Goal: Task Accomplishment & Management: Complete application form

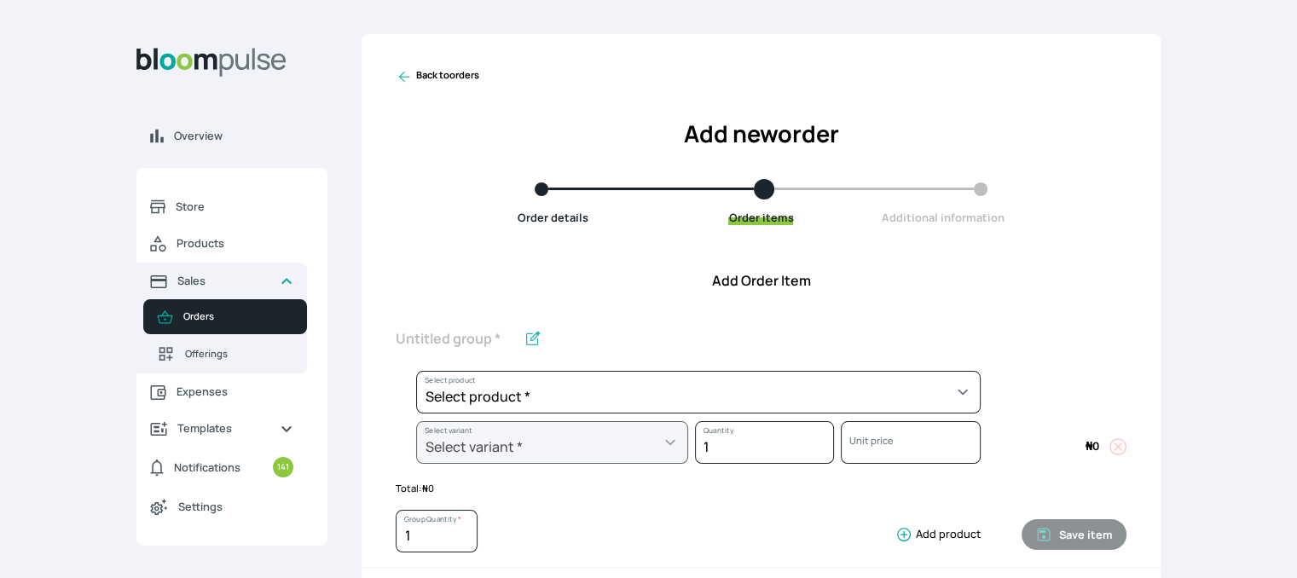
drag, startPoint x: 0, startPoint y: 0, endPoint x: 699, endPoint y: 404, distance: 807.7
click at [839, 450] on div "Unit price" at bounding box center [907, 446] width 146 height 50
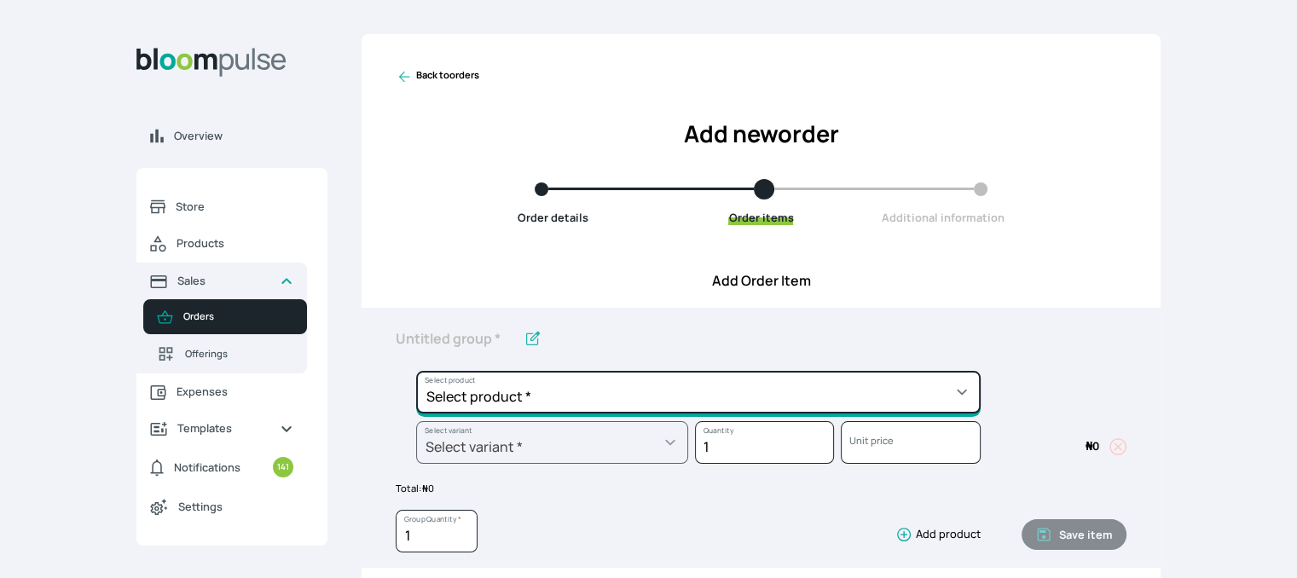
click at [778, 380] on select "Select product * Cake Decoration for 8inches High Chocolate oil based Round Cak…" at bounding box center [698, 392] width 565 height 43
select select "49426e7e-6d78-4aff-80b2-0dfc408de078"
click at [416, 371] on select "Select product * Cake Decoration for 8inches High Chocolate oil based Round Cak…" at bounding box center [698, 392] width 565 height 43
type input "Vanilla oil based Round Cake"
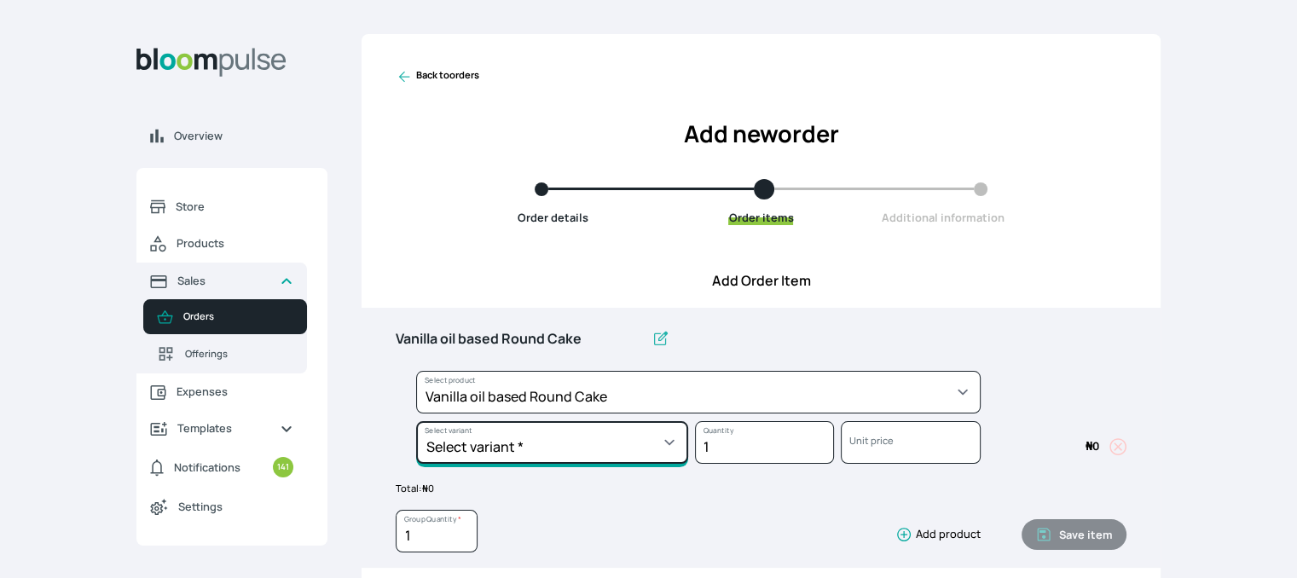
click at [660, 453] on select "Select variant * 10inches 11inches 12inches 6inches 7inches 8inches 9inches" at bounding box center [552, 442] width 272 height 43
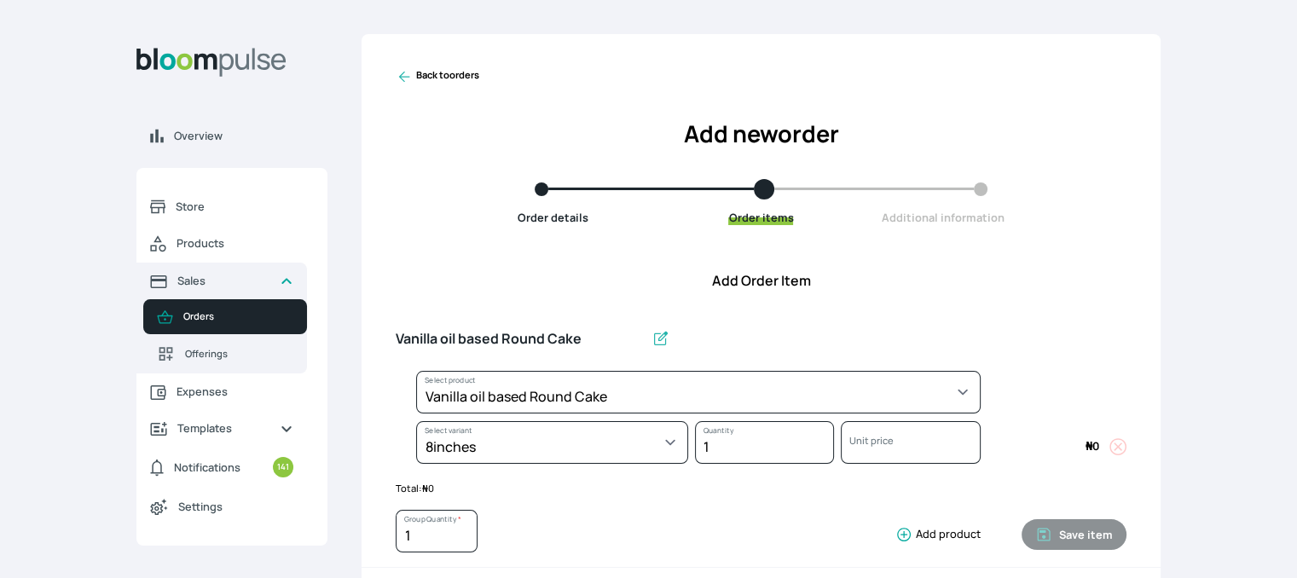
select select "49426e7e-6d78-4aff-80b2-0dfc408de078"
select select "521b5e78-dac1-445e-a6e7-266adeee2241"
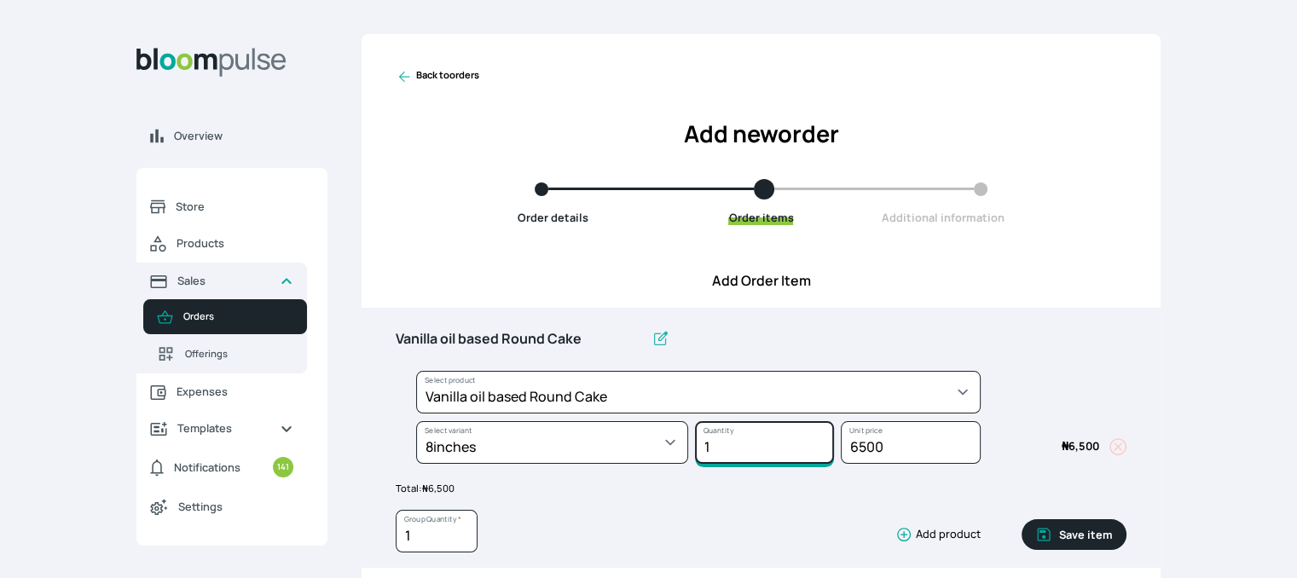
type input "2"
click at [817, 437] on input "2" at bounding box center [764, 442] width 139 height 43
click at [1072, 536] on button "Save item" at bounding box center [1074, 534] width 105 height 31
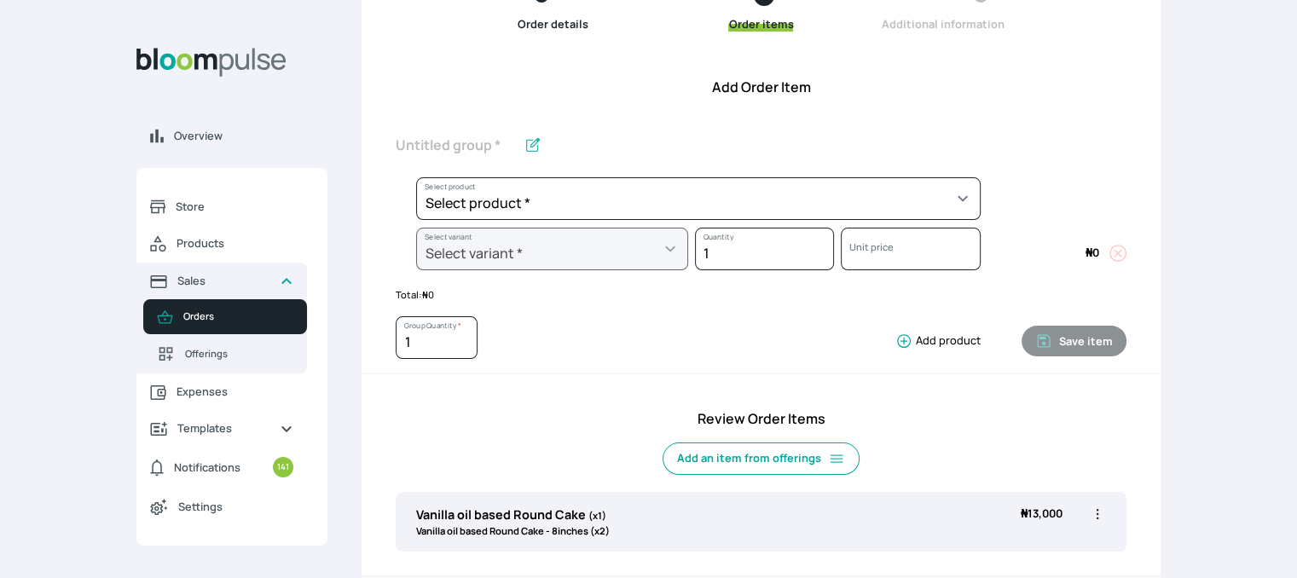
scroll to position [216, 0]
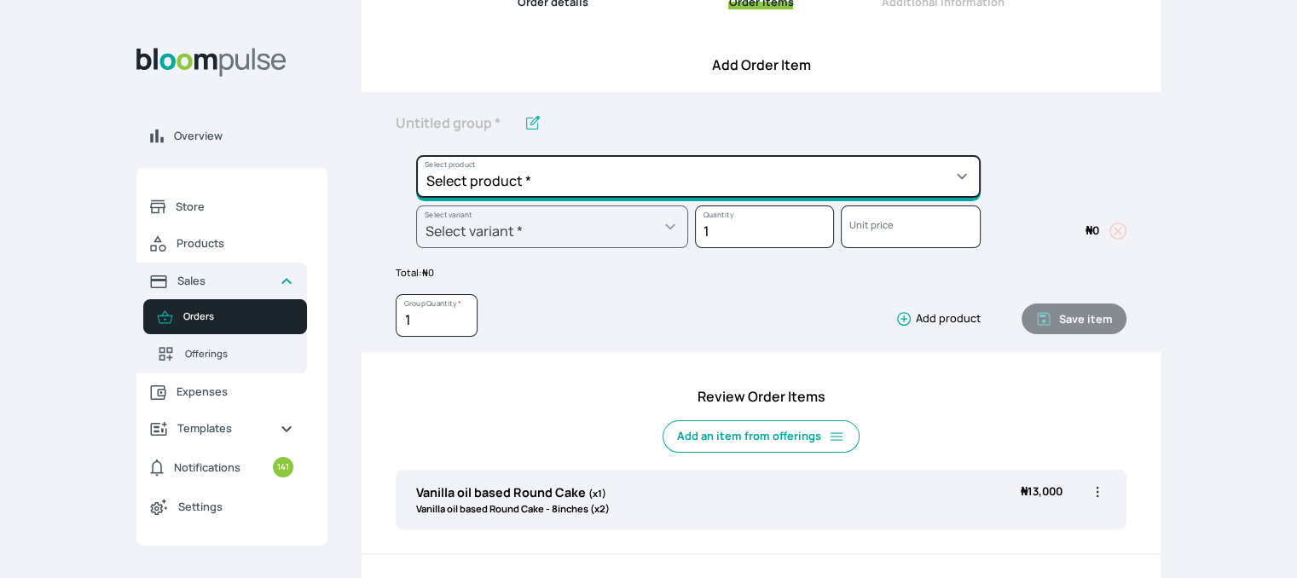
click at [775, 179] on select "Select product * Cake Decoration for 8inches High Chocolate oil based Round Cak…" at bounding box center [698, 176] width 565 height 43
select select "0a3636f1-4902-403d-89c1-f5465b9229a0"
click at [416, 155] on select "Select product * Cake Decoration for 8inches High Chocolate oil based Round Cak…" at bounding box center [698, 176] width 565 height 43
type input "Chocolate oil based Round Cake"
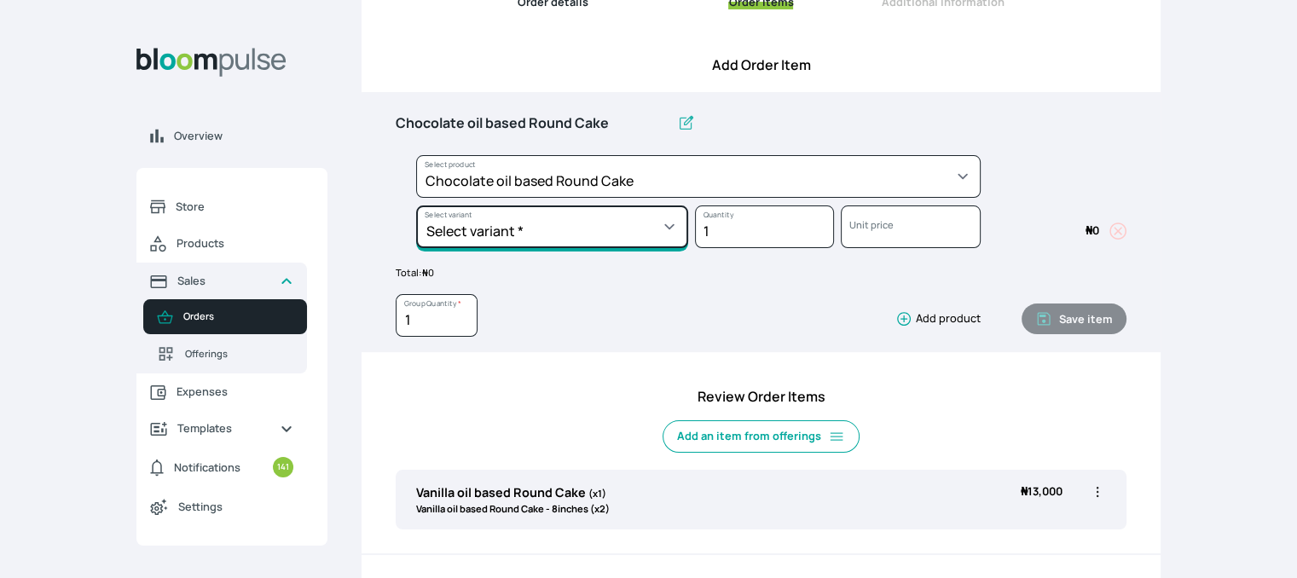
click at [661, 229] on select "Select variant * 10inches 11inches 12inches 6inches 7inches 8inches 9inches" at bounding box center [552, 227] width 272 height 43
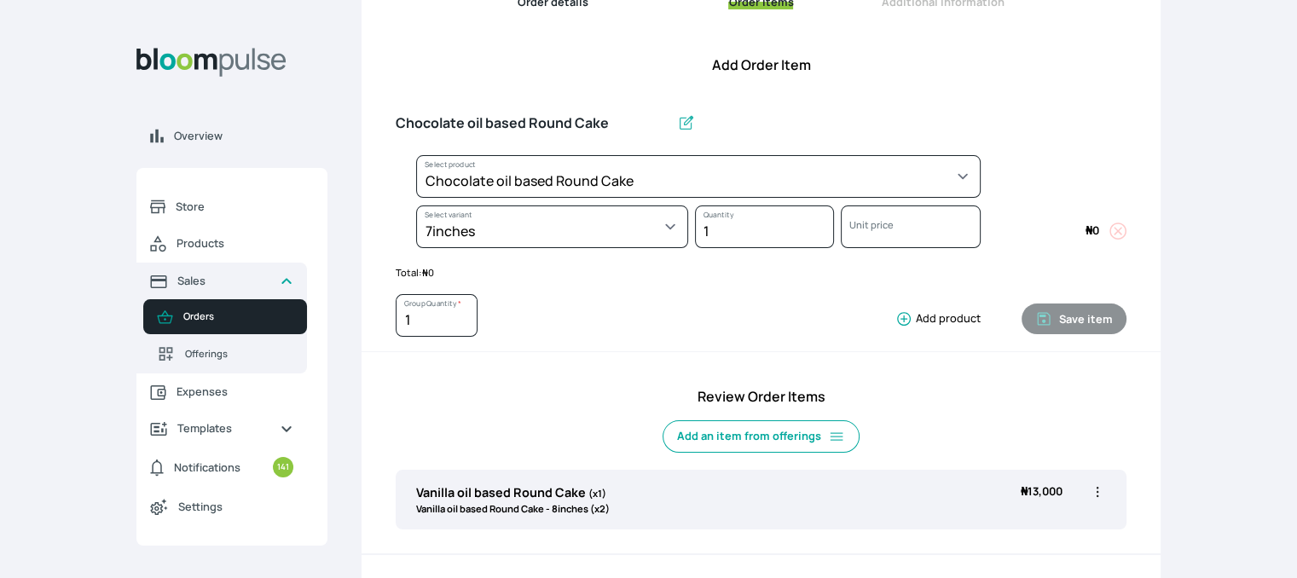
select select "0a3636f1-4902-403d-89c1-f5465b9229a0"
select select "411db30a-7322-4aea-baba-21b65302885d"
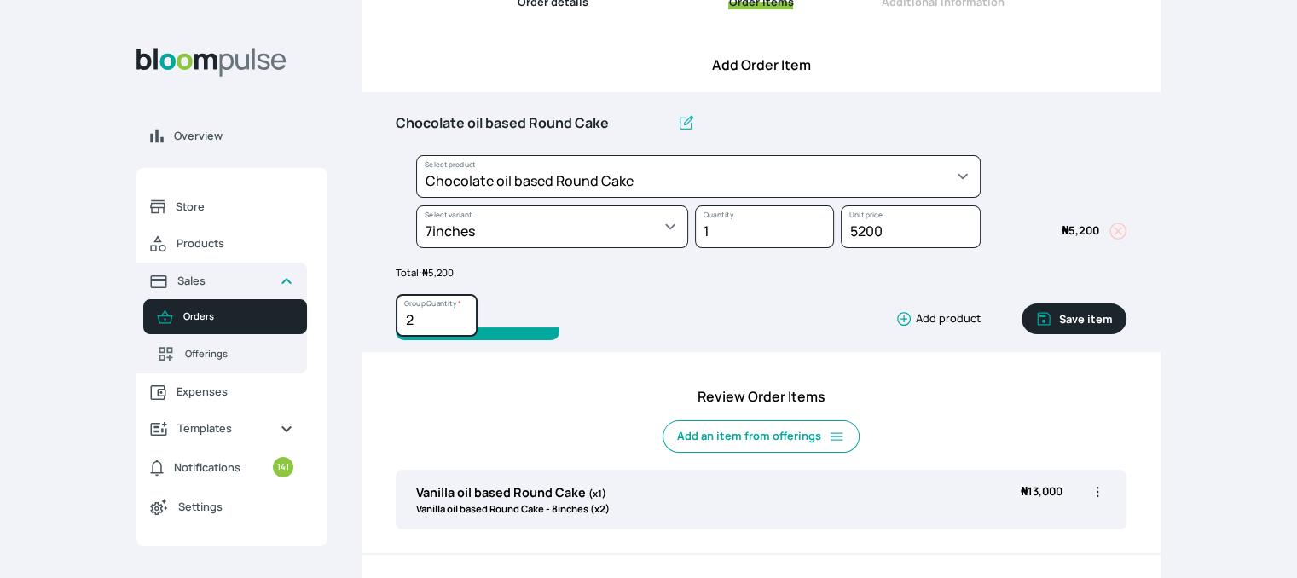
type input "2"
click at [462, 315] on input "2" at bounding box center [437, 315] width 82 height 43
click at [1076, 318] on button "Save item" at bounding box center [1074, 319] width 105 height 31
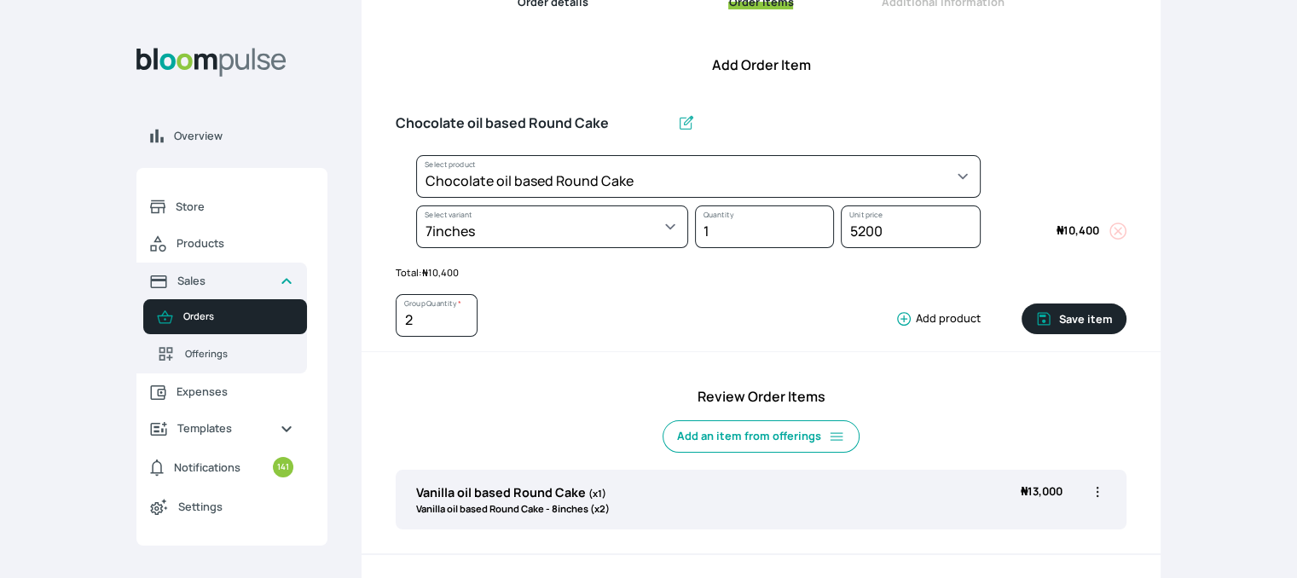
type input "1"
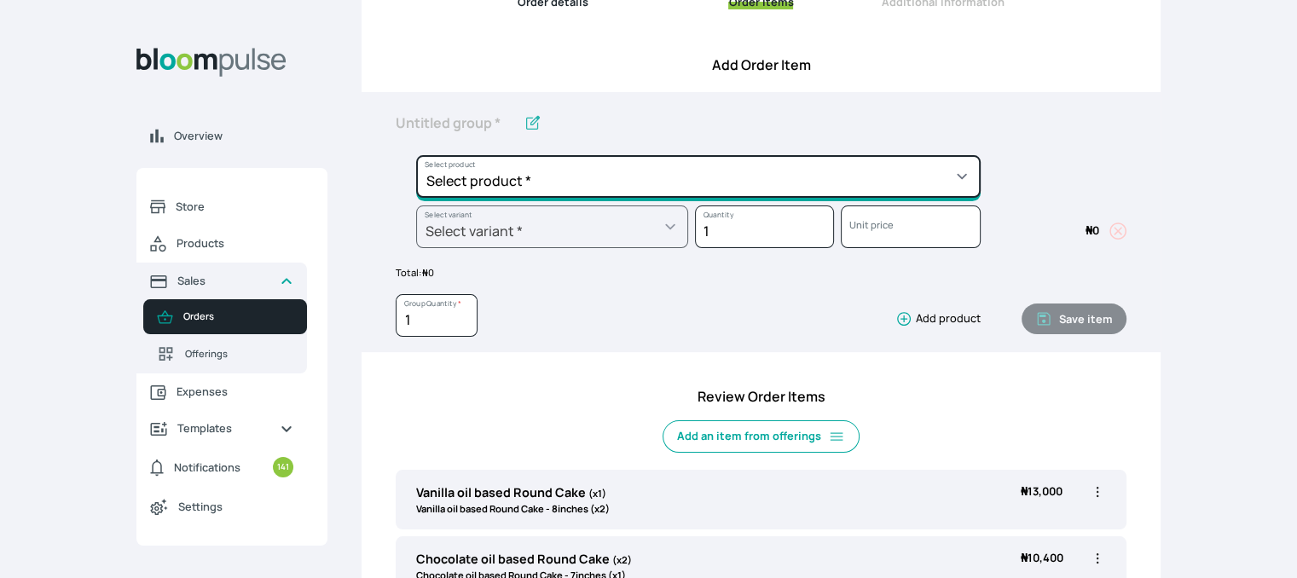
click at [947, 171] on select "Select product * Cake Decoration for 8inches High Chocolate oil based Round Cak…" at bounding box center [698, 176] width 565 height 43
select select "308ec9aa-9c9b-4c8b-9137-5de2303ab237"
click at [416, 155] on select "Select product * Cake Decoration for 8inches High Chocolate oil based Round Cak…" at bounding box center [698, 176] width 565 height 43
type input "Redvelvet oil based Round Cake"
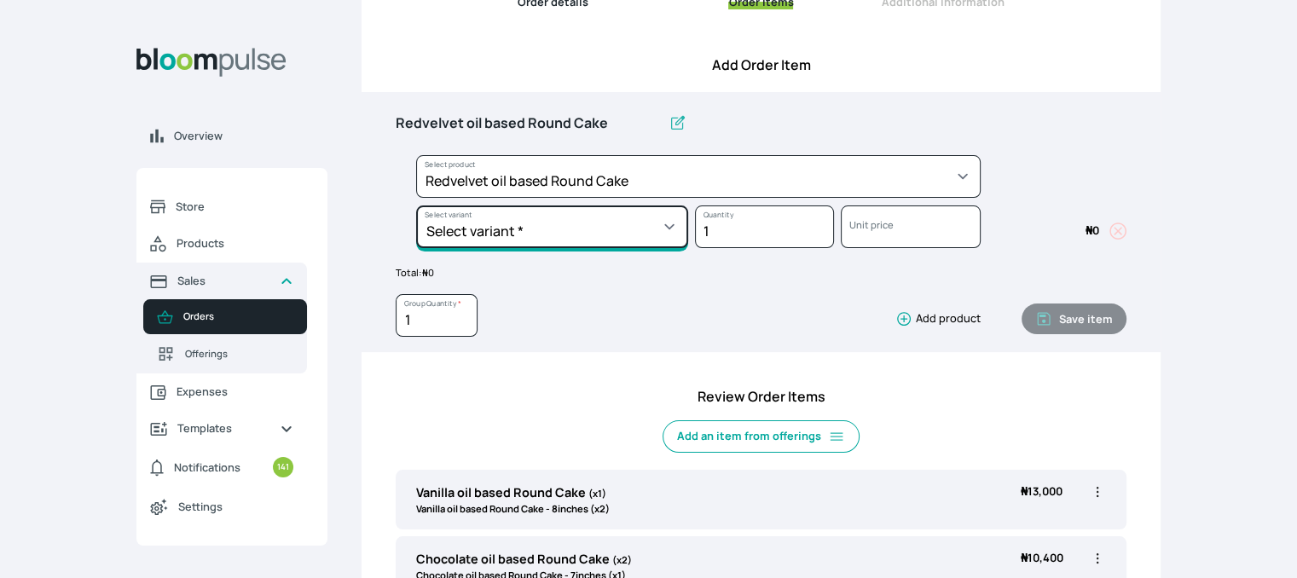
click at [628, 231] on select "Select variant * 10inches 11inches 12inches 6inches 7inches 8inches 9inches" at bounding box center [552, 227] width 272 height 43
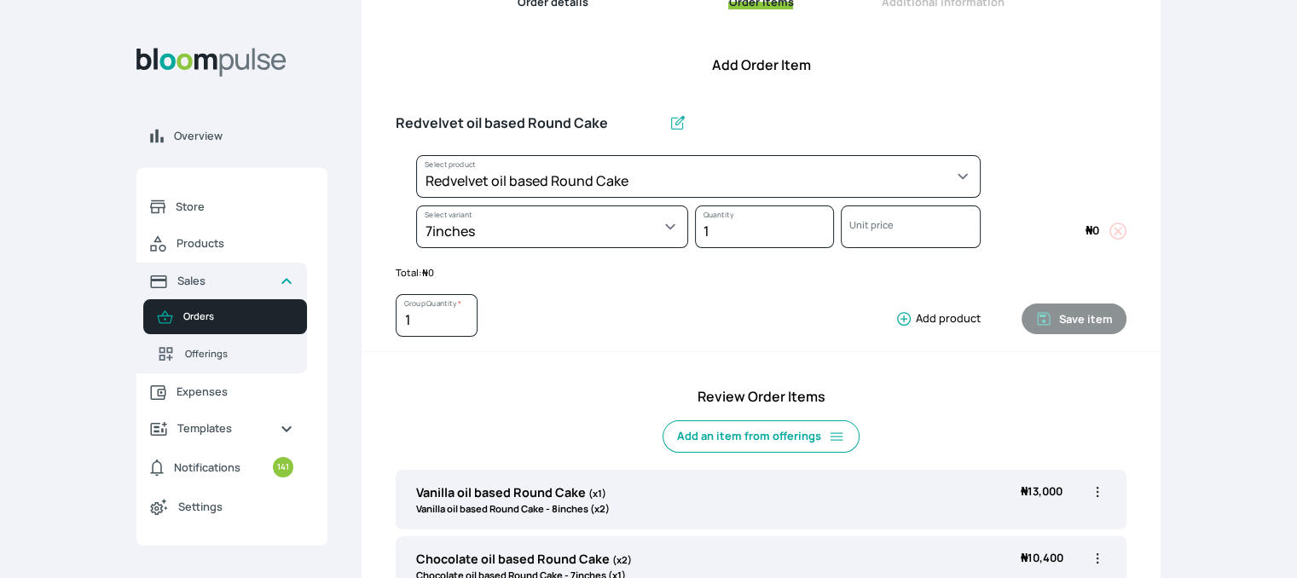
select select "308ec9aa-9c9b-4c8b-9137-5de2303ab237"
select select "7aabac0b-c908-4e61-9123-7c13917029bb"
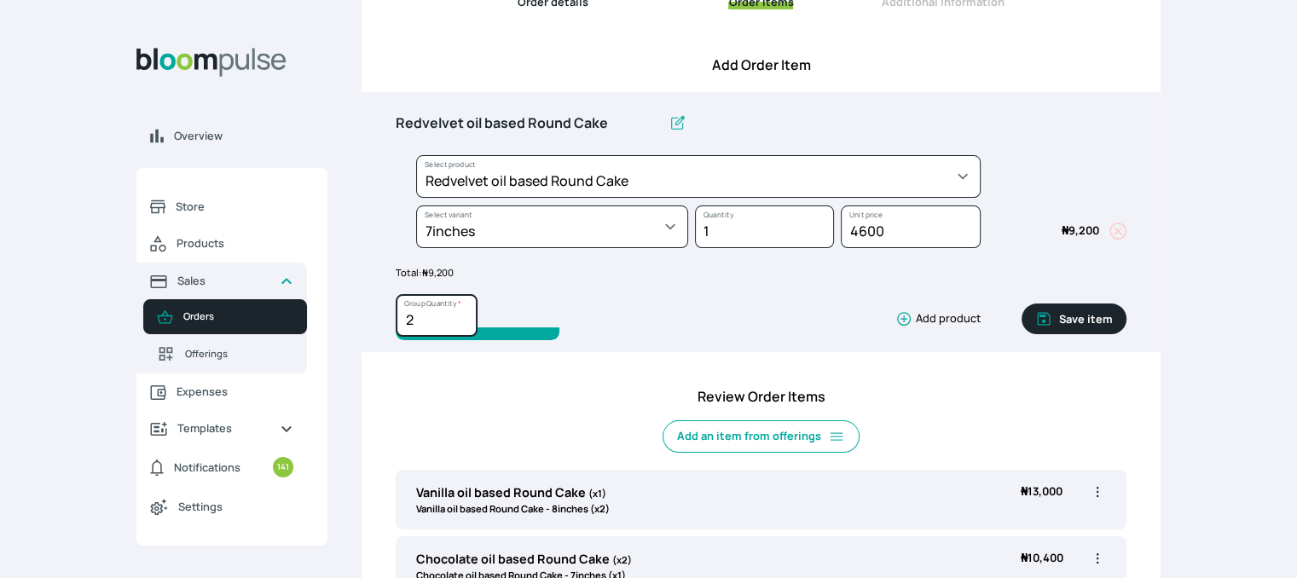
type input "2"
click at [459, 311] on input "2" at bounding box center [437, 315] width 82 height 43
click at [1075, 318] on button "Save item" at bounding box center [1074, 319] width 105 height 31
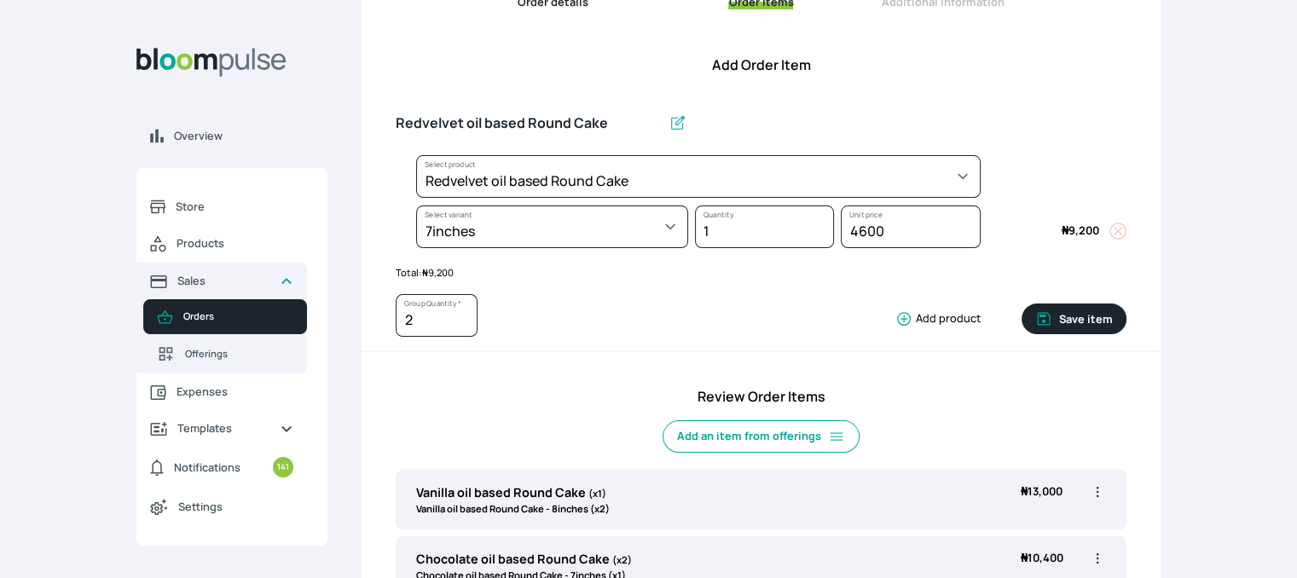
type input "1"
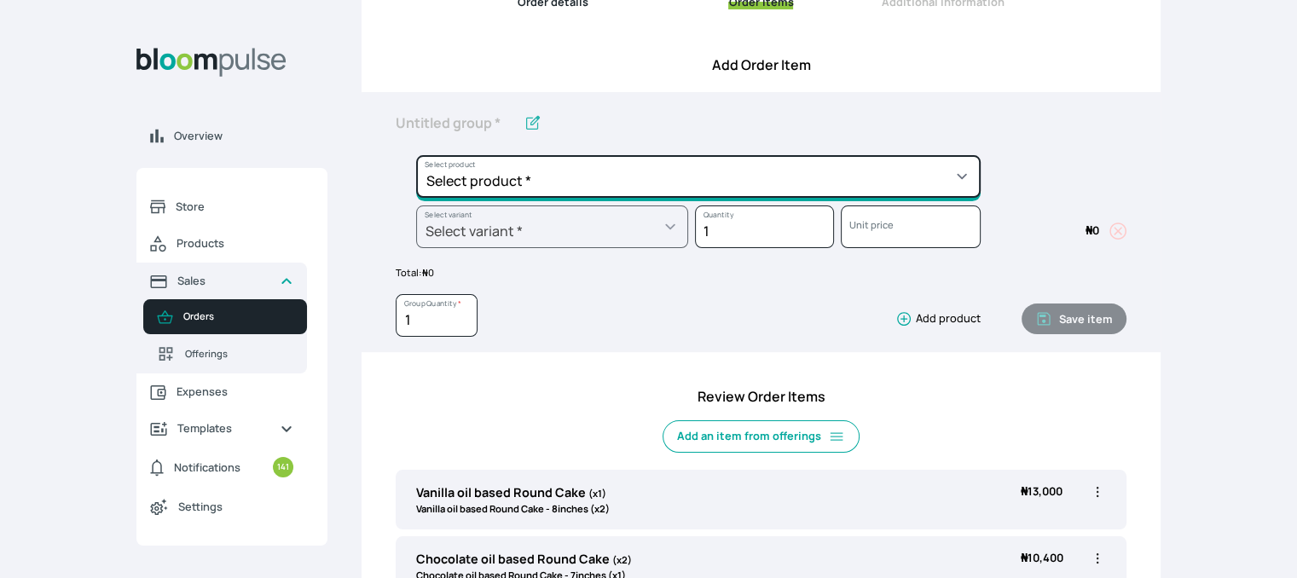
click at [744, 181] on select "Select product * Cake Decoration for 8inches High Chocolate oil based Round Cak…" at bounding box center [698, 176] width 565 height 43
select select "83f82b0c-44eb-4ac8-bd97-27faddcd7e30"
click at [416, 155] on select "Select product * Cake Decoration for 8inches High Chocolate oil based Round Cak…" at bounding box center [698, 176] width 565 height 43
type input "Whipped Cream Frosting"
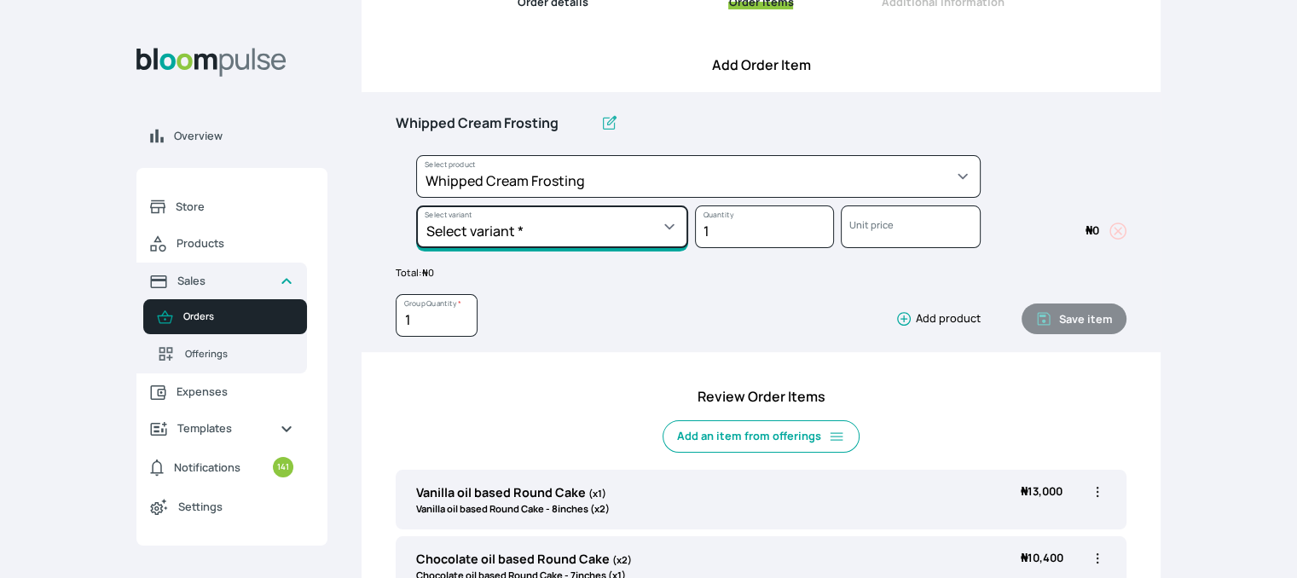
click at [642, 219] on select "Select variant * 1 cup 2 cups 3 cups 4 cups" at bounding box center [552, 227] width 272 height 43
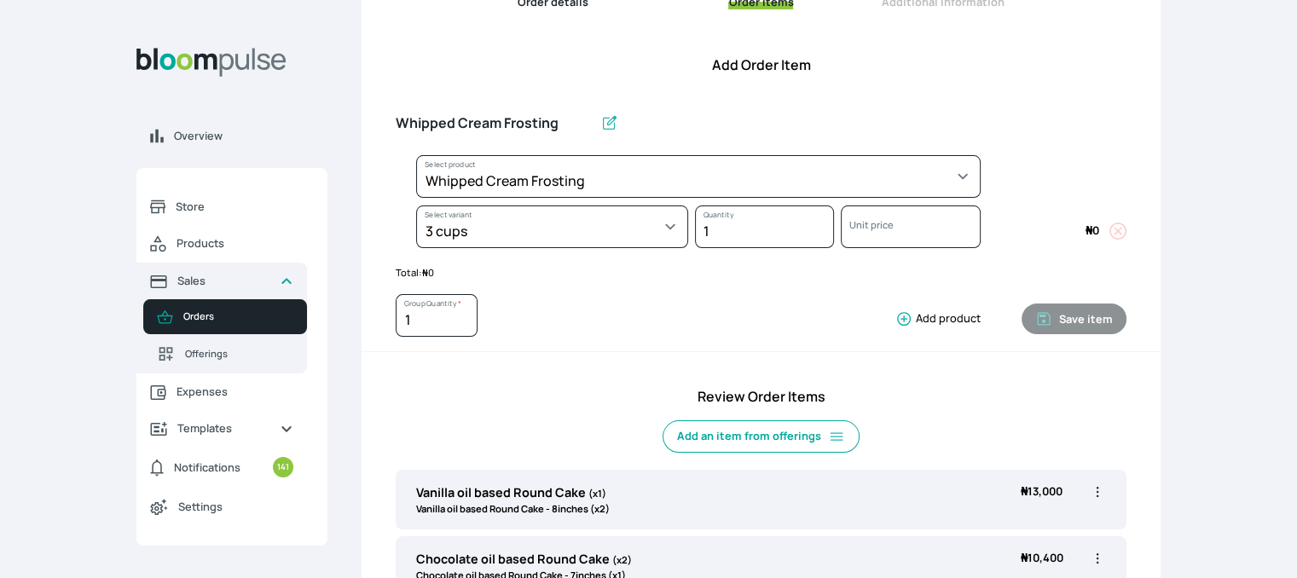
select select "83f82b0c-44eb-4ac8-bd97-27faddcd7e30"
select select "fde2ff08-7291-4fbf-b13d-84aa5027fb42"
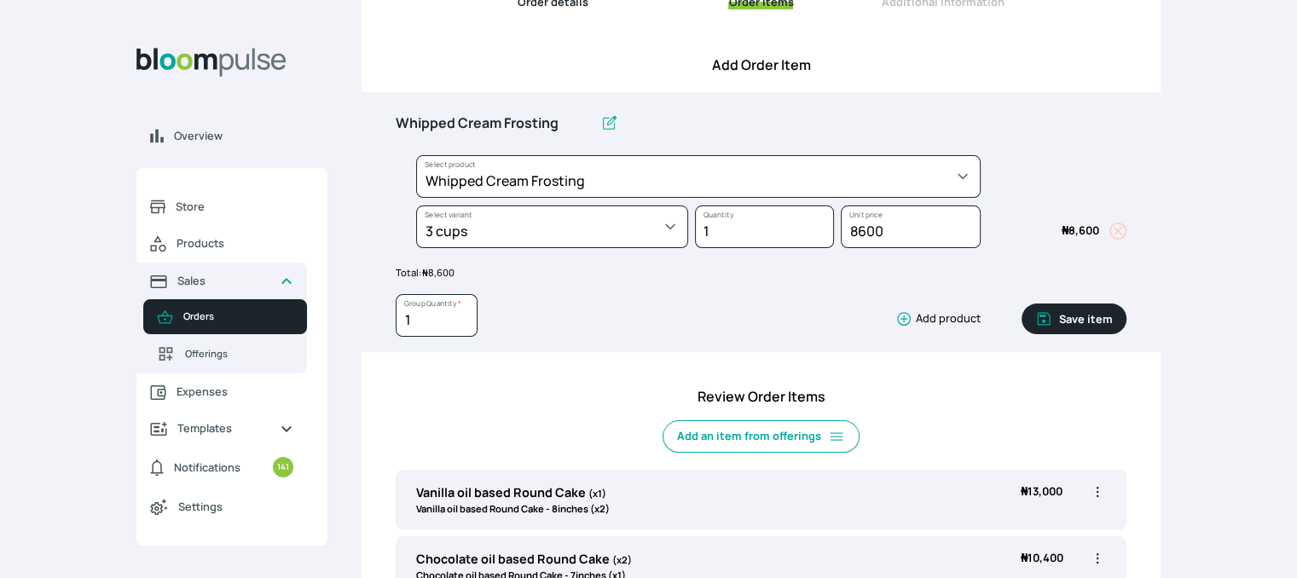
click at [1080, 312] on button "Save item" at bounding box center [1074, 319] width 105 height 31
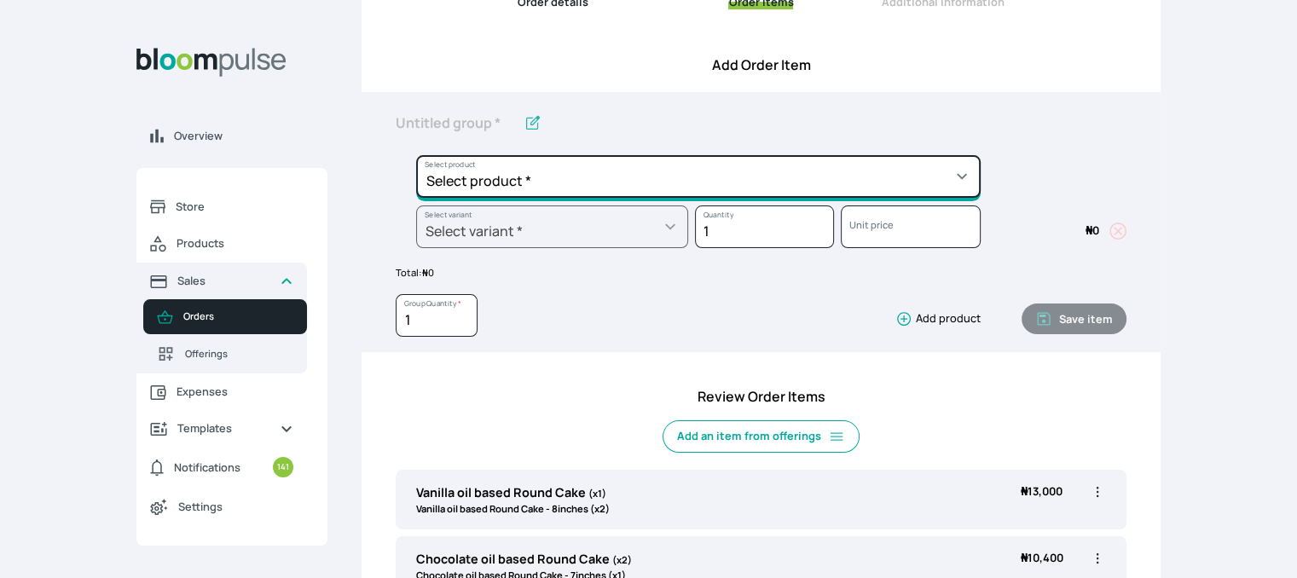
click at [940, 173] on select "Select product * Cake Decoration for 8inches High Chocolate oil based Round Cak…" at bounding box center [698, 176] width 565 height 43
select select "023b730d-bc46-477e-b7f7-d3522e7f455b"
click at [416, 155] on select "Select product * Cake Decoration for 8inches High Chocolate oil based Round Cak…" at bounding box center [698, 176] width 565 height 43
type input "Cake Decoration for 8inches High"
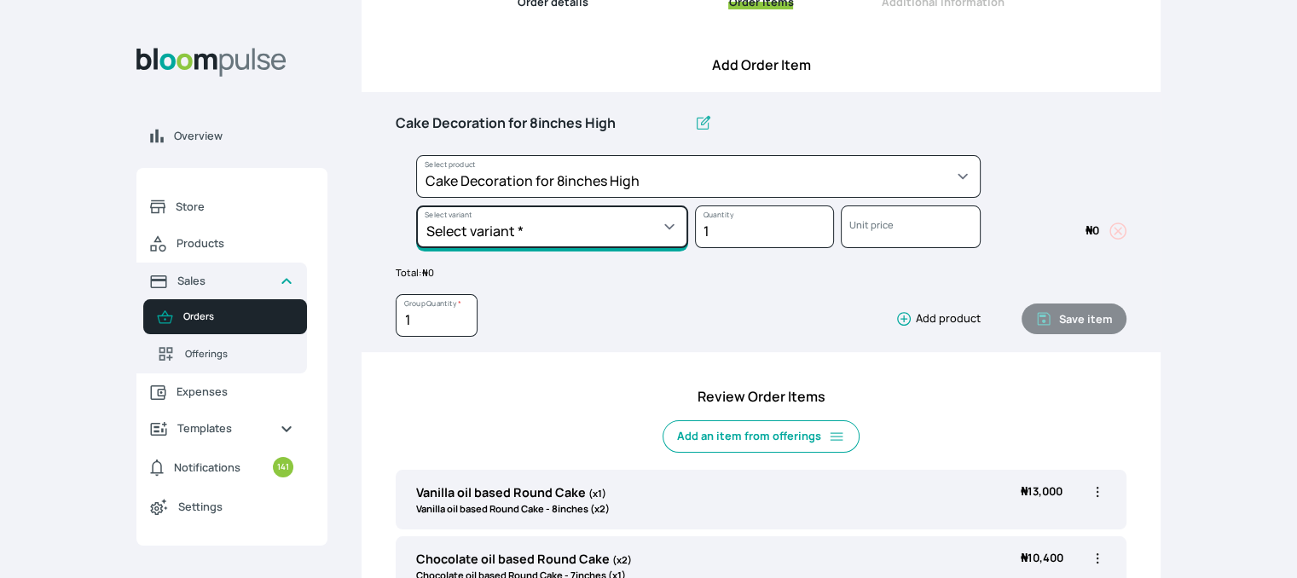
click at [655, 225] on select "Select variant * Basic Complex Regular" at bounding box center [552, 227] width 272 height 43
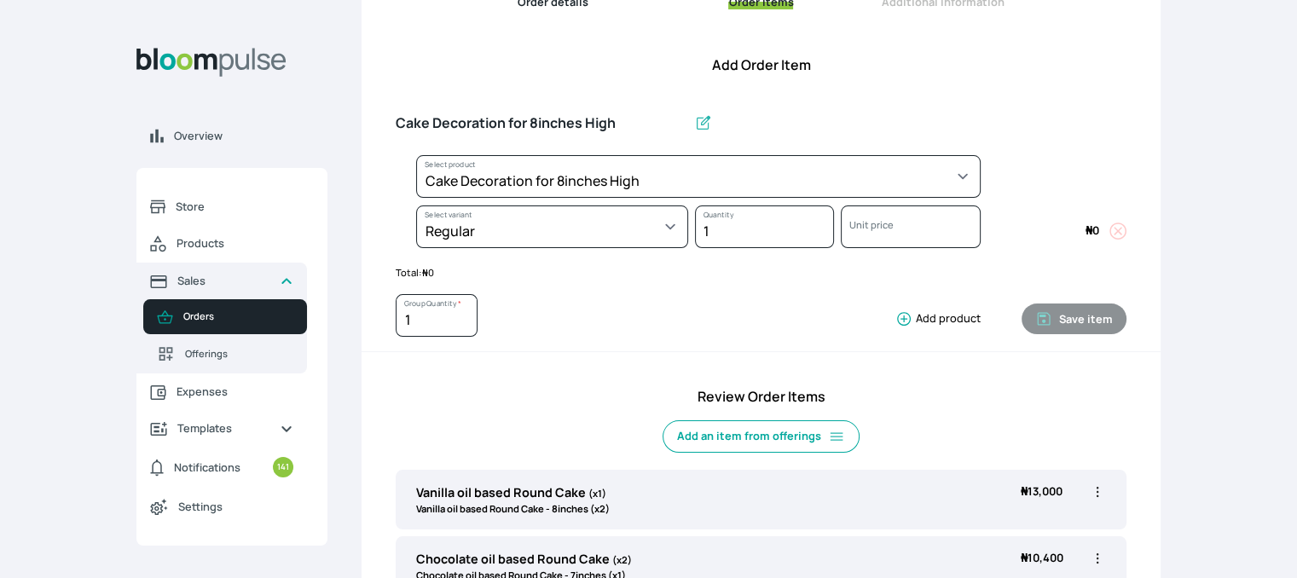
select select "023b730d-bc46-477e-b7f7-d3522e7f455b"
select select "13dbb06e-f851-45db-a0d6-3609ea7c0f11"
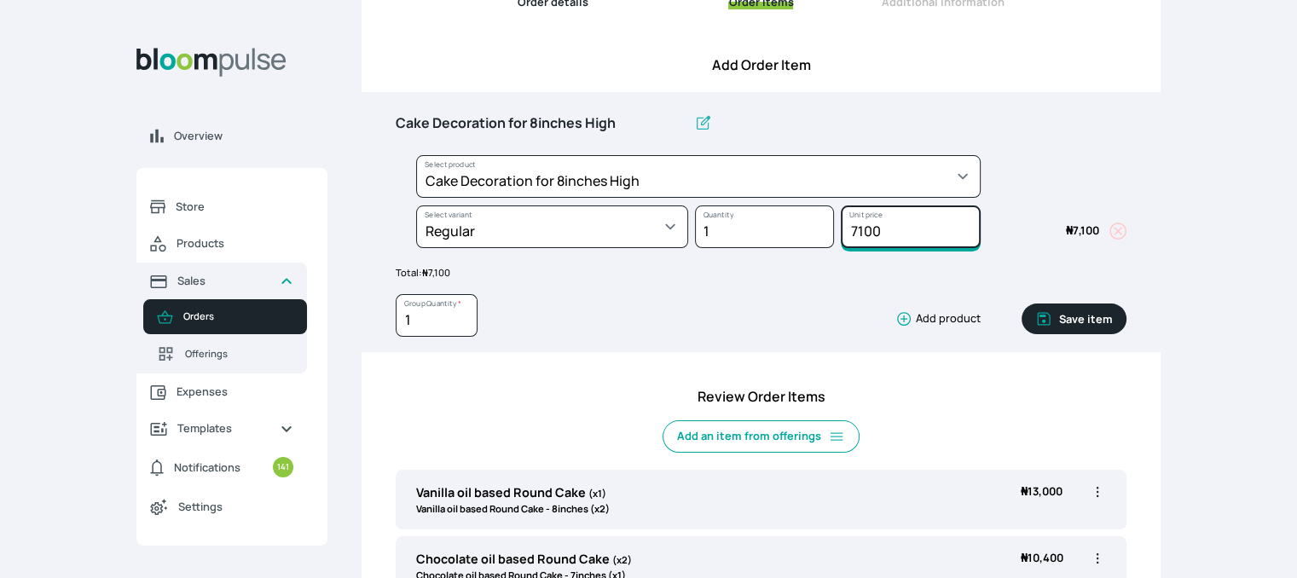
click at [882, 236] on input "7100" at bounding box center [910, 227] width 139 height 43
type input "7"
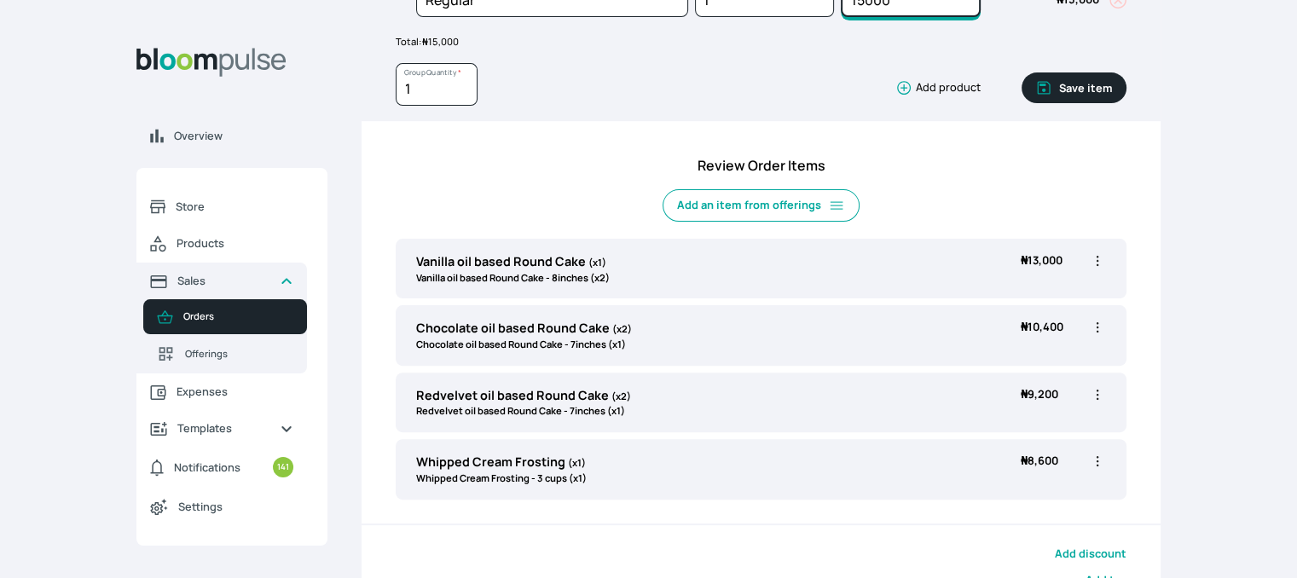
scroll to position [448, 0]
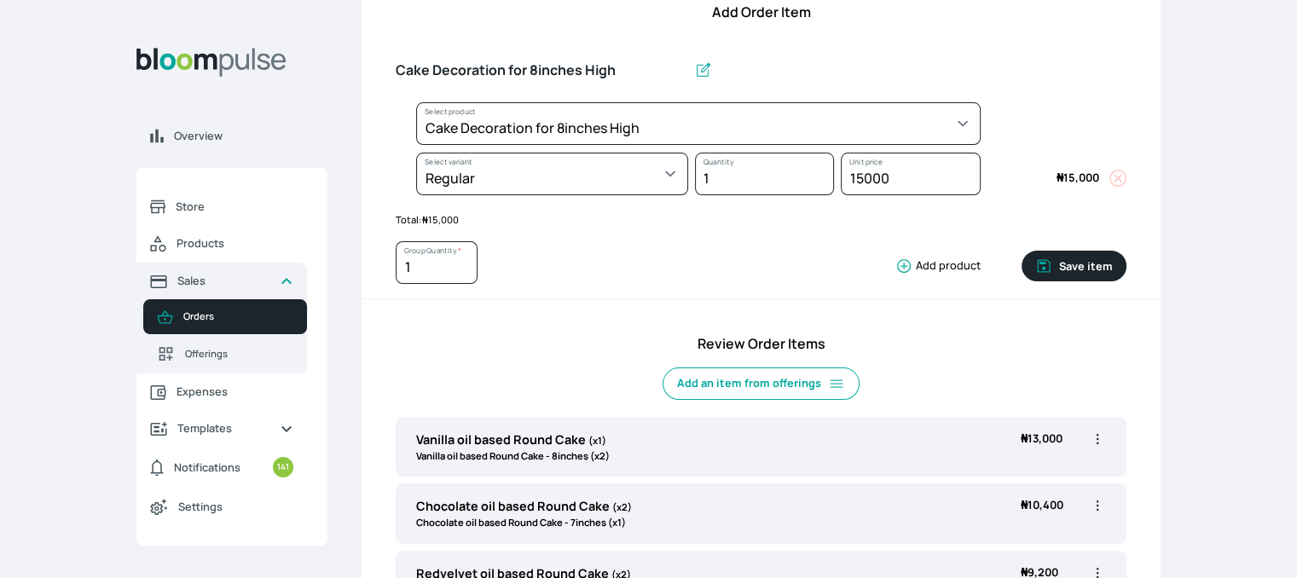
scroll to position [259, 0]
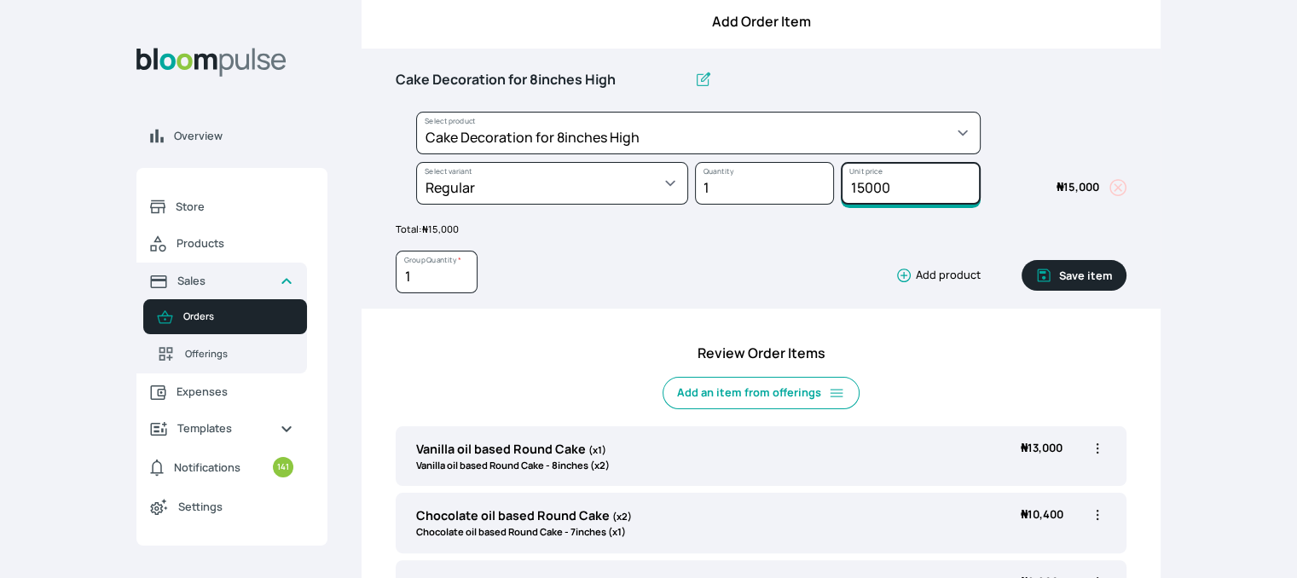
click at [913, 183] on input "15000" at bounding box center [910, 183] width 139 height 43
type input "1"
type input "11000"
click at [1063, 275] on button "Save item" at bounding box center [1074, 275] width 105 height 31
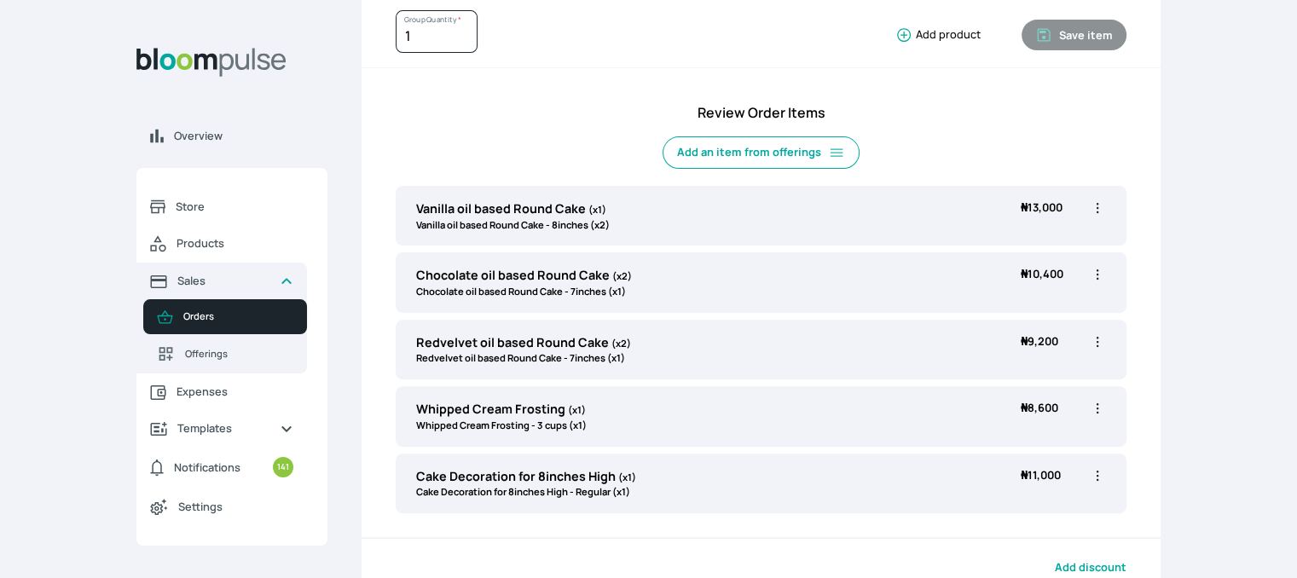
scroll to position [502, 0]
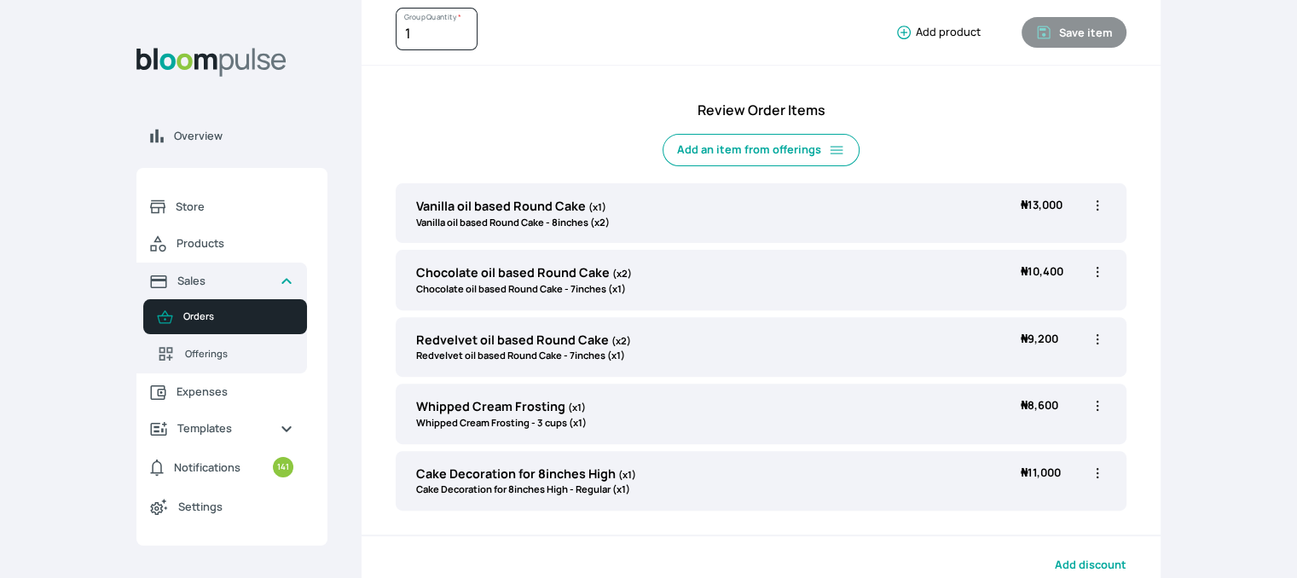
click at [1097, 206] on icon "button" at bounding box center [1097, 205] width 17 height 17
click at [1018, 236] on span "Edit" at bounding box center [1031, 240] width 123 height 17
type input "Vanilla oil based Round Cake"
select select "49426e7e-6d78-4aff-80b2-0dfc408de078"
select select "521b5e78-dac1-445e-a6e7-266adeee2241"
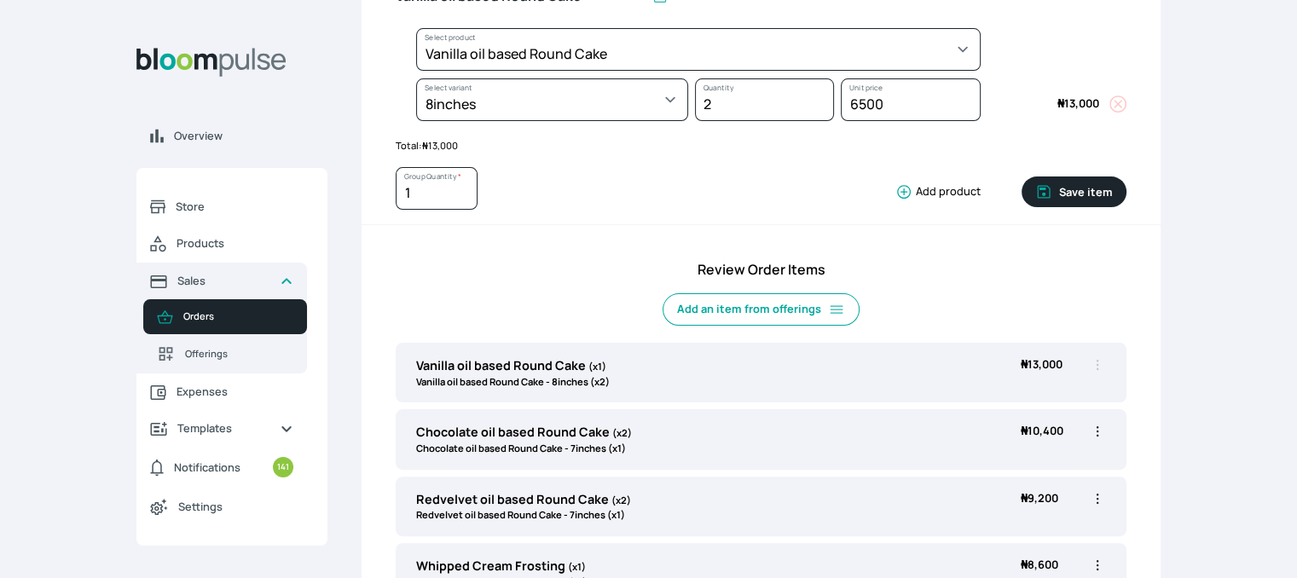
scroll to position [345, 0]
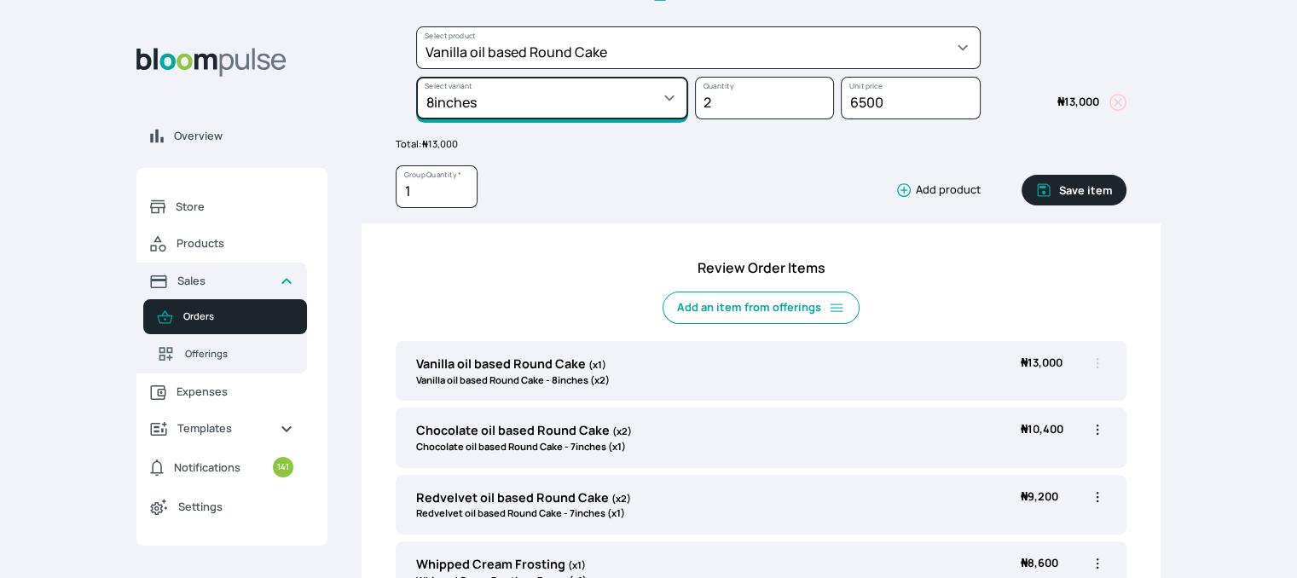
click at [624, 103] on select "Select variant * 10inches 11inches 12inches 6inches 7inches 8inches 9inches" at bounding box center [552, 98] width 272 height 43
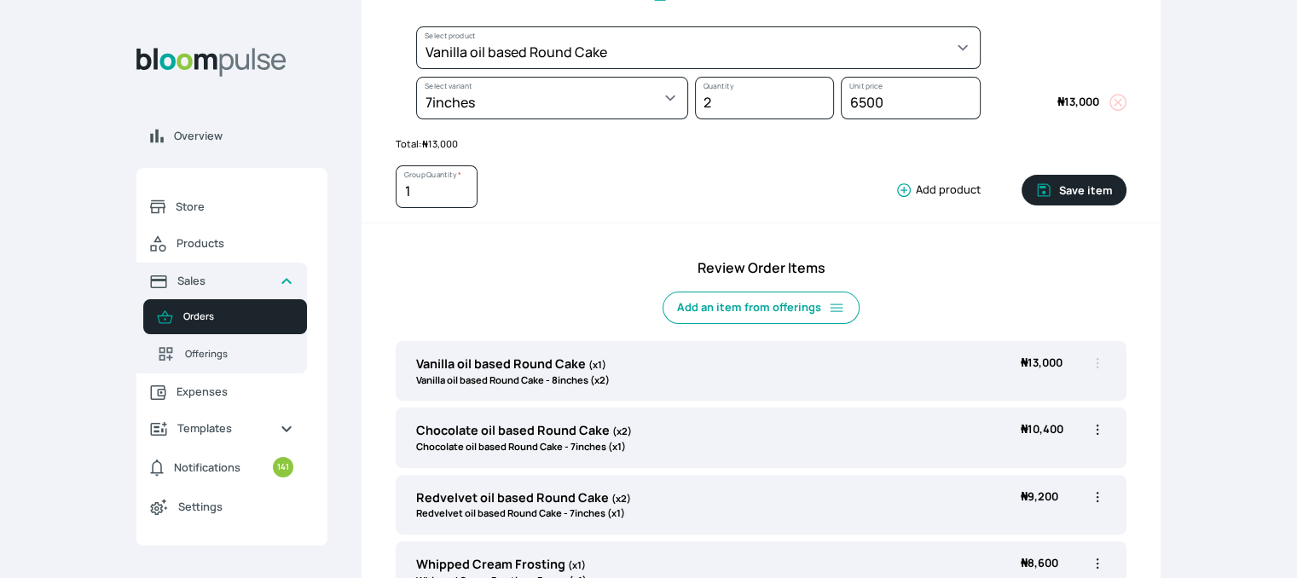
select select "49426e7e-6d78-4aff-80b2-0dfc408de078"
select select "d02a4e13-2478-466f-96bc-6b72e1cb349e"
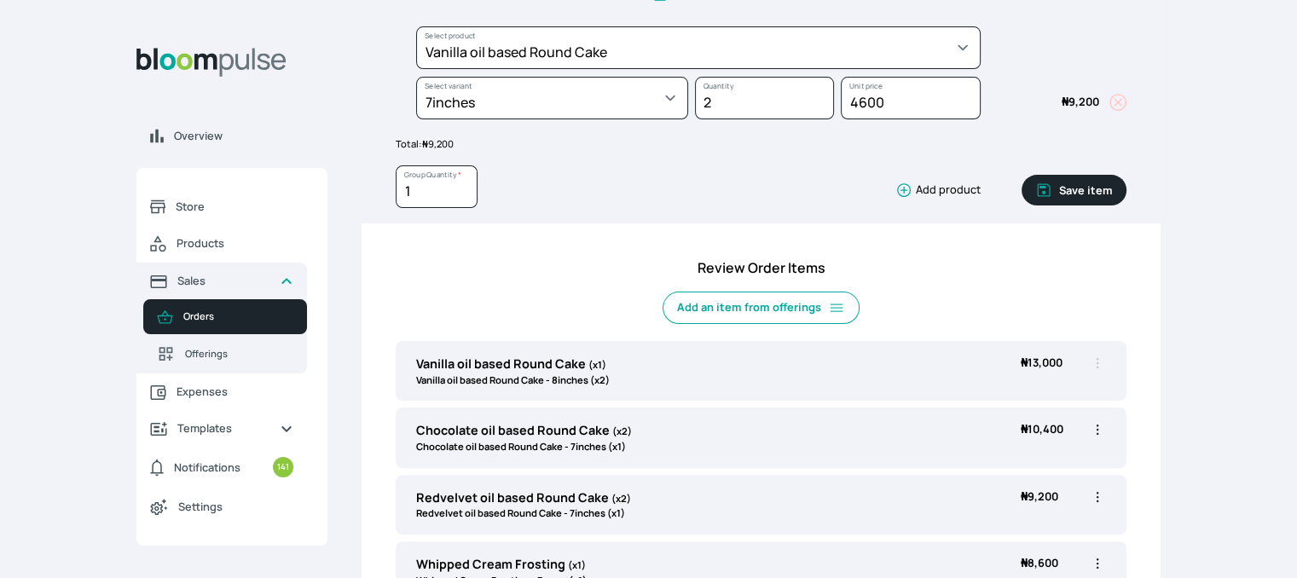
click at [1074, 185] on button "Save item" at bounding box center [1074, 190] width 105 height 31
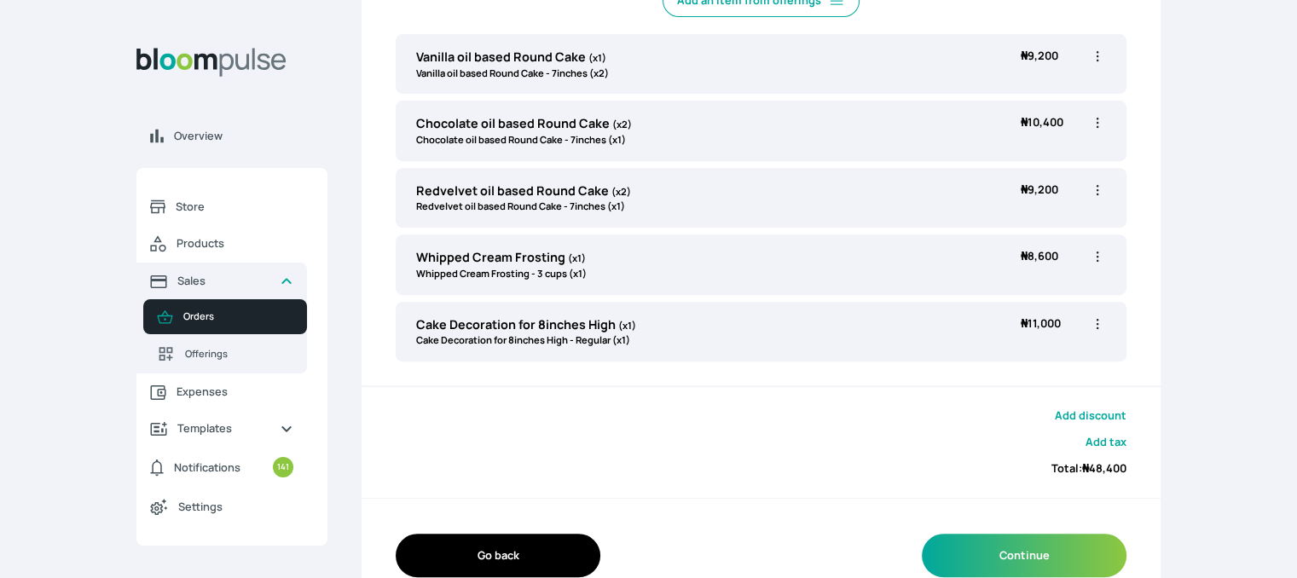
scroll to position [682, 0]
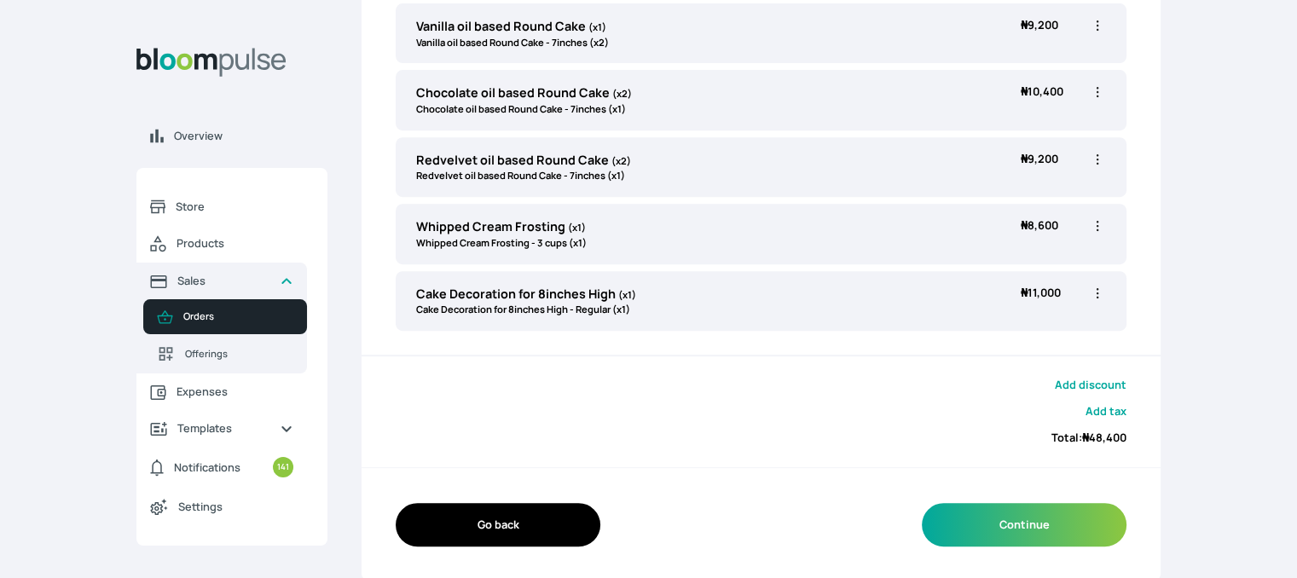
click at [1098, 288] on icon "button" at bounding box center [1097, 293] width 17 height 17
click at [1036, 320] on span "Edit" at bounding box center [1031, 328] width 123 height 17
type input "Cake Decoration for 8inches High"
select select "023b730d-bc46-477e-b7f7-d3522e7f455b"
select select "13dbb06e-f851-45db-a0d6-3609ea7c0f11"
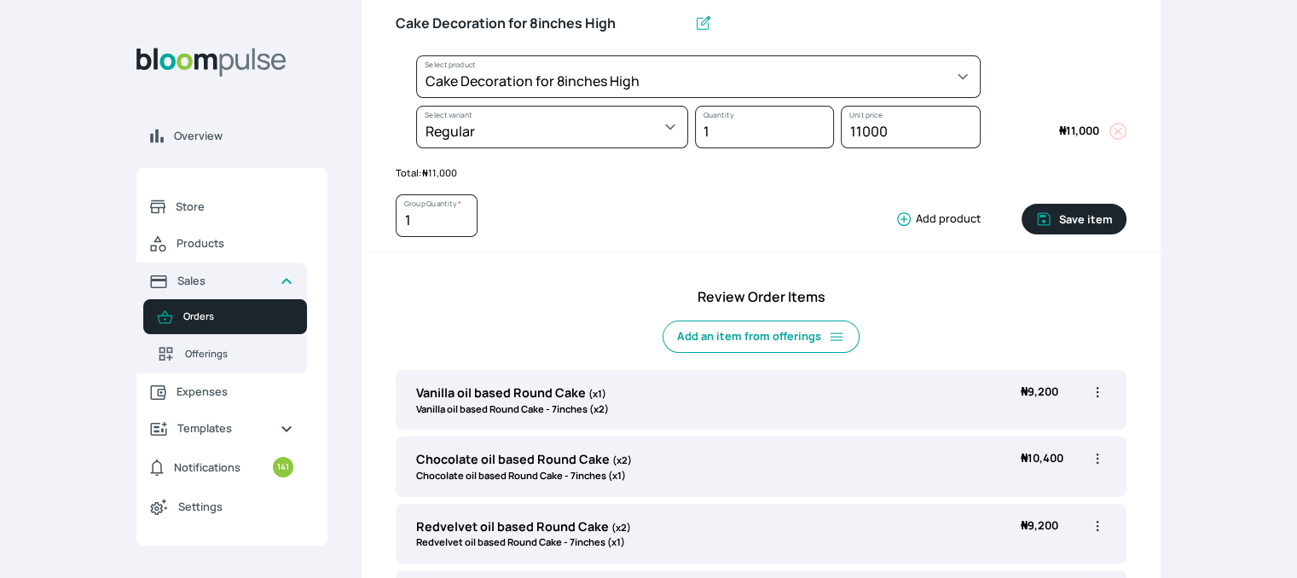
scroll to position [283, 0]
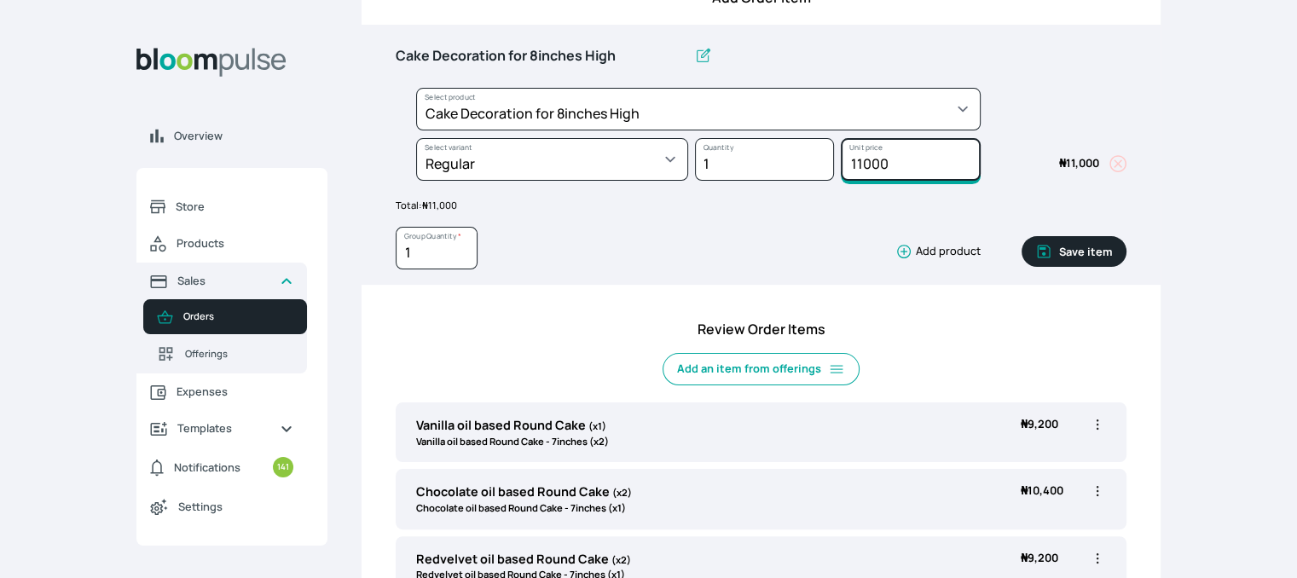
click at [863, 159] on input "11000" at bounding box center [910, 159] width 139 height 43
type input "12000"
click at [1086, 253] on button "Save item" at bounding box center [1074, 251] width 105 height 31
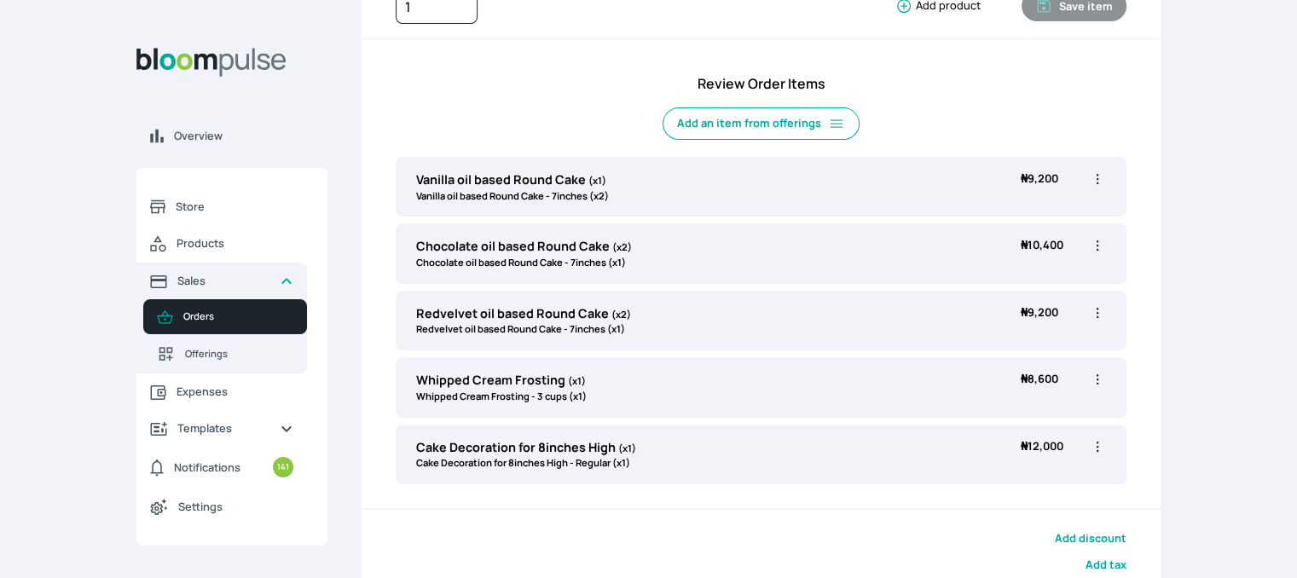
scroll to position [512, 0]
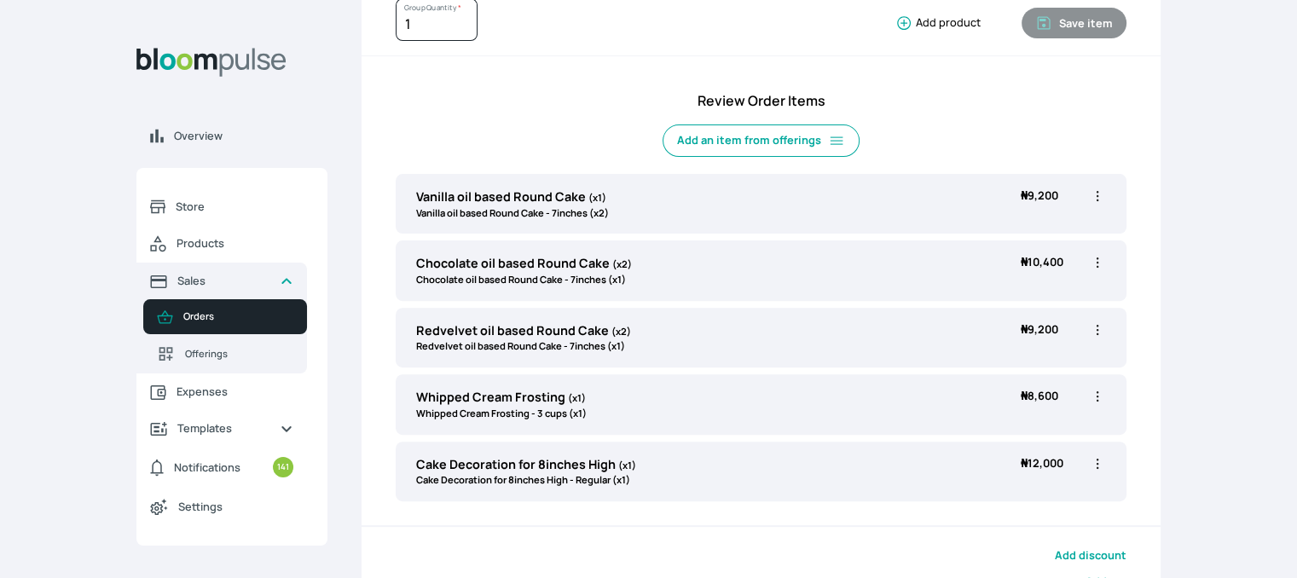
click at [1098, 195] on icon "button" at bounding box center [1097, 196] width 17 height 17
click at [1004, 235] on span "Edit" at bounding box center [999, 231] width 19 height 14
type input "Vanilla oil based Round Cake"
select select "49426e7e-6d78-4aff-80b2-0dfc408de078"
select select "d02a4e13-2478-466f-96bc-6b72e1cb349e"
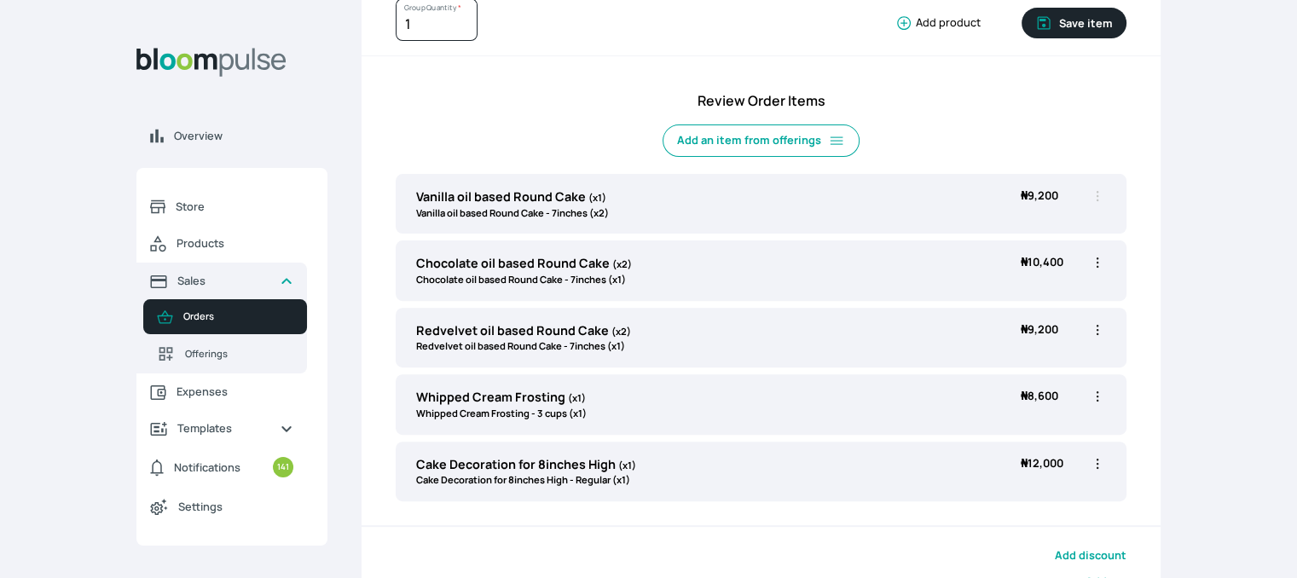
scroll to position [7, 0]
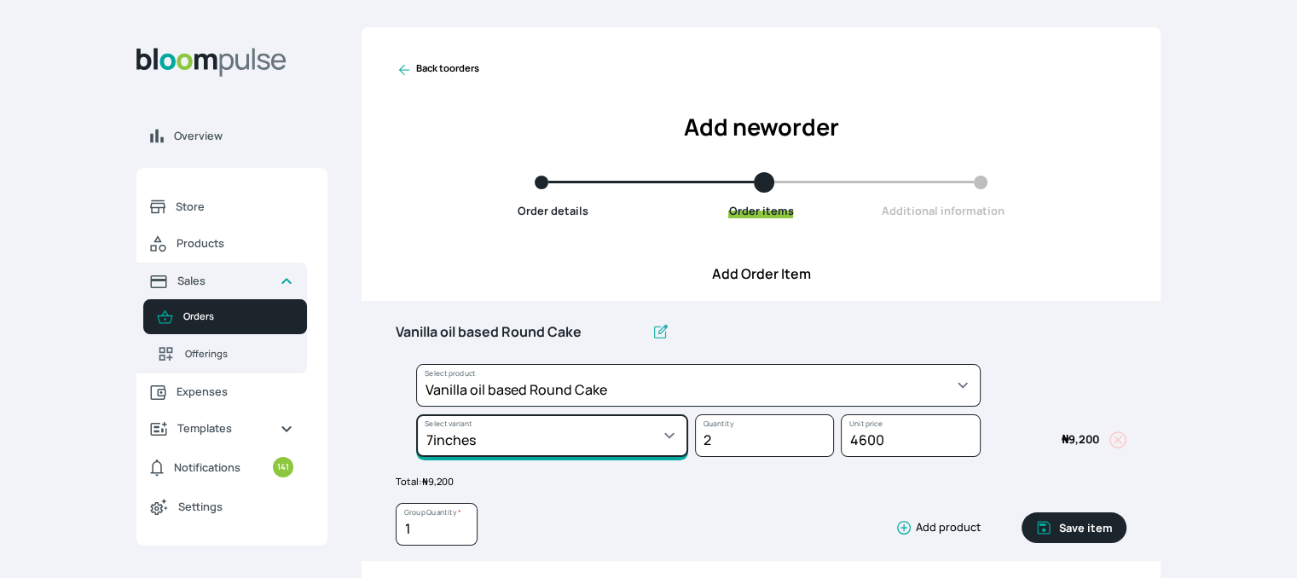
click at [657, 436] on select "Select variant * 10inches 11inches 12inches 6inches 7inches 8inches 9inches" at bounding box center [552, 435] width 272 height 43
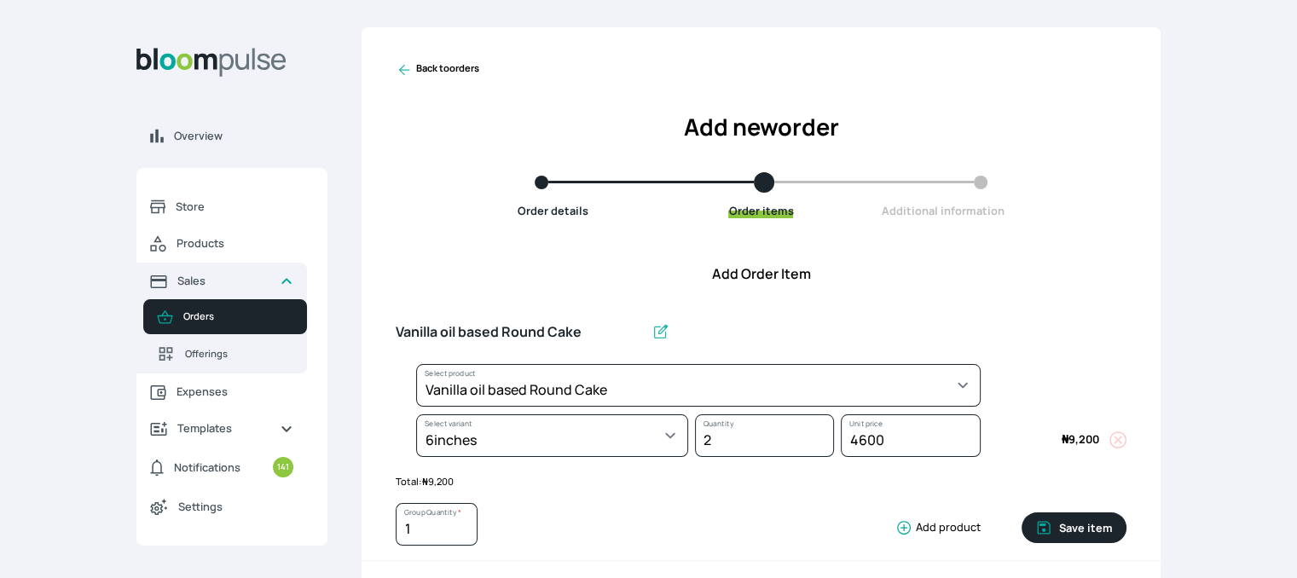
select select "49426e7e-6d78-4aff-80b2-0dfc408de078"
select select "99749d96-3b79-40b0-9bc8-fa882aa5ad00"
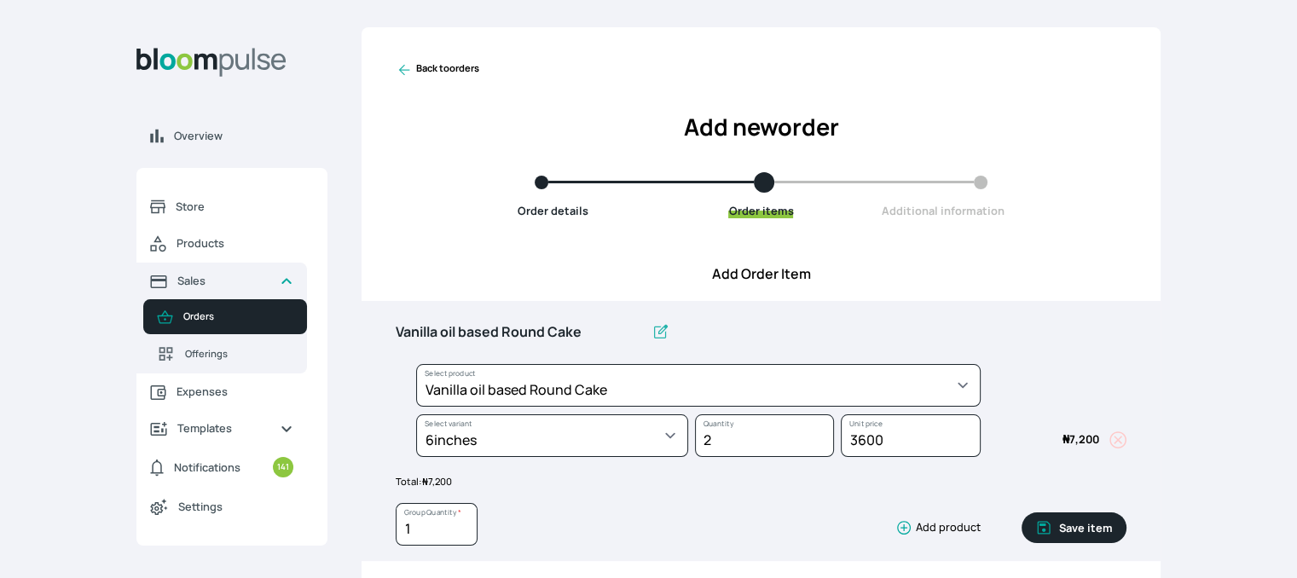
click at [1081, 523] on button "Save item" at bounding box center [1074, 527] width 105 height 31
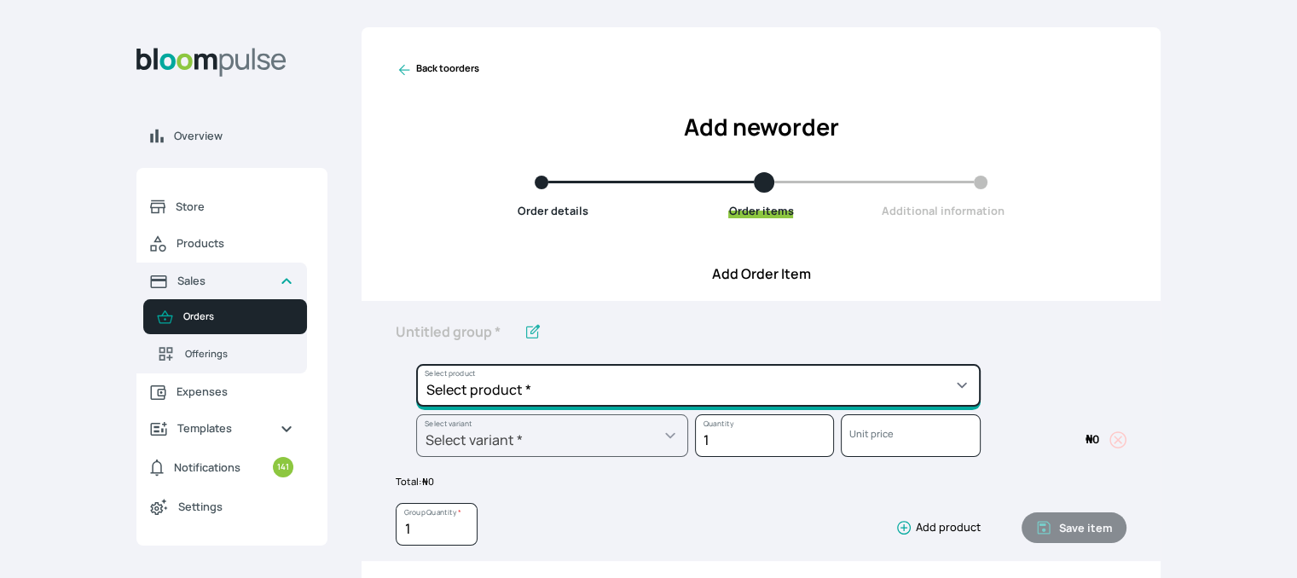
click at [810, 386] on select "Select product * Cake Decoration for 8inches High Chocolate oil based Round Cak…" at bounding box center [698, 385] width 565 height 43
select select "49426e7e-6d78-4aff-80b2-0dfc408de078"
click at [416, 364] on select "Select product * Cake Decoration for 8inches High Chocolate oil based Round Cak…" at bounding box center [698, 385] width 565 height 43
type input "Vanilla oil based Round Cake"
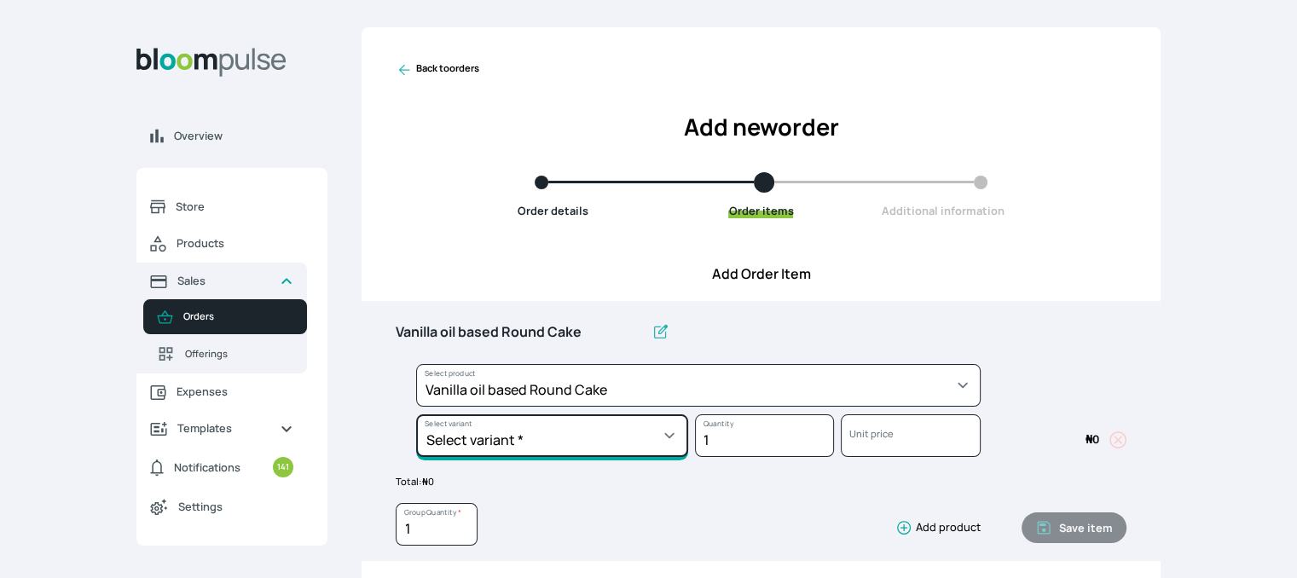
click at [651, 420] on select "Select variant * 10inches 11inches 12inches 6inches 7inches 8inches 9inches" at bounding box center [552, 435] width 272 height 43
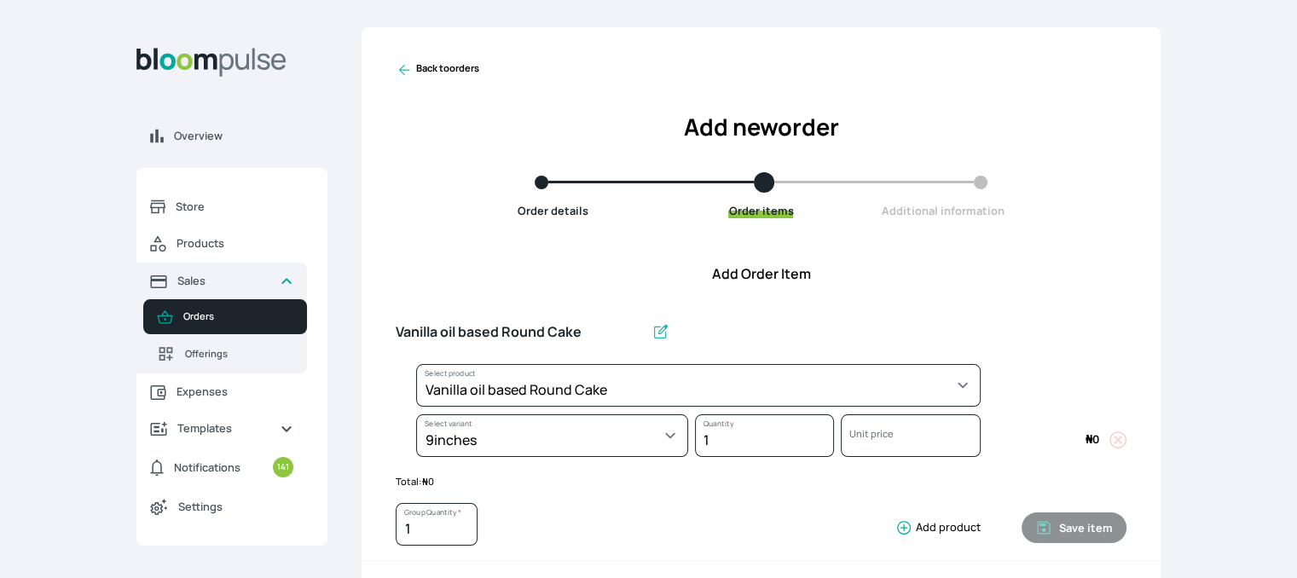
select select "49426e7e-6d78-4aff-80b2-0dfc408de078"
select select "be3201b4-e78c-463b-9749-70d37a979363"
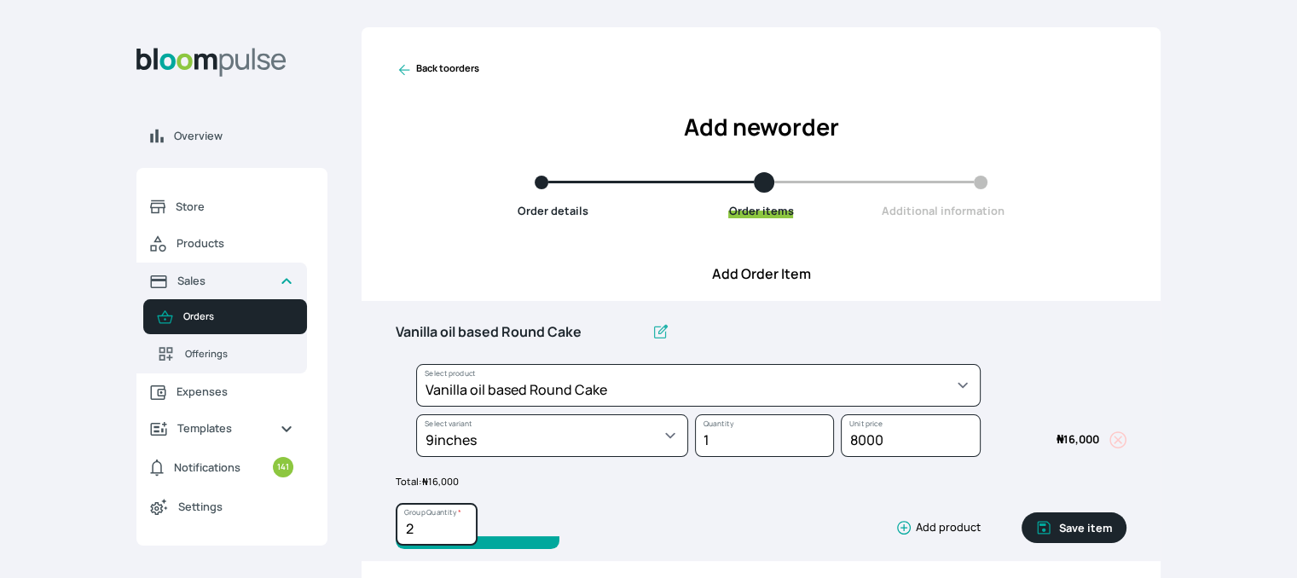
type input "2"
click at [464, 523] on input "2" at bounding box center [437, 524] width 82 height 43
click at [1078, 525] on button "Save item" at bounding box center [1074, 527] width 105 height 31
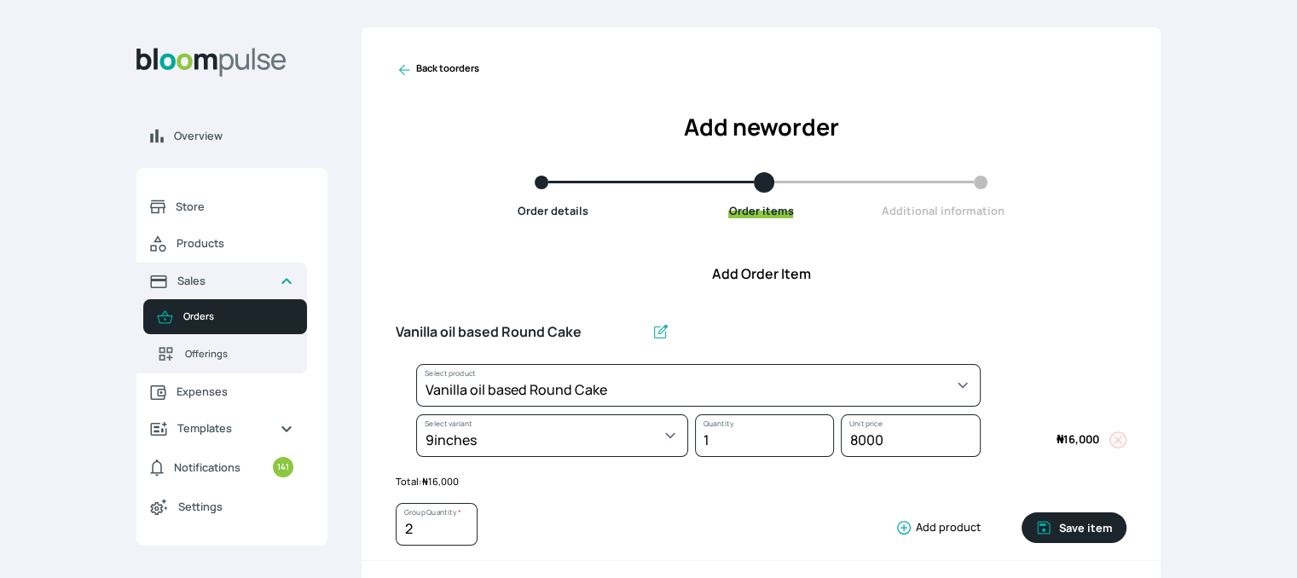
type input "1"
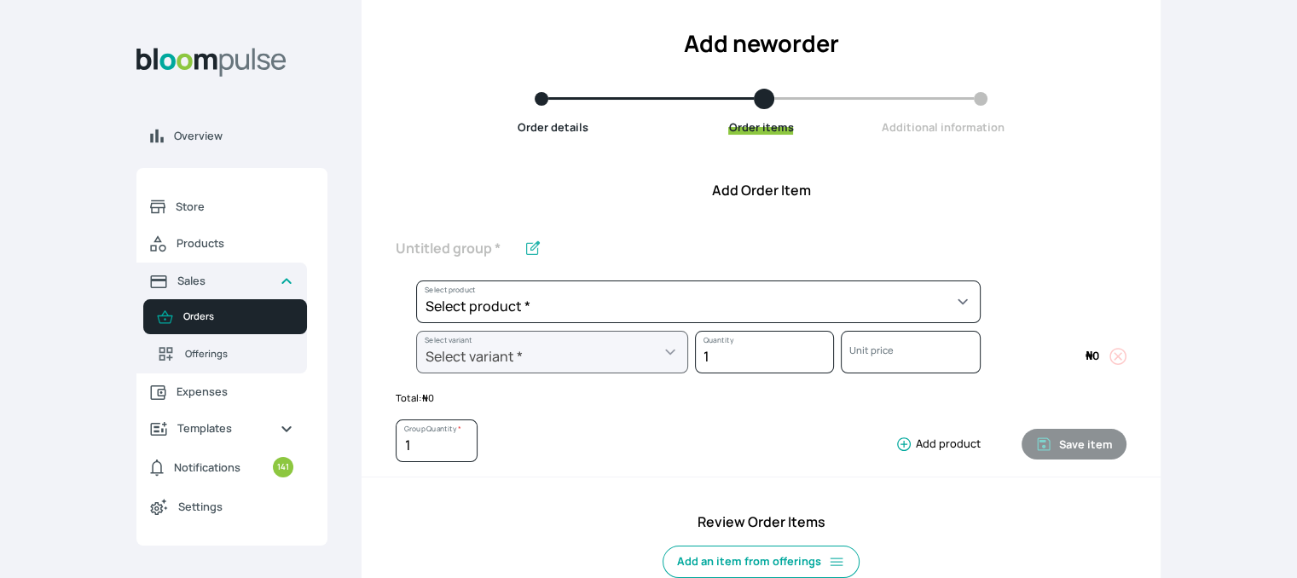
scroll to position [596, 0]
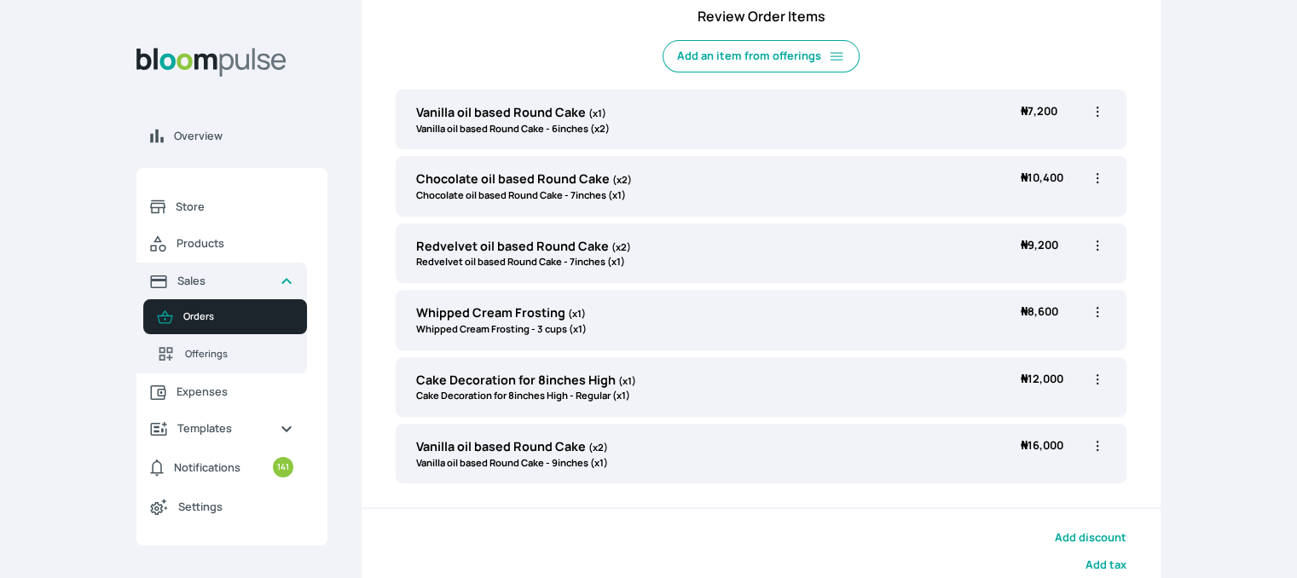
click at [1095, 178] on icon "button" at bounding box center [1097, 178] width 17 height 17
click at [1030, 201] on li "Edit" at bounding box center [1031, 214] width 150 height 31
click at [1091, 171] on icon "button" at bounding box center [1097, 178] width 17 height 17
click at [1006, 217] on span "Edit" at bounding box center [999, 213] width 19 height 14
type input "Chocolate oil based Round Cake"
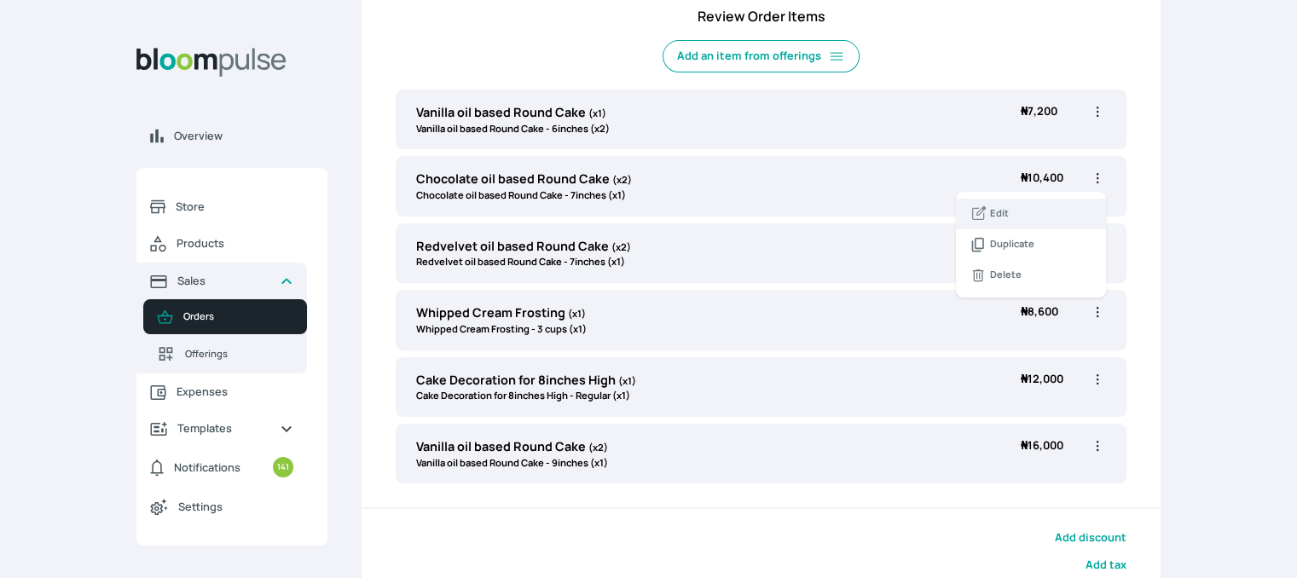
type input "2"
select select "0a3636f1-4902-403d-89c1-f5465b9229a0"
select select "411db30a-7322-4aea-baba-21b65302885d"
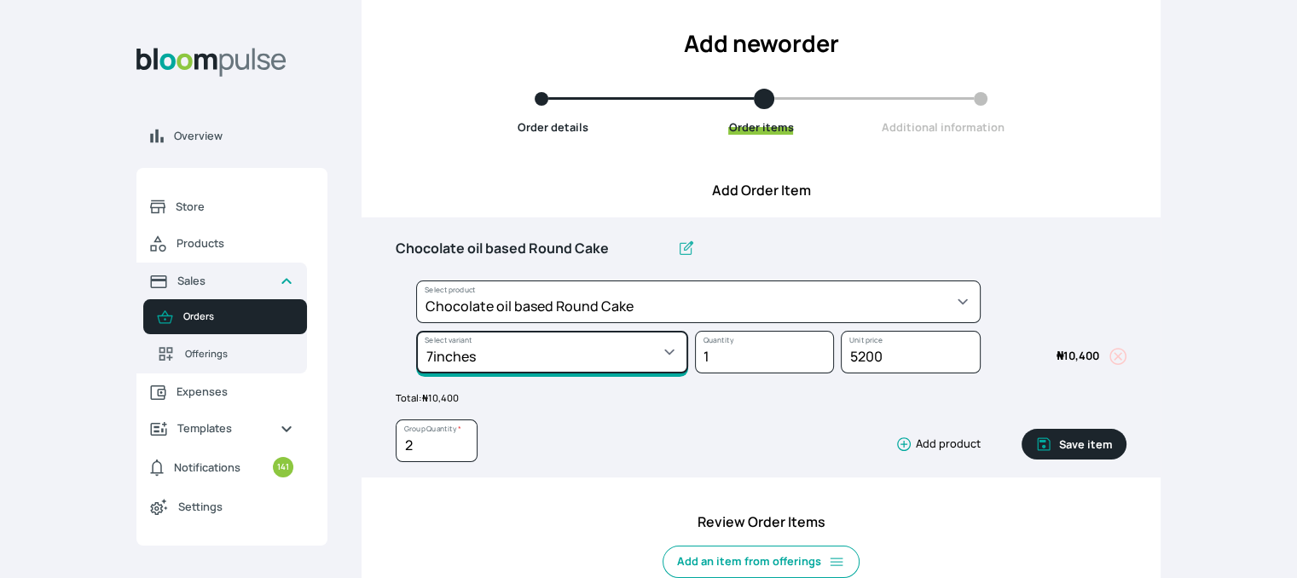
click at [631, 354] on select "Select variant * 10inches 11inches 12inches 6inches 7inches 8inches 9inches" at bounding box center [552, 352] width 272 height 43
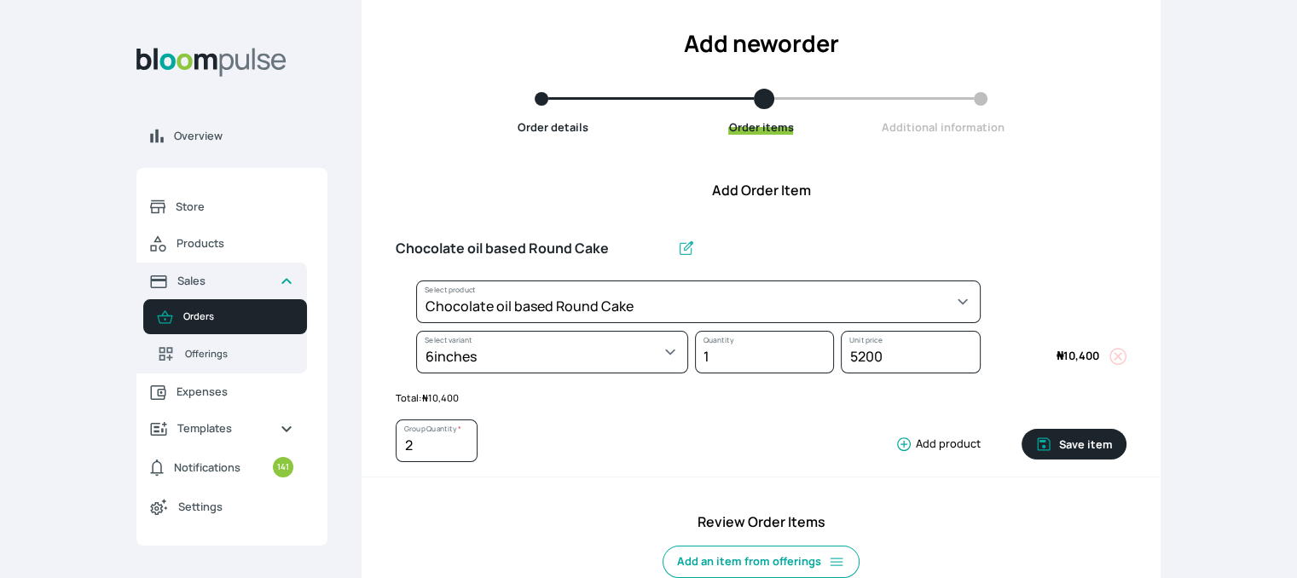
select select "0a3636f1-4902-403d-89c1-f5465b9229a0"
select select "430dc832-116b-4f0b-ac5d-bc426ed0a68c"
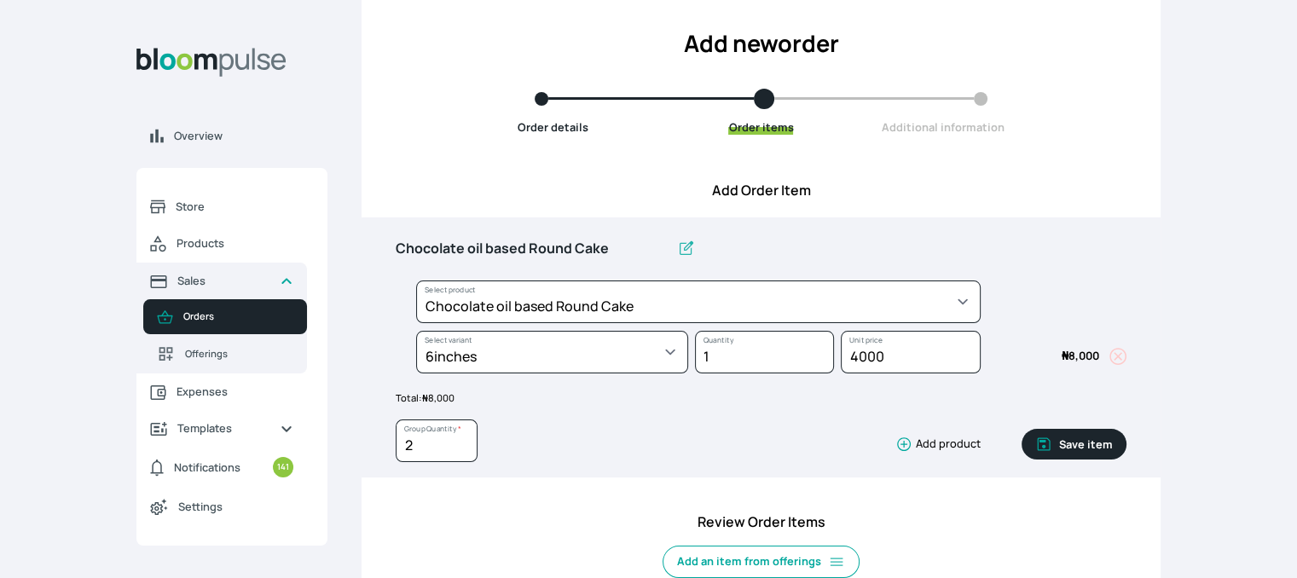
click at [1100, 443] on button "Save item" at bounding box center [1074, 444] width 105 height 31
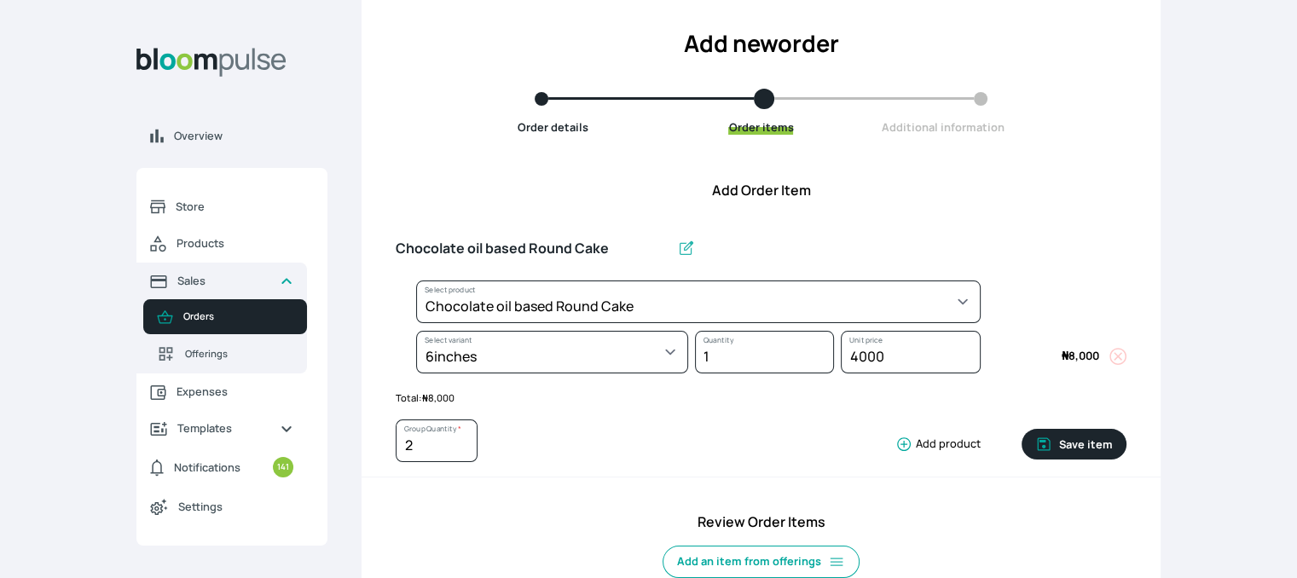
type input "1"
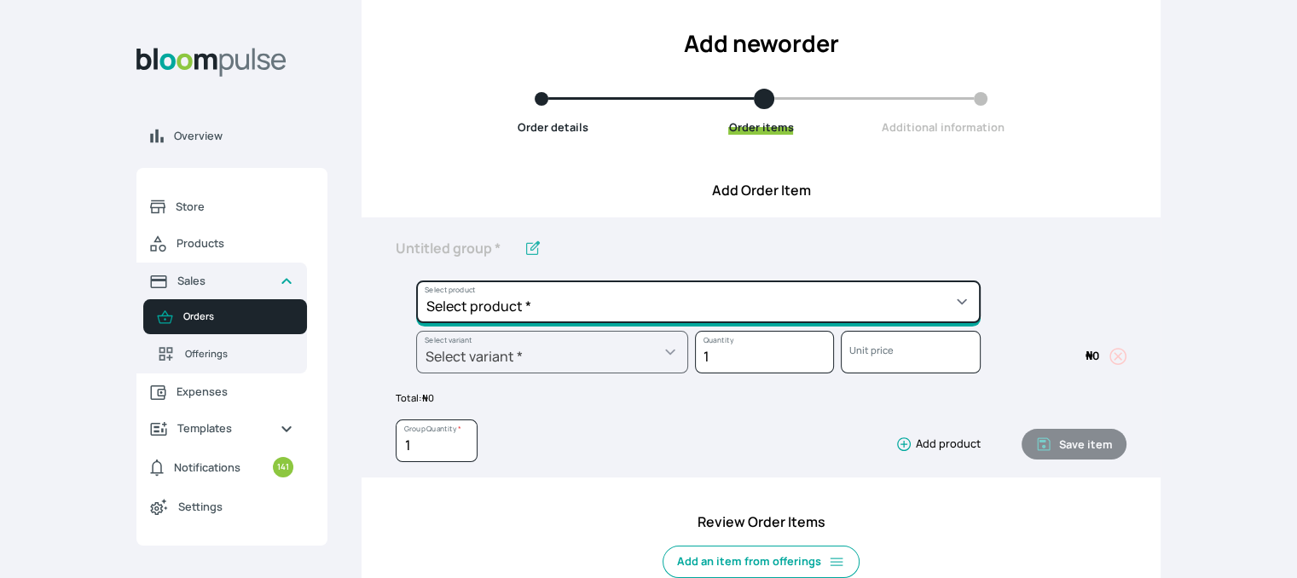
click at [791, 304] on select "Select product * Cake Decoration for 8inches High Chocolate oil based Round Cak…" at bounding box center [698, 302] width 565 height 43
select select "0a3636f1-4902-403d-89c1-f5465b9229a0"
click at [416, 281] on select "Select product * Cake Decoration for 8inches High Chocolate oil based Round Cak…" at bounding box center [698, 302] width 565 height 43
type input "Chocolate oil based Round Cake"
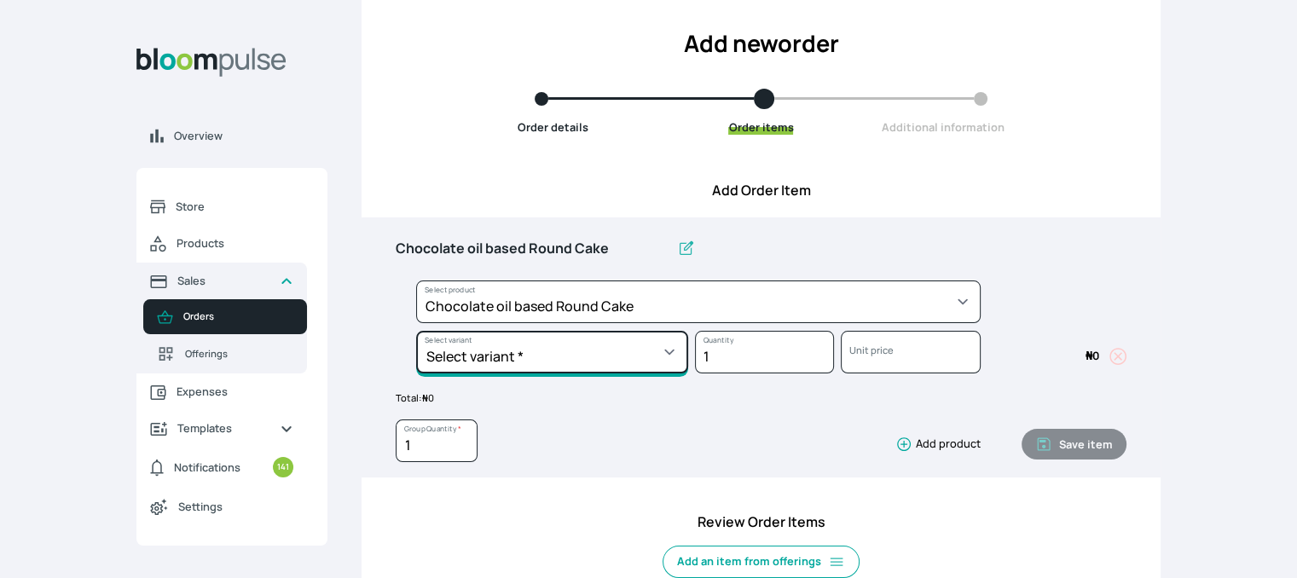
click at [611, 348] on select "Select variant * 10inches 11inches 12inches 6inches 7inches 8inches 9inches" at bounding box center [552, 352] width 272 height 43
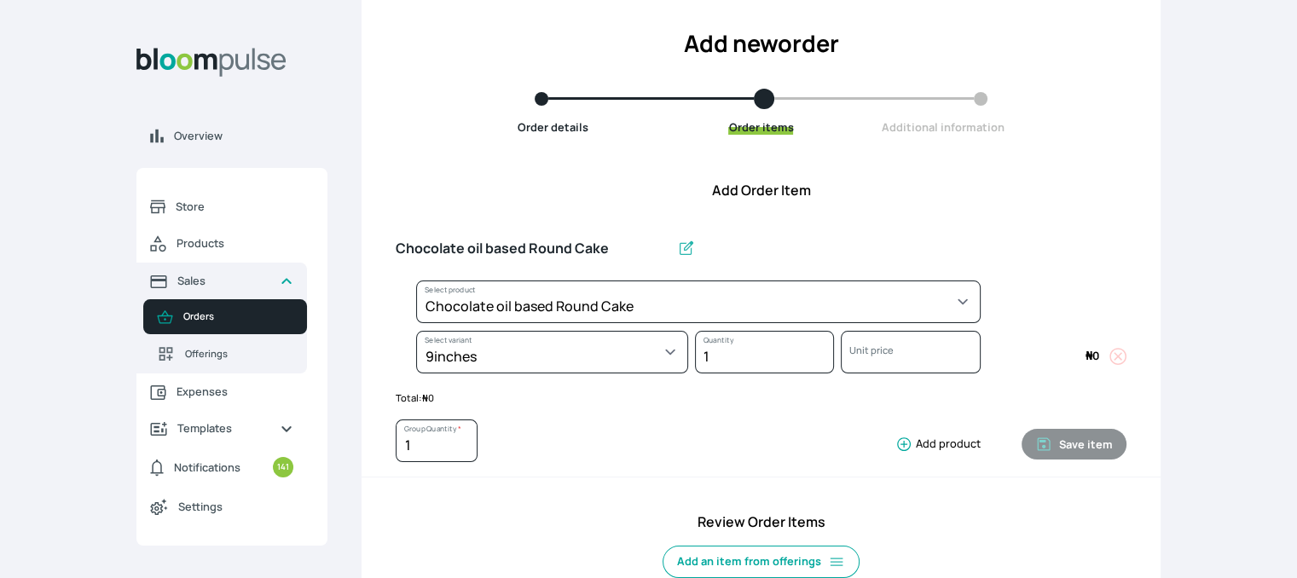
select select "0a3636f1-4902-403d-89c1-f5465b9229a0"
select select "e73e7779-a910-4e5b-bcd6-b6e323e7291f"
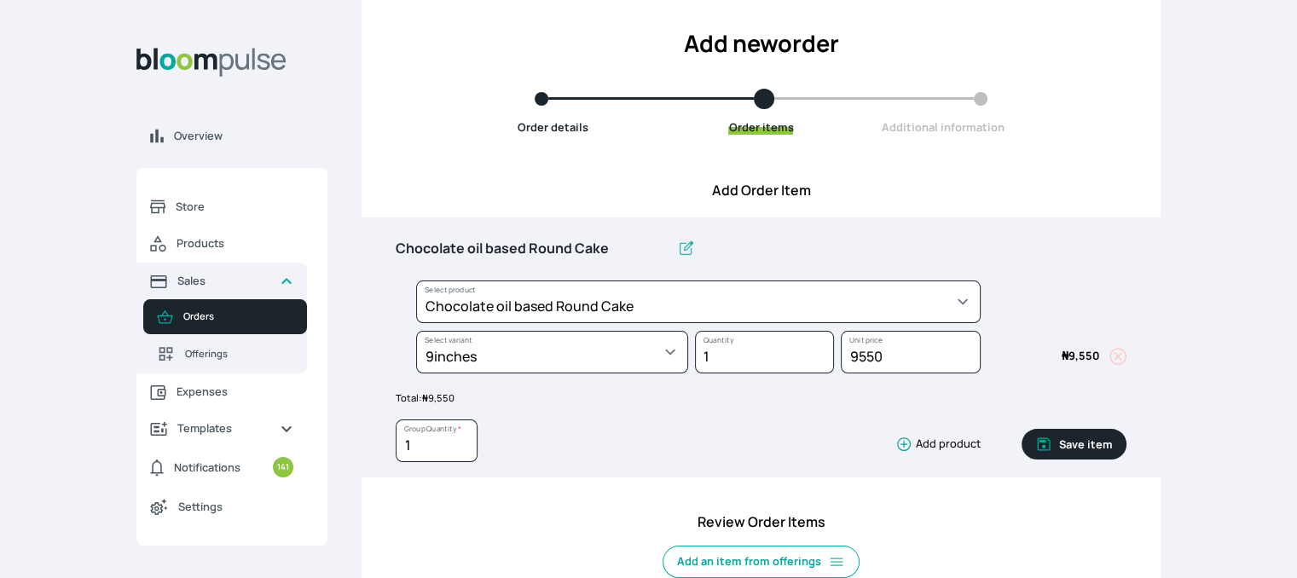
click at [1057, 441] on button "Save item" at bounding box center [1074, 444] width 105 height 31
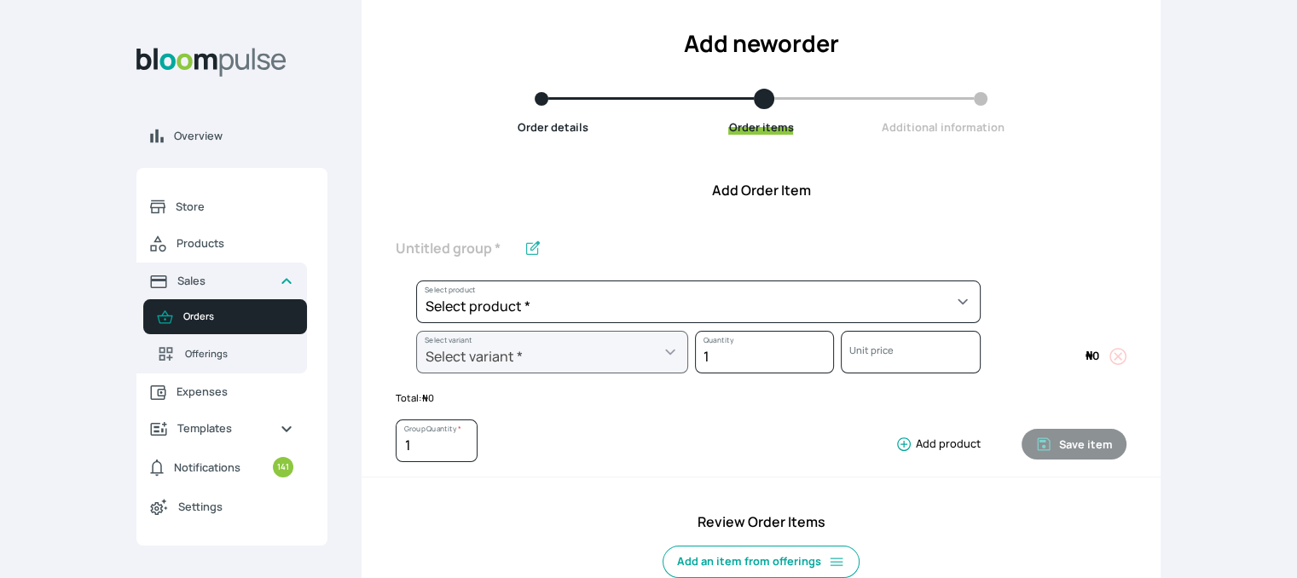
scroll to position [596, 0]
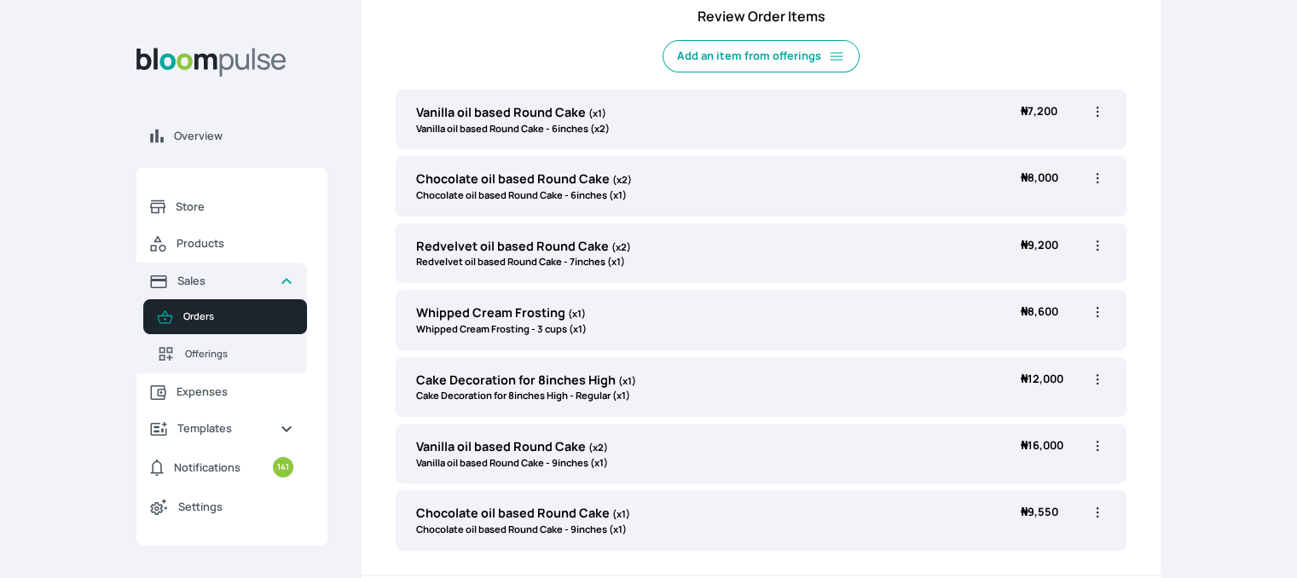
click at [1095, 241] on icon "button" at bounding box center [1097, 245] width 17 height 17
click at [1010, 284] on span "Edit" at bounding box center [1031, 280] width 123 height 17
type input "Redvelvet oil based Round Cake"
type input "2"
select select "308ec9aa-9c9b-4c8b-9137-5de2303ab237"
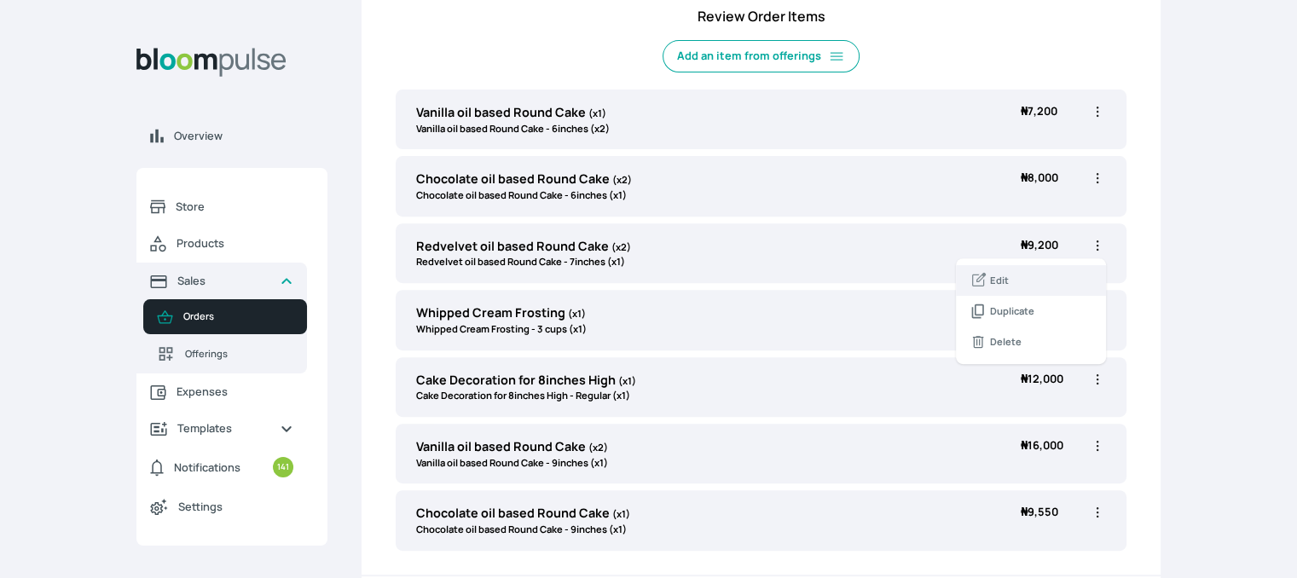
select select "7aabac0b-c908-4e61-9123-7c13917029bb"
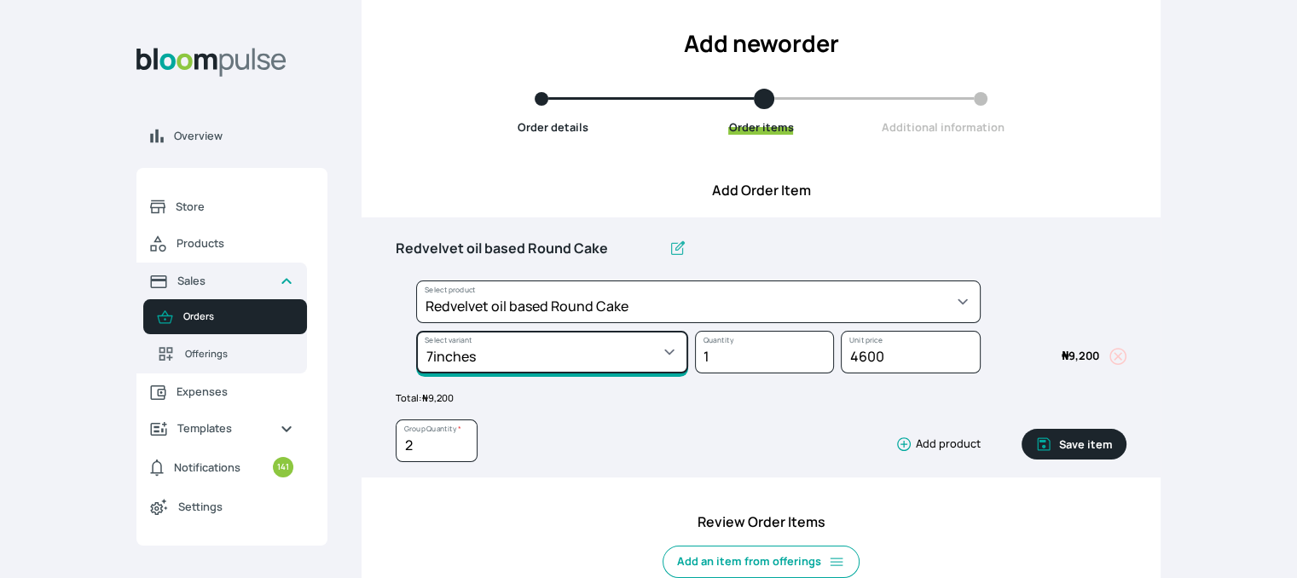
click at [634, 342] on select "Select variant * 10inches 11inches 12inches 6inches 7inches 8inches 9inches" at bounding box center [552, 352] width 272 height 43
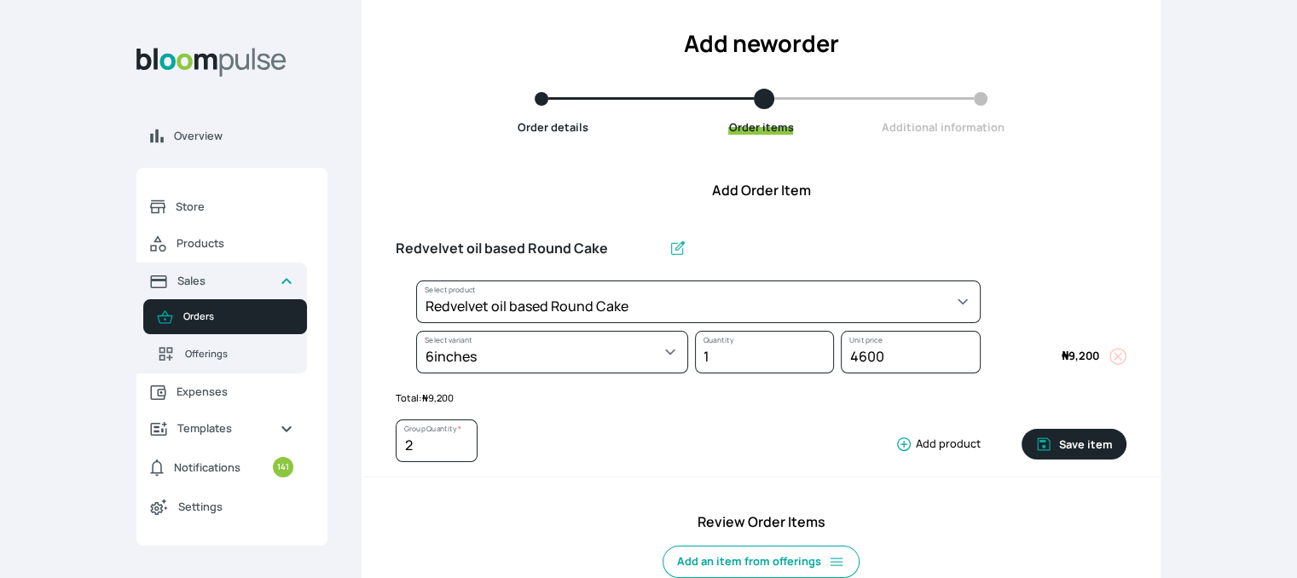
select select "308ec9aa-9c9b-4c8b-9137-5de2303ab237"
select select "539ea3f9-7b58-4ed5-a6fa-3c2a5292c254"
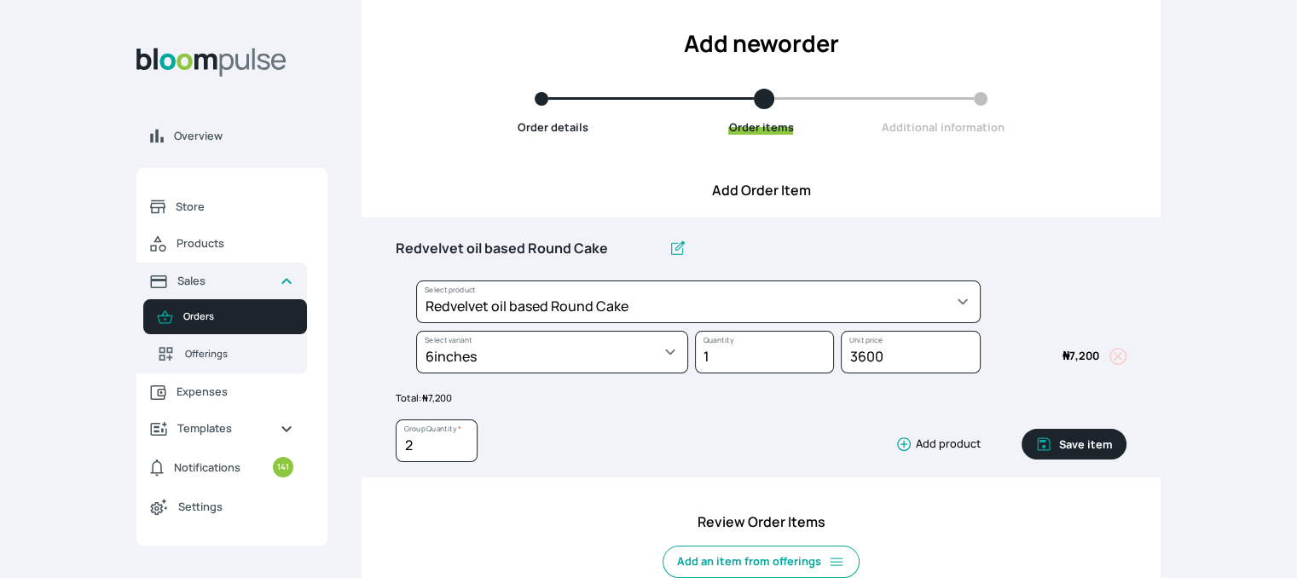
click at [1076, 441] on button "Save item" at bounding box center [1074, 444] width 105 height 31
type input "1"
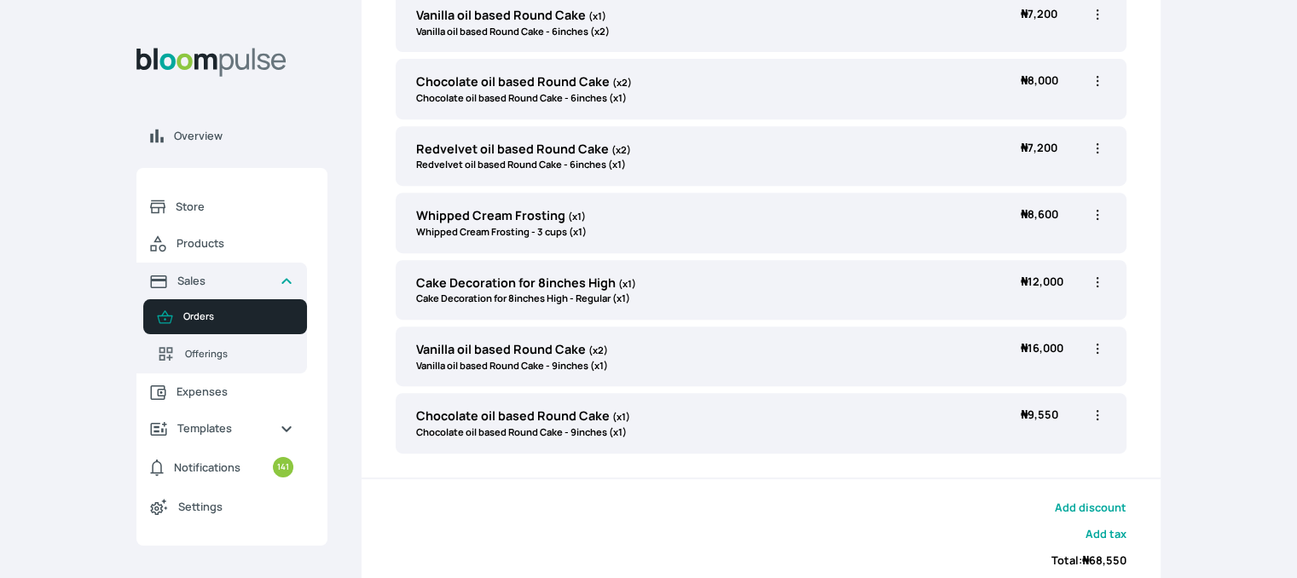
scroll to position [188, 0]
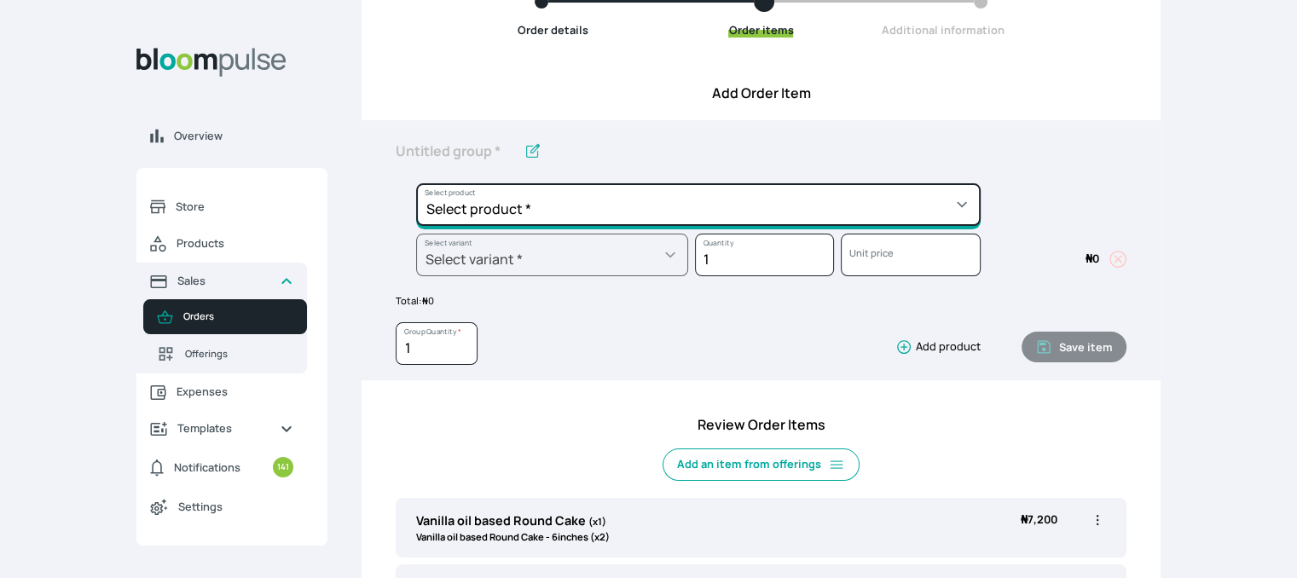
click at [810, 197] on select "Select product * Cake Decoration for 8inches High Chocolate oil based Round Cak…" at bounding box center [698, 204] width 565 height 43
select select "308ec9aa-9c9b-4c8b-9137-5de2303ab237"
click at [416, 183] on select "Select product * Cake Decoration for 8inches High Chocolate oil based Round Cak…" at bounding box center [698, 204] width 565 height 43
type input "Redvelvet oil based Round Cake"
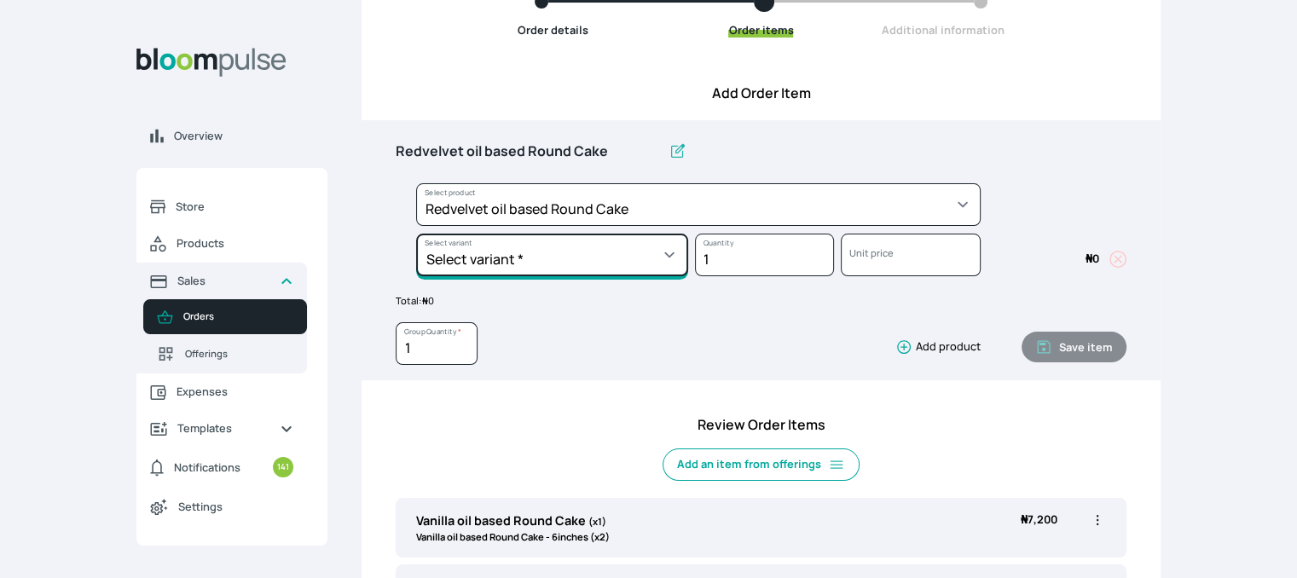
click at [641, 270] on select "Select variant * 10inches 11inches 12inches 6inches 7inches 8inches 9inches" at bounding box center [552, 255] width 272 height 43
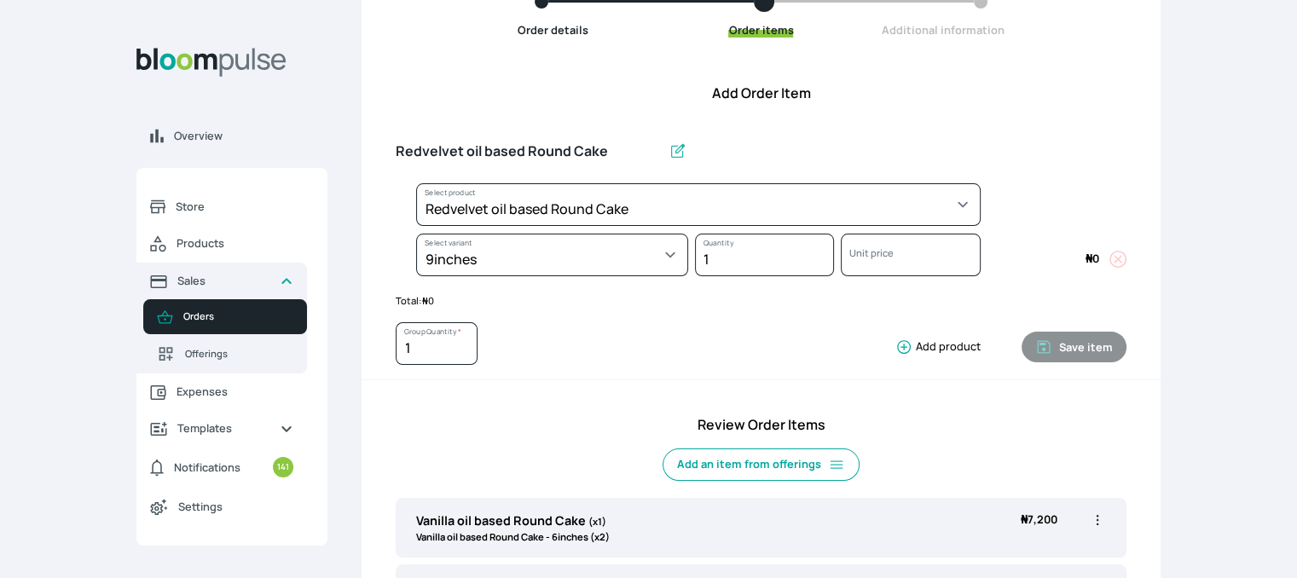
select select "308ec9aa-9c9b-4c8b-9137-5de2303ab237"
select select "00f58c97-671c-4078-9356-25b054ed8d50"
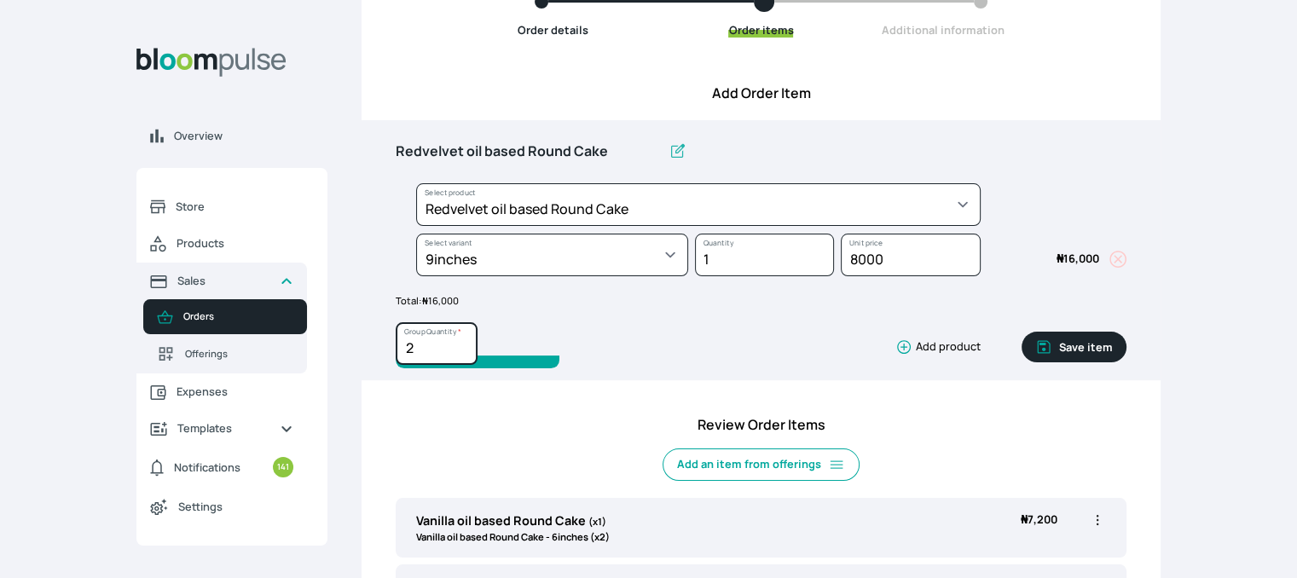
type input "2"
click at [457, 339] on input "2" at bounding box center [437, 343] width 82 height 43
click at [1068, 336] on button "Save item" at bounding box center [1074, 347] width 105 height 31
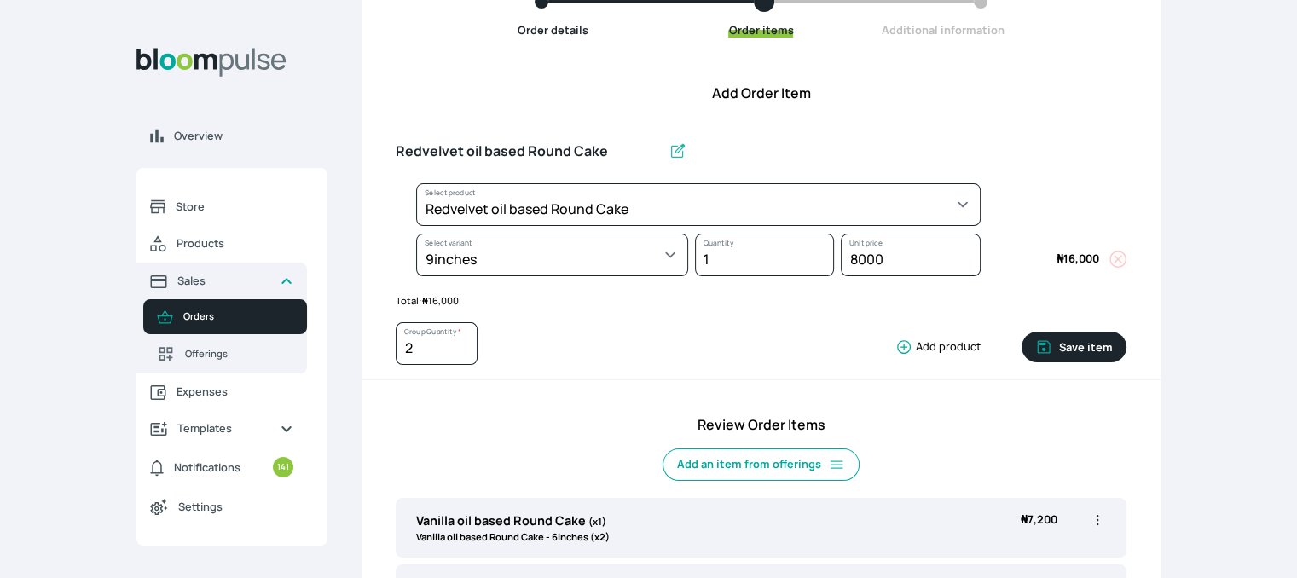
type input "1"
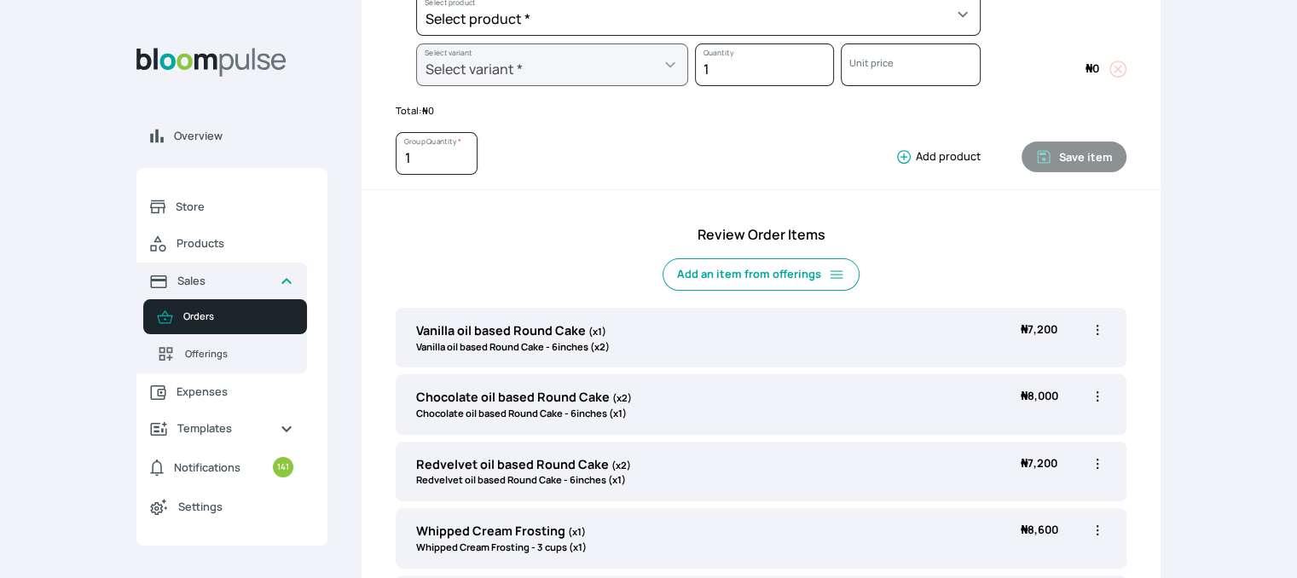
scroll to position [883, 0]
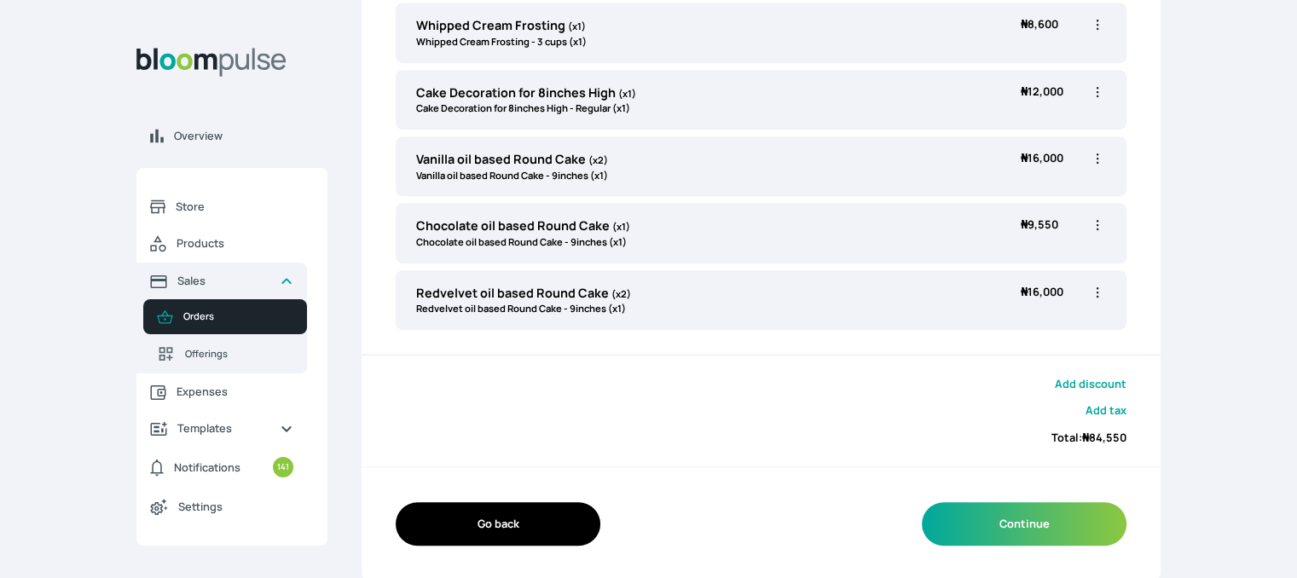
click at [1092, 26] on icon "button" at bounding box center [1097, 24] width 17 height 17
click at [1020, 57] on span "Edit" at bounding box center [1031, 59] width 123 height 17
type input "Whipped Cream Frosting"
select select "83f82b0c-44eb-4ac8-bd97-27faddcd7e30"
select select "fde2ff08-7291-4fbf-b13d-84aa5027fb42"
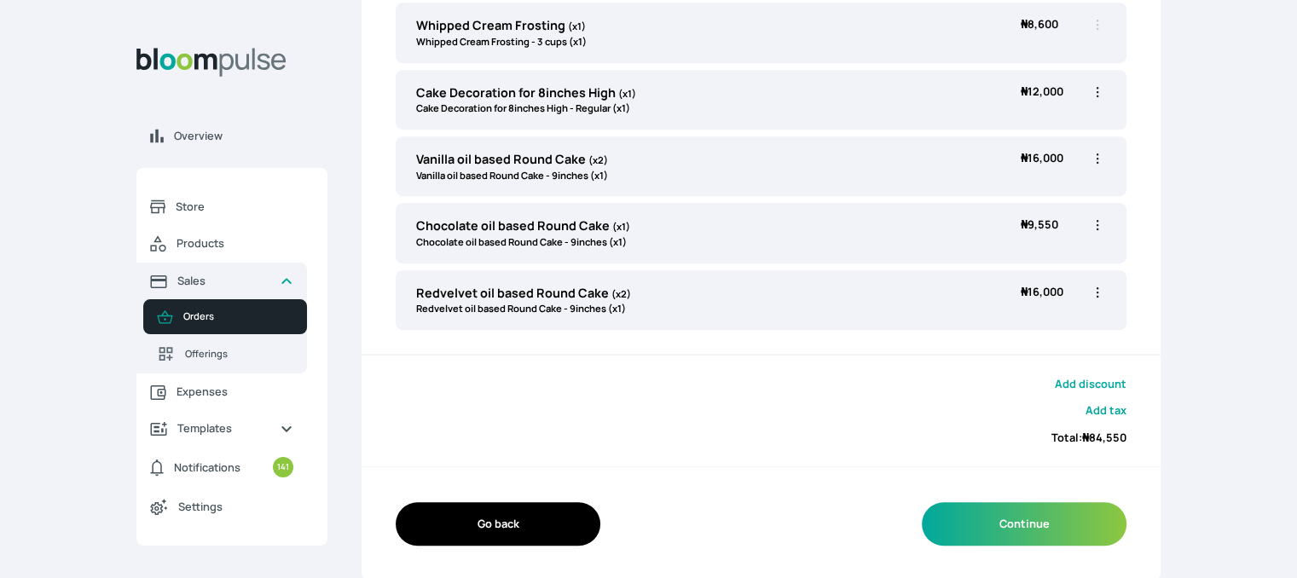
scroll to position [378, 0]
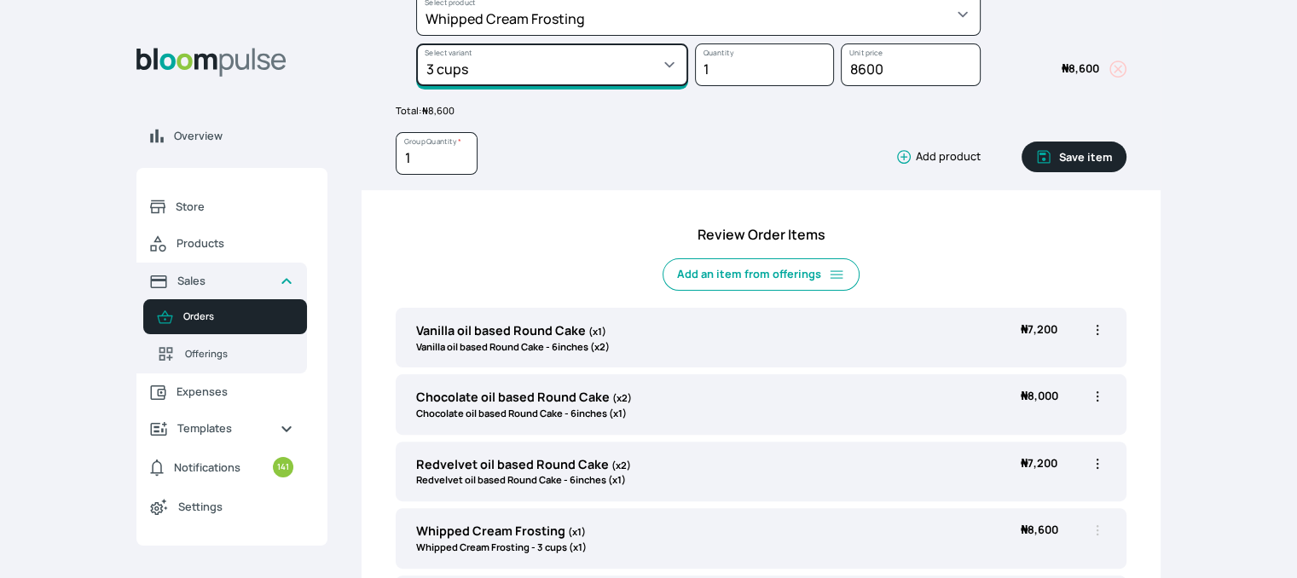
click at [536, 70] on select "Select variant * 1 cup 2 cups 3 cups 4 cups" at bounding box center [552, 64] width 272 height 43
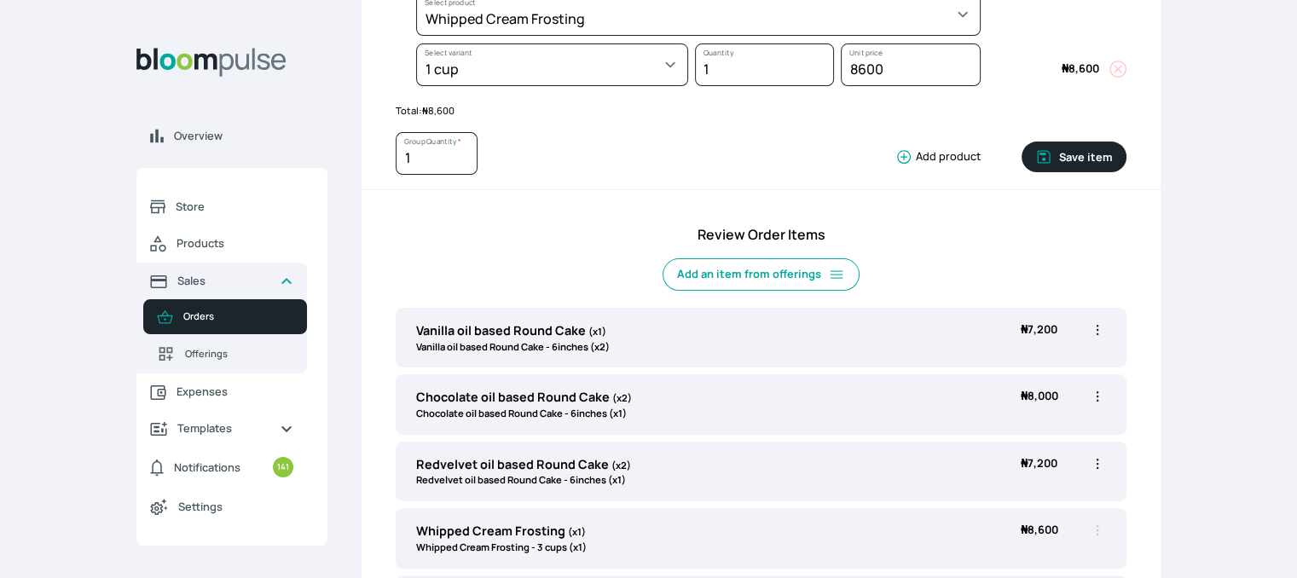
select select "83f82b0c-44eb-4ac8-bd97-27faddcd7e30"
select select "274bdbb1-b40b-44f1-8806-7773b9740937"
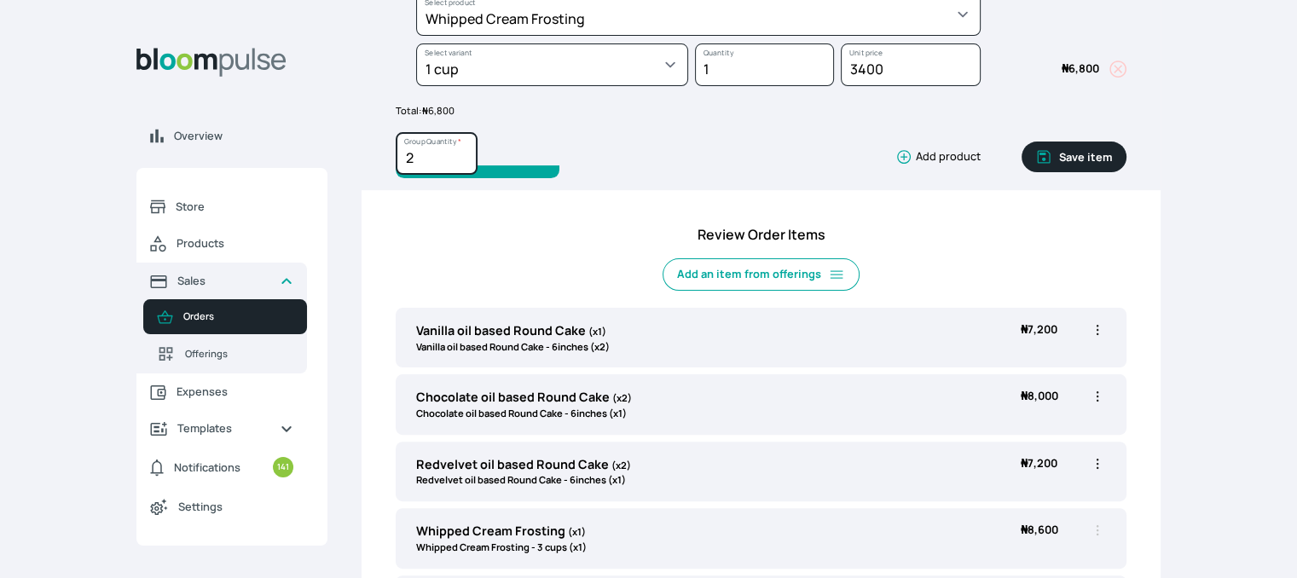
click at [464, 151] on input "2" at bounding box center [437, 153] width 82 height 43
click at [464, 151] on input "3" at bounding box center [437, 153] width 82 height 43
click at [464, 151] on input "4" at bounding box center [437, 153] width 82 height 43
click at [464, 151] on input "5" at bounding box center [437, 153] width 82 height 43
type input "6"
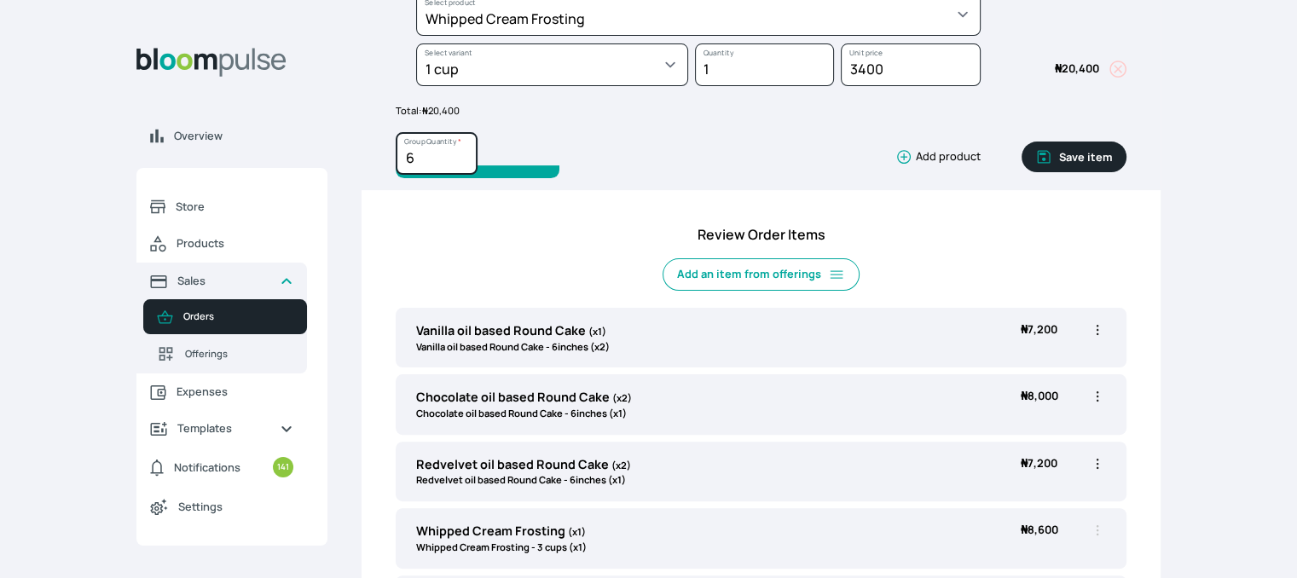
click at [464, 151] on input "6" at bounding box center [437, 153] width 82 height 43
click at [1074, 162] on button "Save item" at bounding box center [1074, 157] width 105 height 31
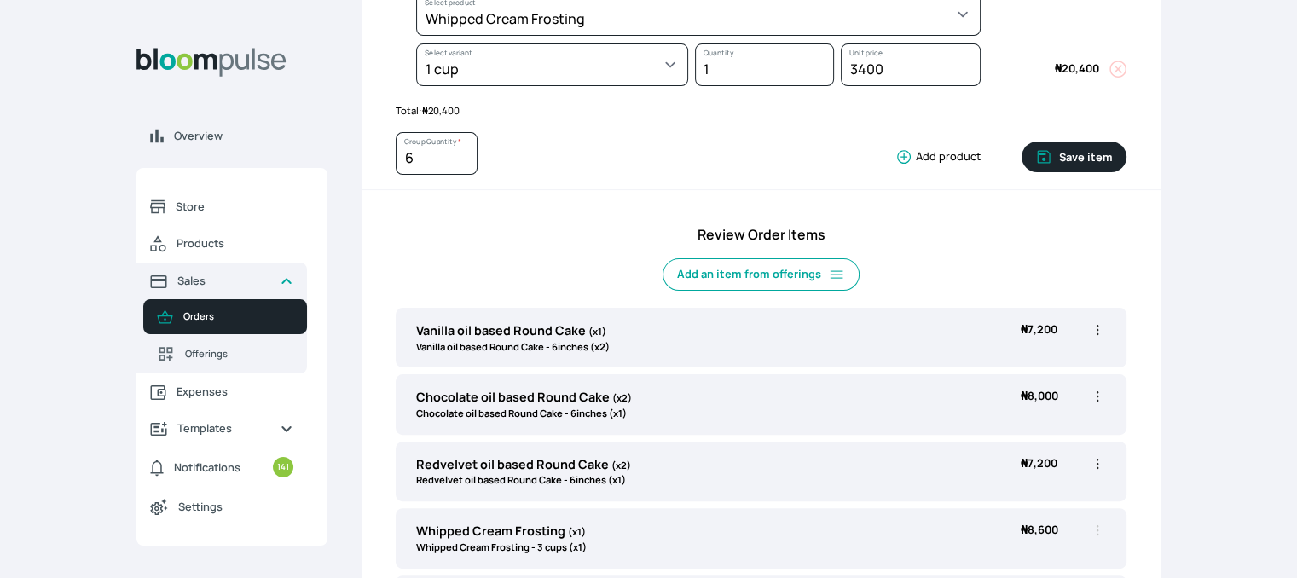
type input "1"
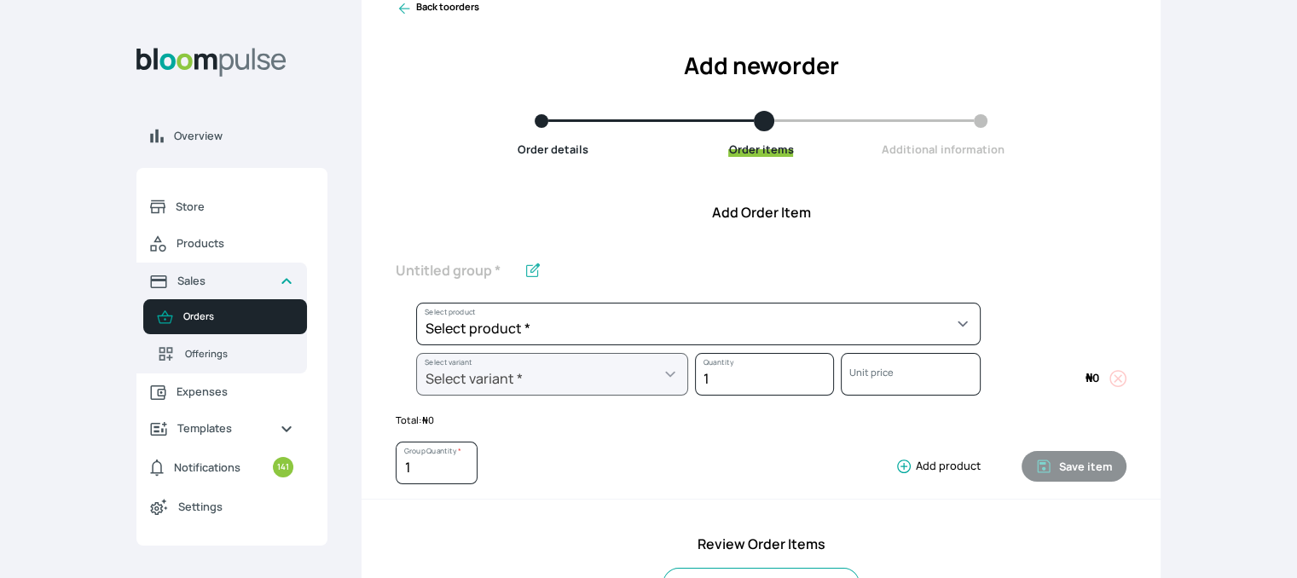
scroll to position [573, 0]
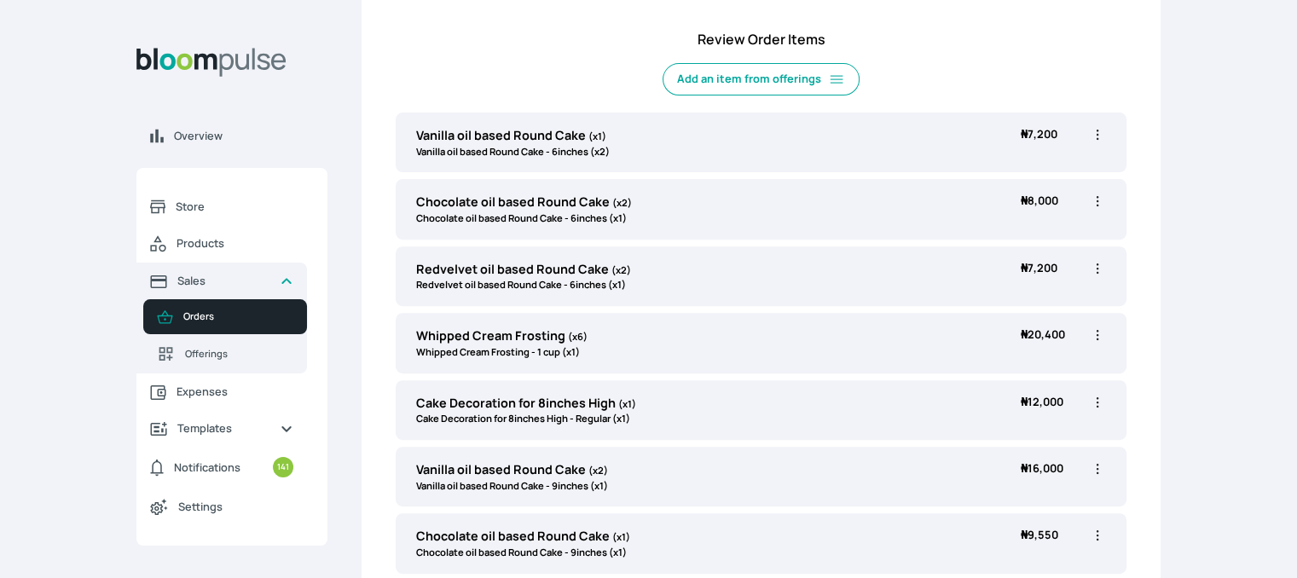
click at [1094, 394] on icon "button" at bounding box center [1097, 402] width 17 height 17
click at [1002, 436] on span "Edit" at bounding box center [999, 437] width 19 height 14
type input "Cake Decoration for 8inches High"
select select "023b730d-bc46-477e-b7f7-d3522e7f455b"
select select "13dbb06e-f851-45db-a0d6-3609ea7c0f11"
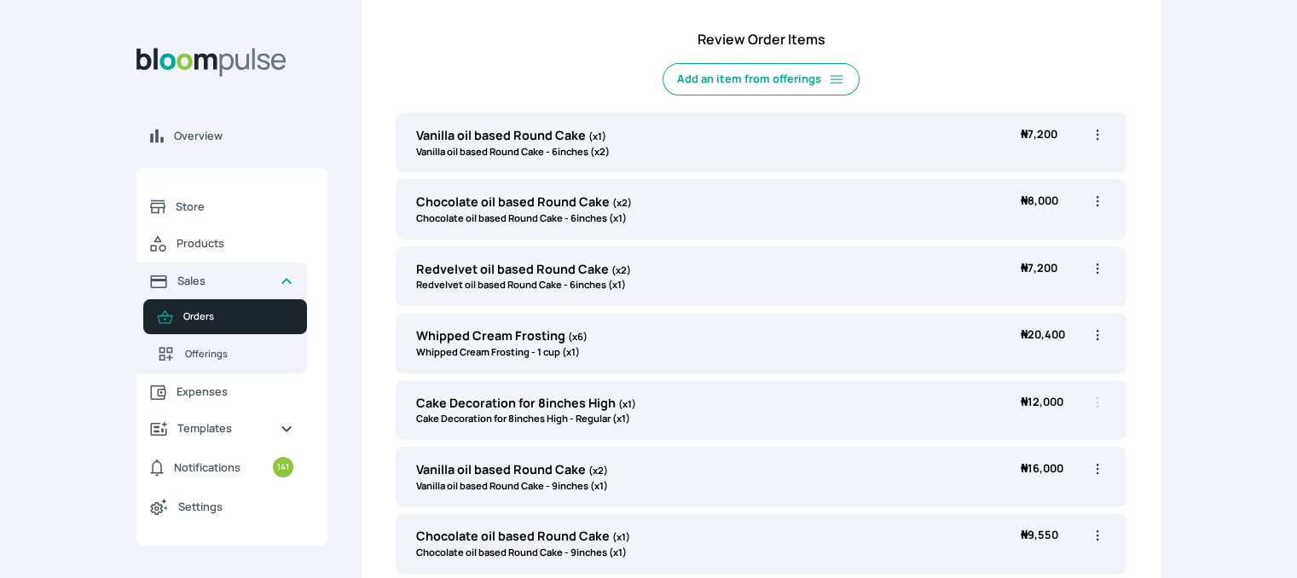
scroll to position [68, 0]
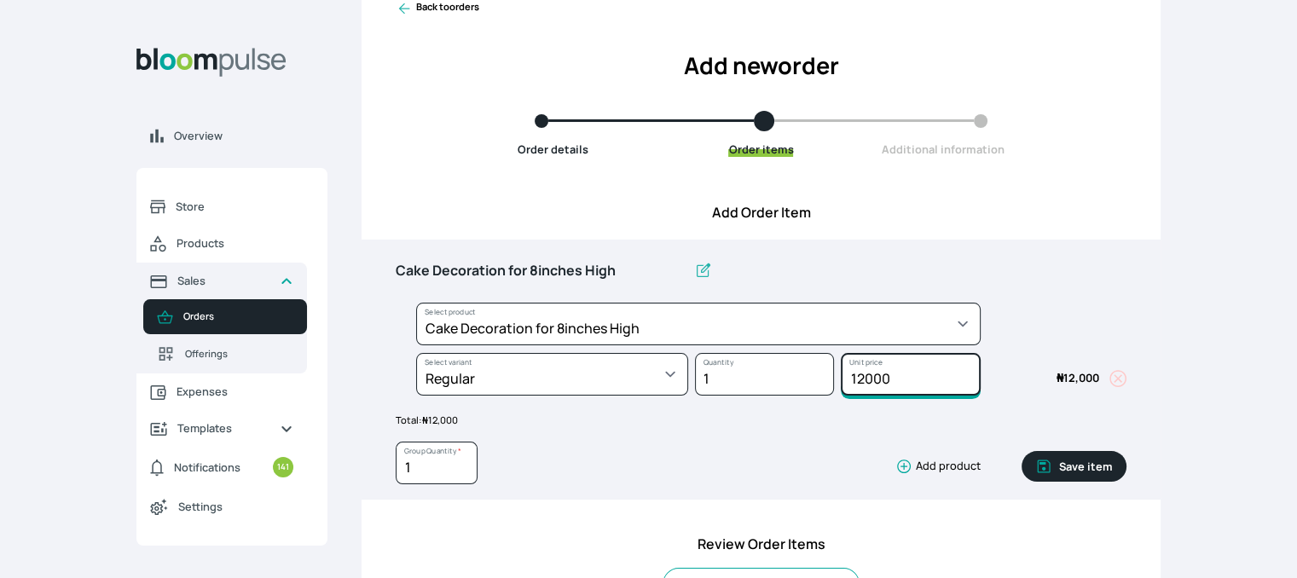
click at [914, 375] on input "12000" at bounding box center [910, 374] width 139 height 43
type input "1"
type input "25000"
click at [1105, 471] on button "Save item" at bounding box center [1074, 466] width 105 height 31
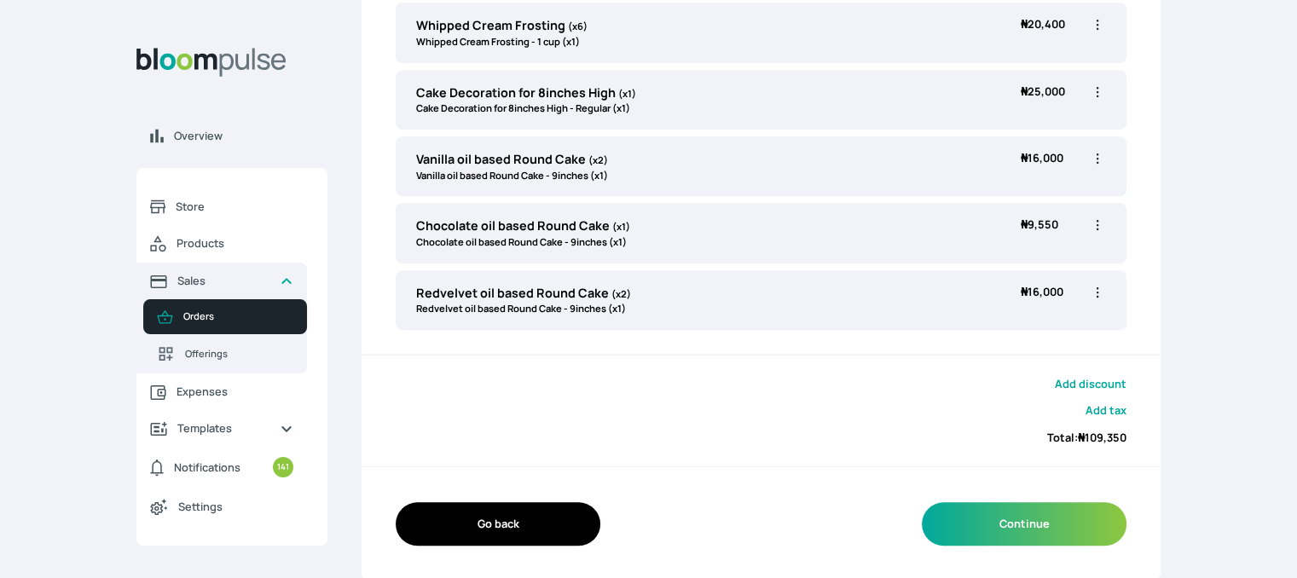
scroll to position [378, 0]
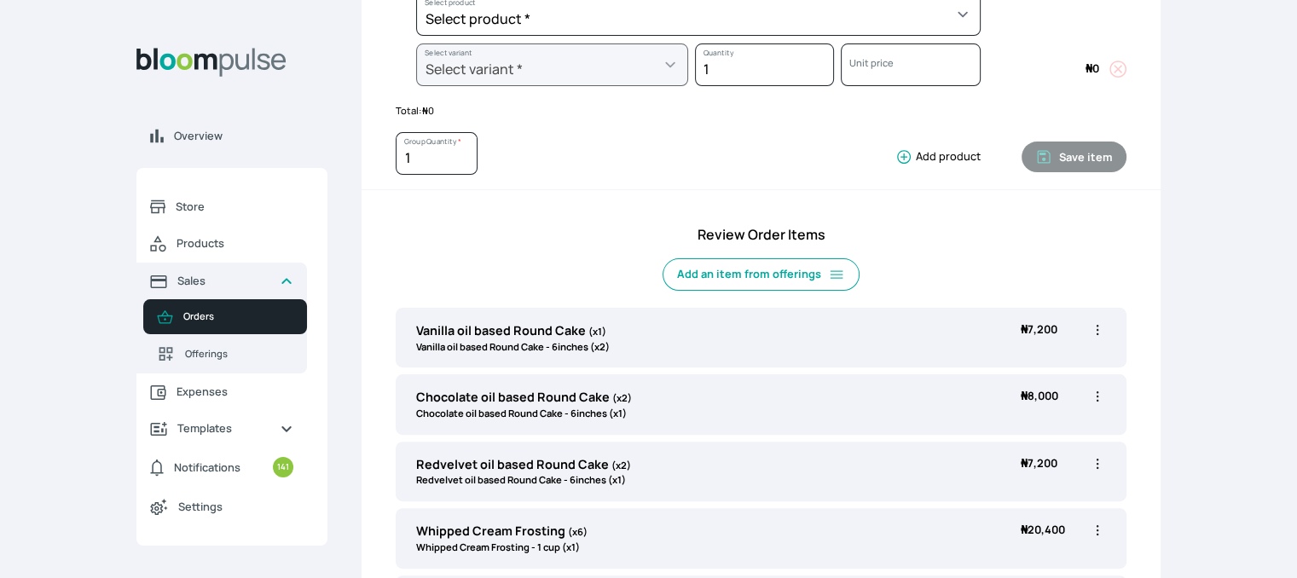
click at [1094, 402] on icon "button" at bounding box center [1097, 396] width 17 height 17
click at [1040, 417] on li "Edit" at bounding box center [1031, 432] width 150 height 31
click at [1098, 394] on icon "button" at bounding box center [1097, 396] width 17 height 17
click at [1022, 424] on span "Edit" at bounding box center [1031, 432] width 123 height 17
type input "Chocolate oil based Round Cake"
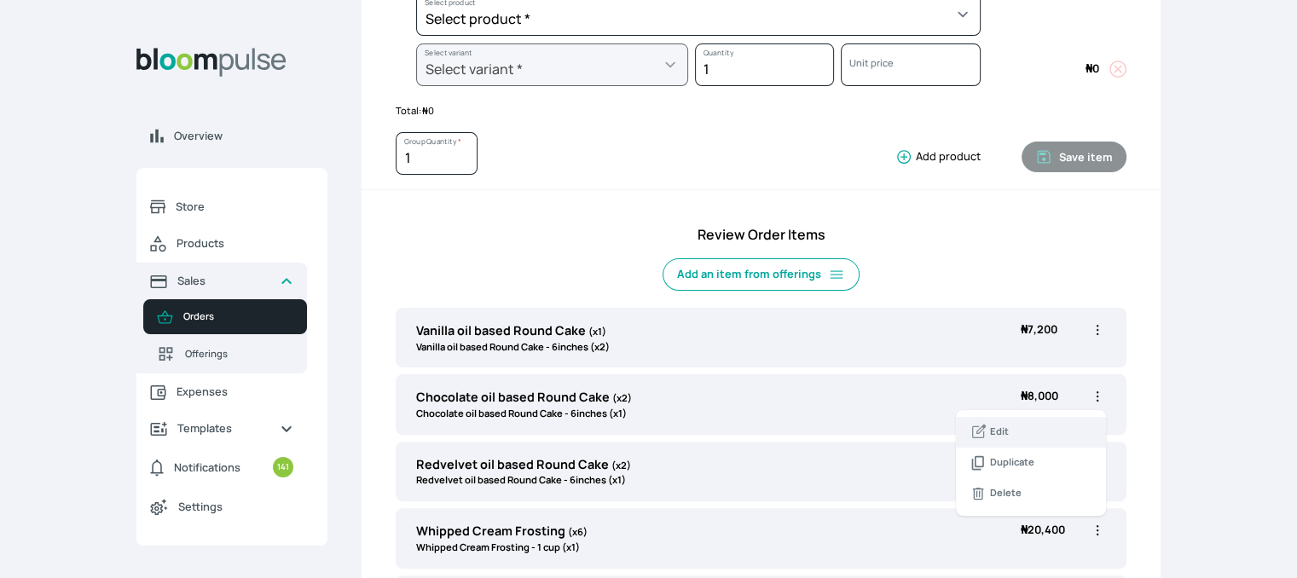
type input "2"
select select "0a3636f1-4902-403d-89c1-f5465b9229a0"
select select "430dc832-116b-4f0b-ac5d-bc426ed0a68c"
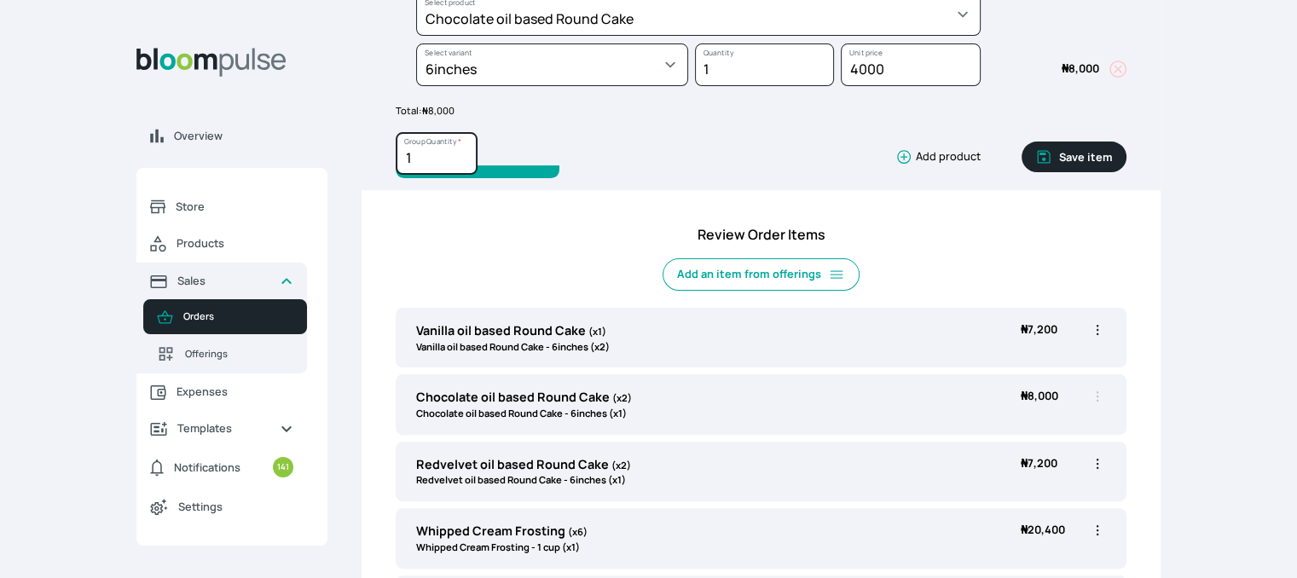
type input "1"
click at [460, 161] on input "1" at bounding box center [437, 153] width 82 height 43
click at [1066, 159] on button "Save item" at bounding box center [1074, 157] width 105 height 31
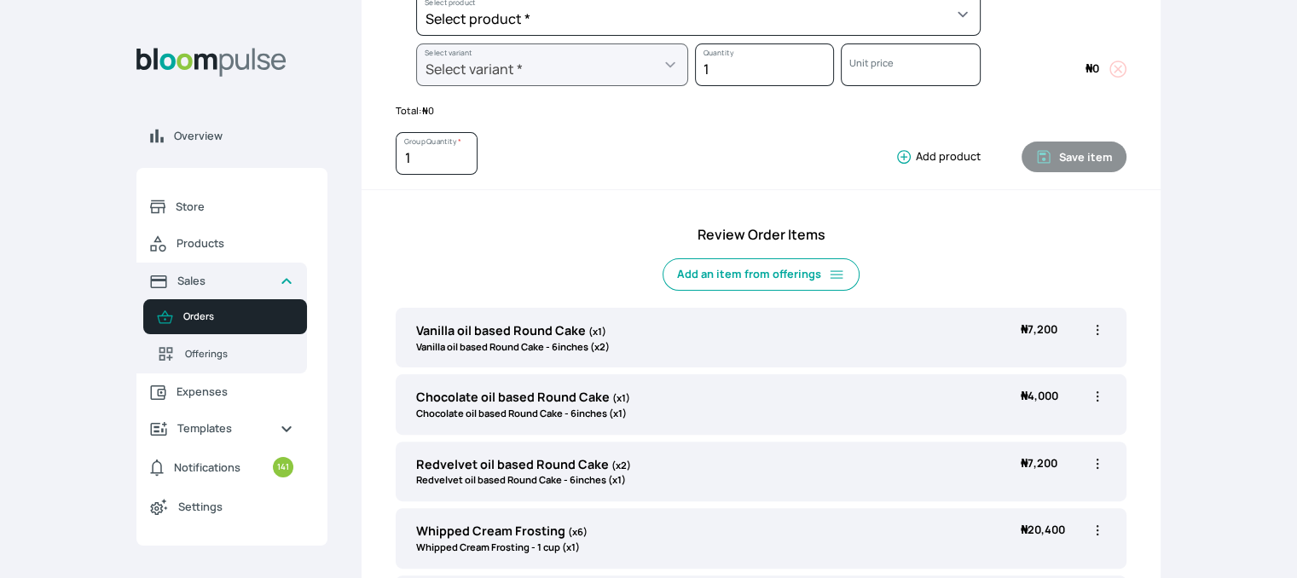
click at [1095, 527] on icon "button" at bounding box center [1097, 530] width 17 height 17
click at [1047, 564] on span "Edit" at bounding box center [1031, 565] width 123 height 17
type input "Whipped Cream Frosting"
type input "6"
select select "83f82b0c-44eb-4ac8-bd97-27faddcd7e30"
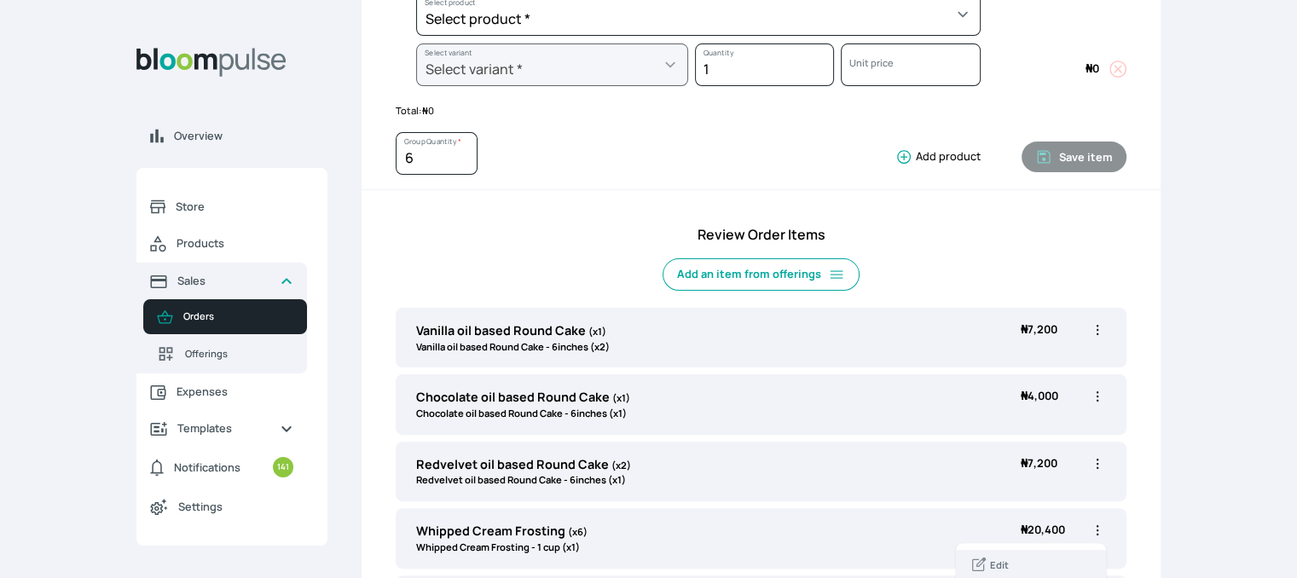
select select "274bdbb1-b40b-44f1-8806-7773b9740937"
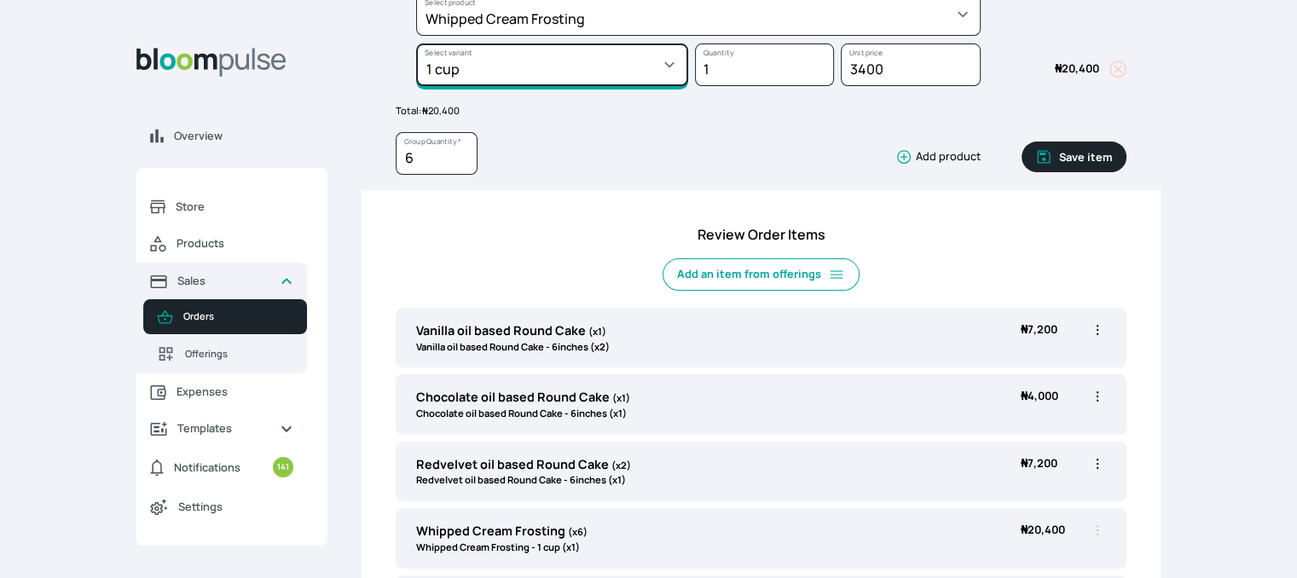
click at [592, 77] on select "Select variant * 1 cup 2 cups 3 cups 4 cups" at bounding box center [552, 64] width 272 height 43
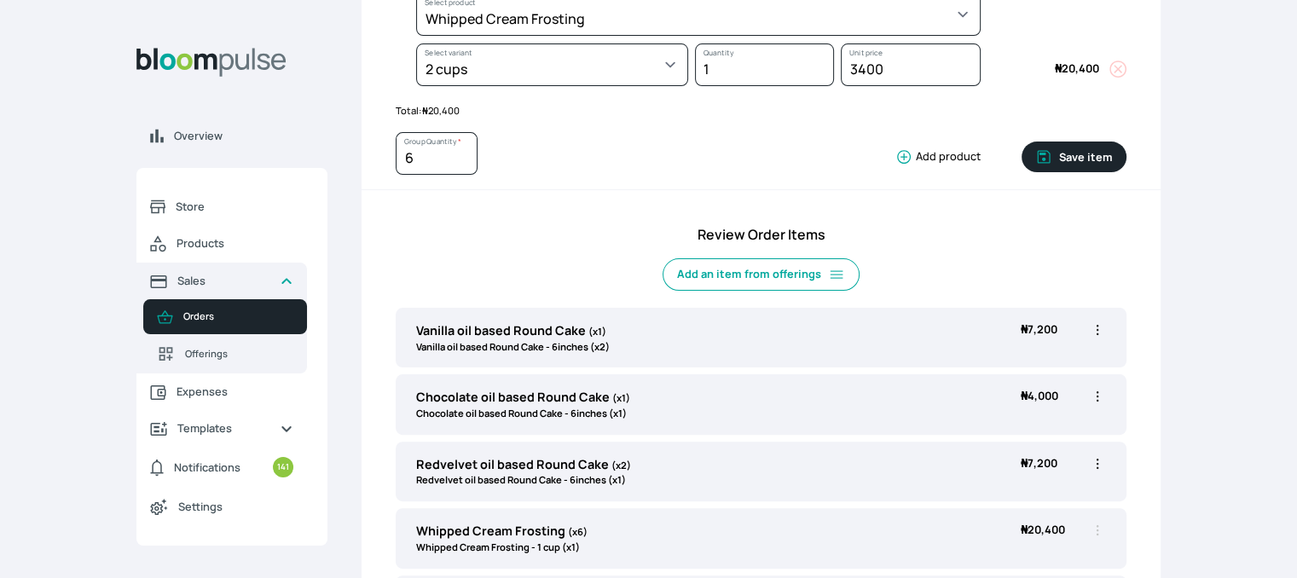
select select "83f82b0c-44eb-4ac8-bd97-27faddcd7e30"
select select "c32598fd-da48-43a0-ba15-76ca132400df"
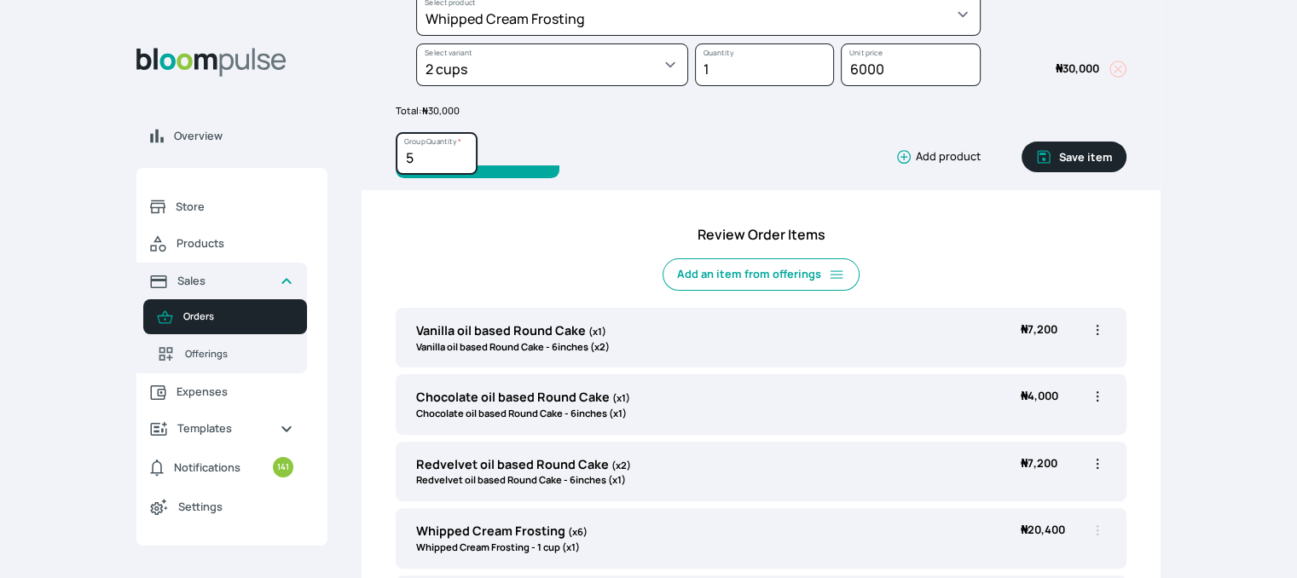
click at [458, 159] on input "5" at bounding box center [437, 153] width 82 height 43
click at [458, 159] on input "4" at bounding box center [437, 153] width 82 height 43
click at [458, 159] on input "3" at bounding box center [437, 153] width 82 height 43
click at [458, 159] on input "2" at bounding box center [437, 153] width 82 height 43
type input "1"
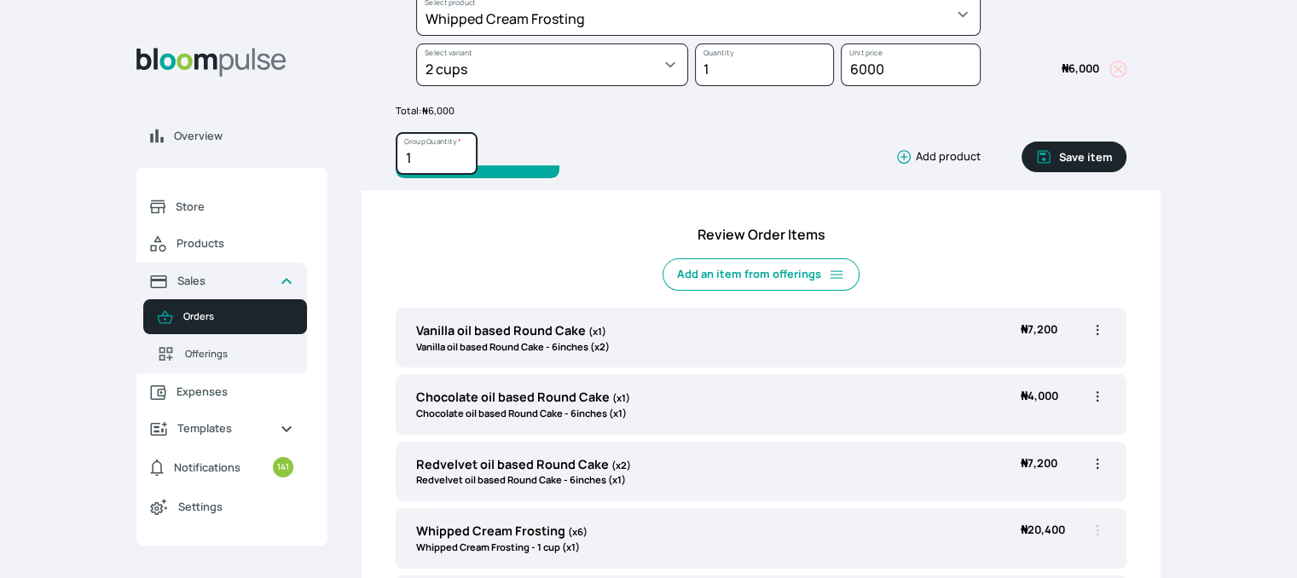
click at [458, 159] on input "1" at bounding box center [437, 153] width 82 height 43
click at [1061, 154] on button "Save item" at bounding box center [1074, 157] width 105 height 31
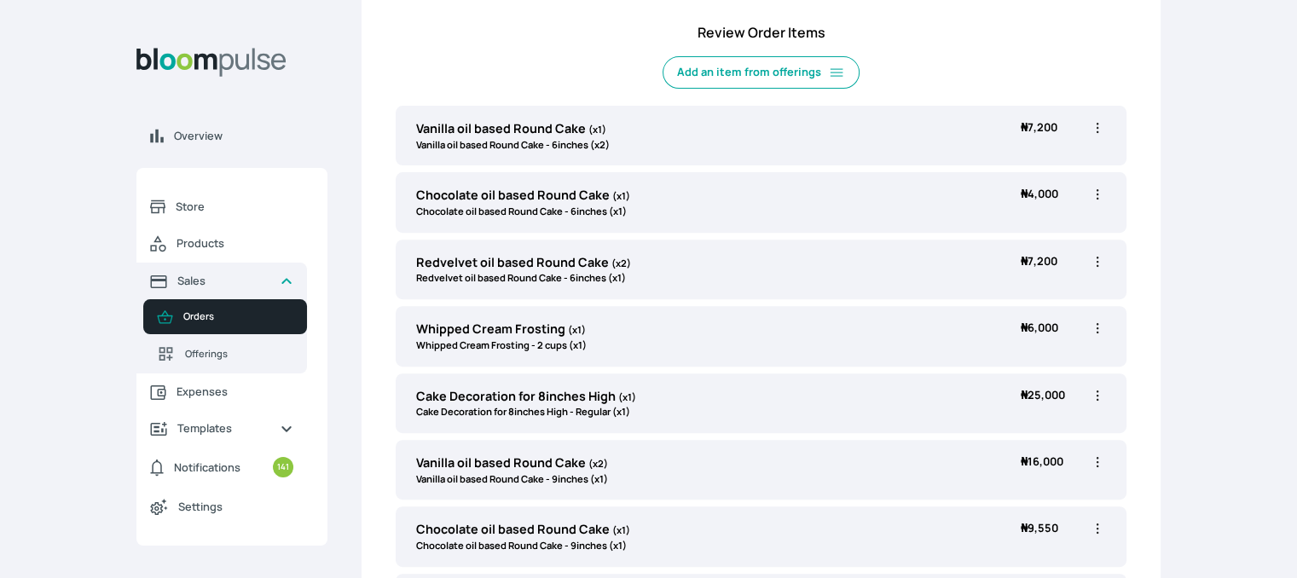
scroll to position [588, 0]
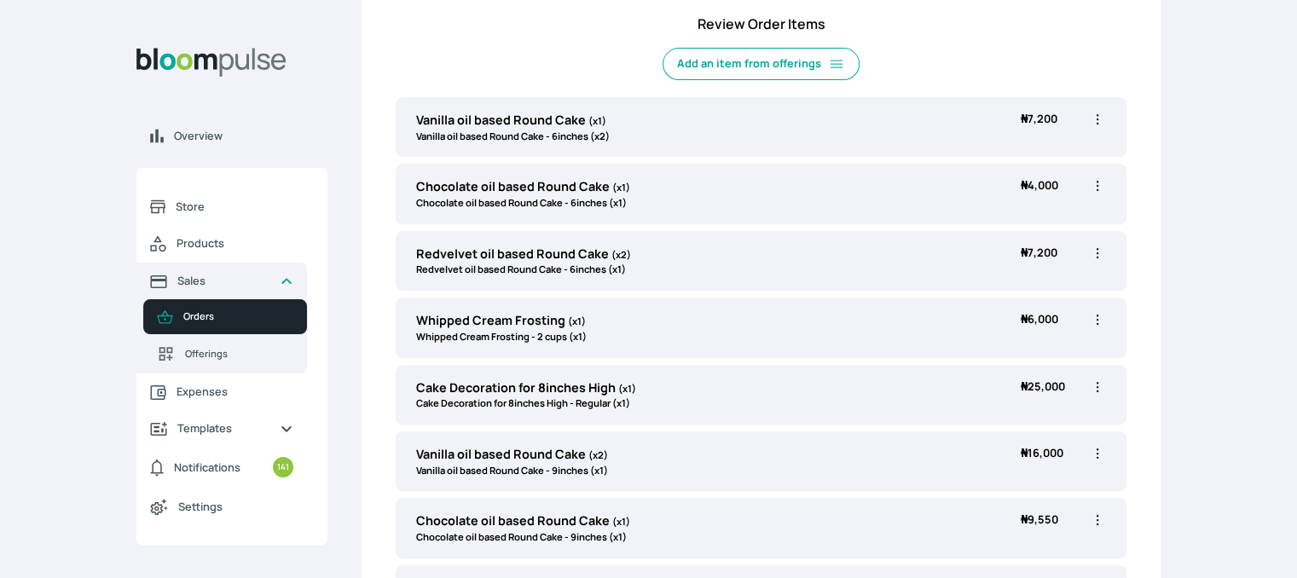
click at [1099, 454] on icon "button" at bounding box center [1097, 453] width 17 height 17
click at [1027, 547] on span "Delete" at bounding box center [1031, 549] width 123 height 17
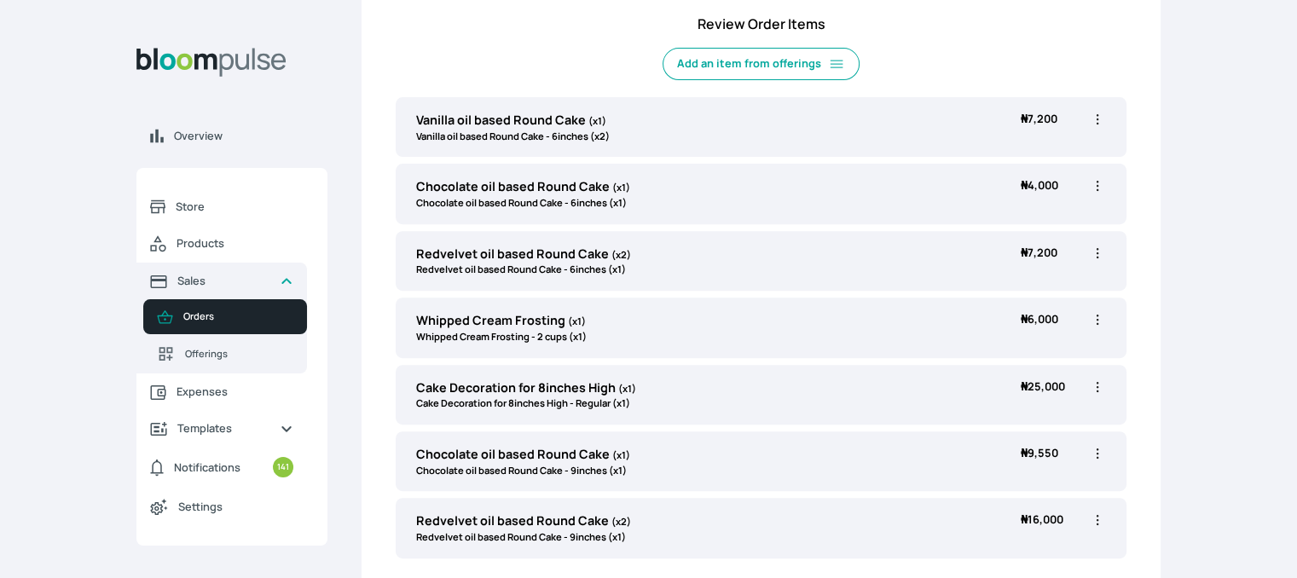
click at [1098, 449] on icon "button" at bounding box center [1097, 453] width 17 height 17
click at [1009, 547] on span "Delete" at bounding box center [1006, 550] width 32 height 14
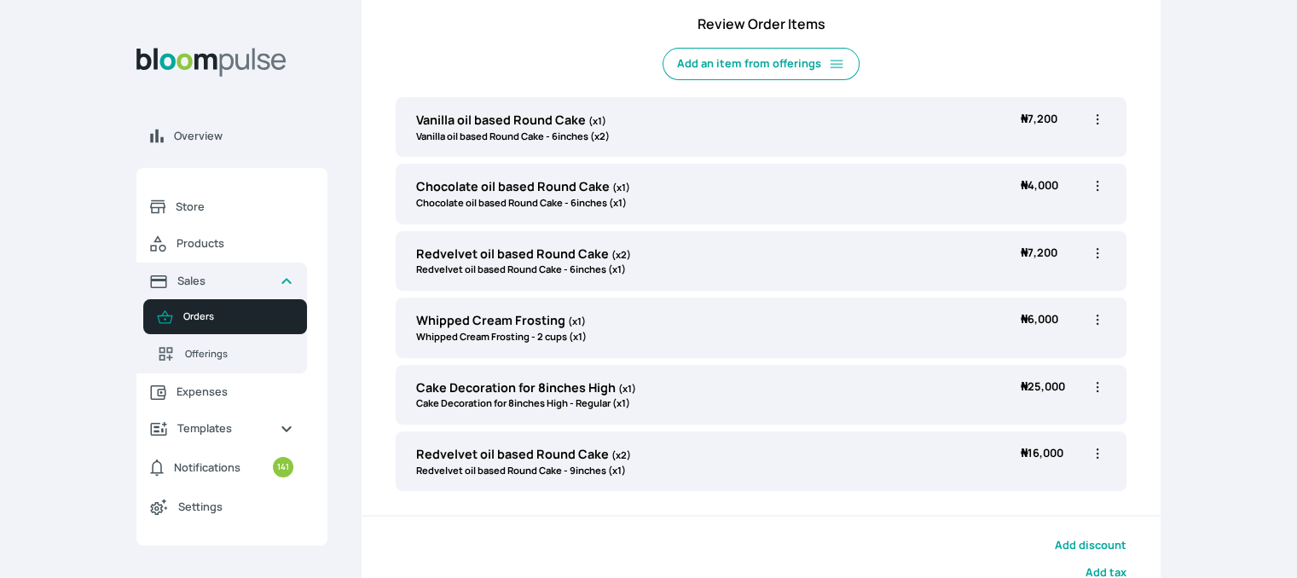
click at [1098, 452] on icon "button" at bounding box center [1097, 453] width 17 height 17
click at [1010, 545] on span "Delete" at bounding box center [1006, 550] width 32 height 14
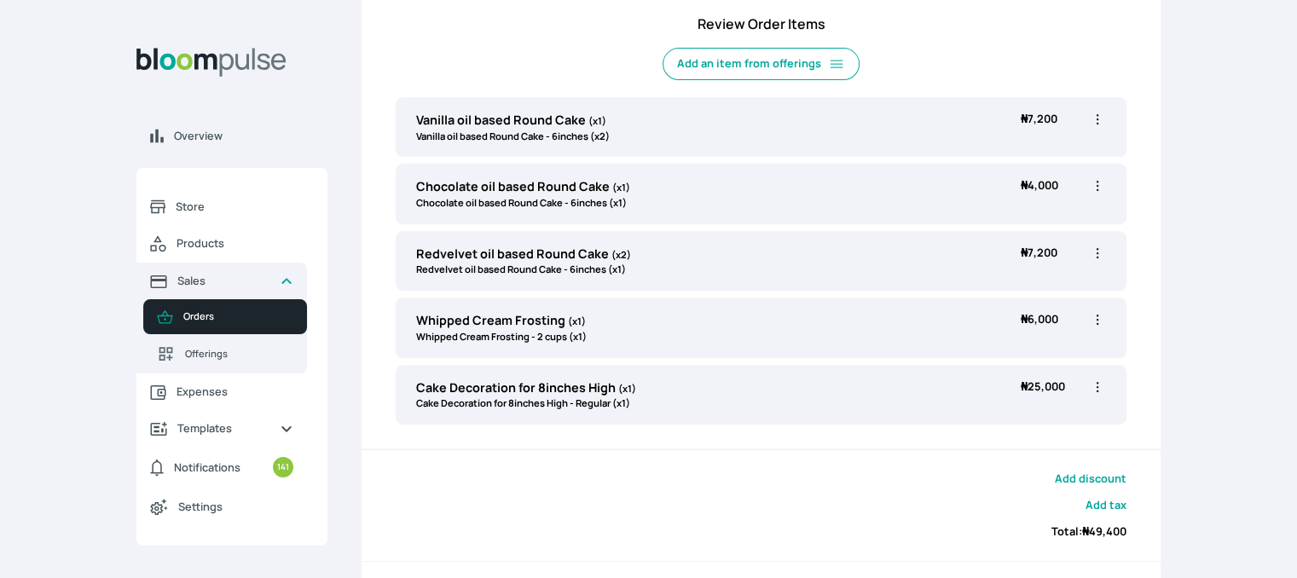
click at [1097, 385] on icon "button" at bounding box center [1098, 387] width 3 height 10
click at [1013, 426] on span "Edit" at bounding box center [1031, 422] width 123 height 17
type input "Cake Decoration for 8inches High"
select select "023b730d-bc46-477e-b7f7-d3522e7f455b"
select select "13dbb06e-f851-45db-a0d6-3609ea7c0f11"
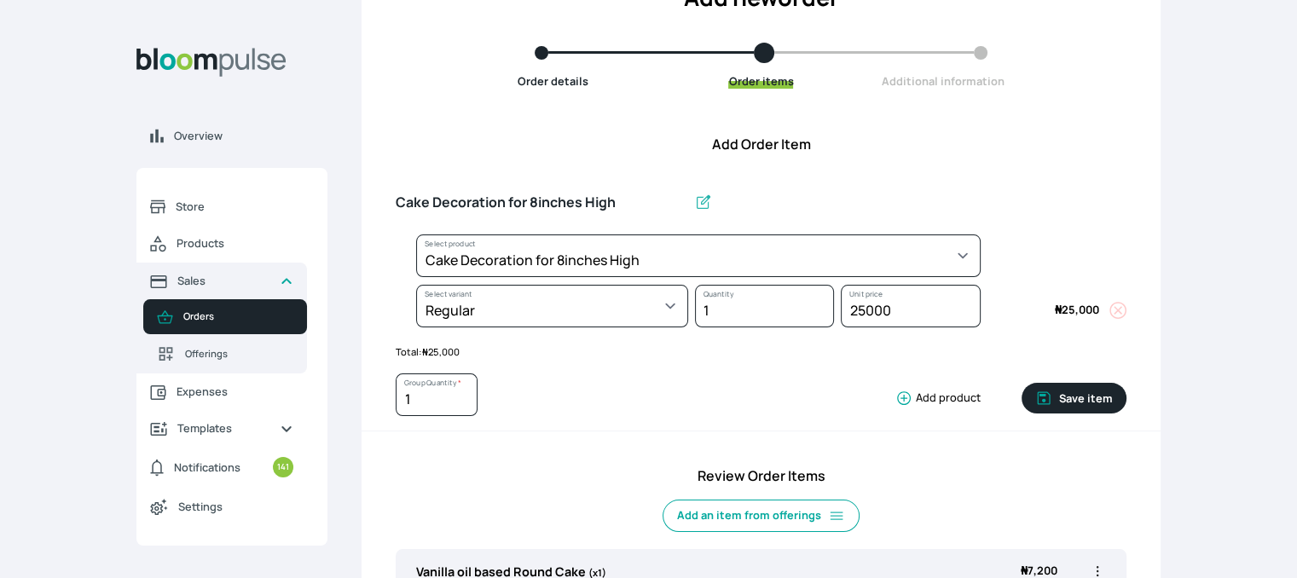
scroll to position [132, 0]
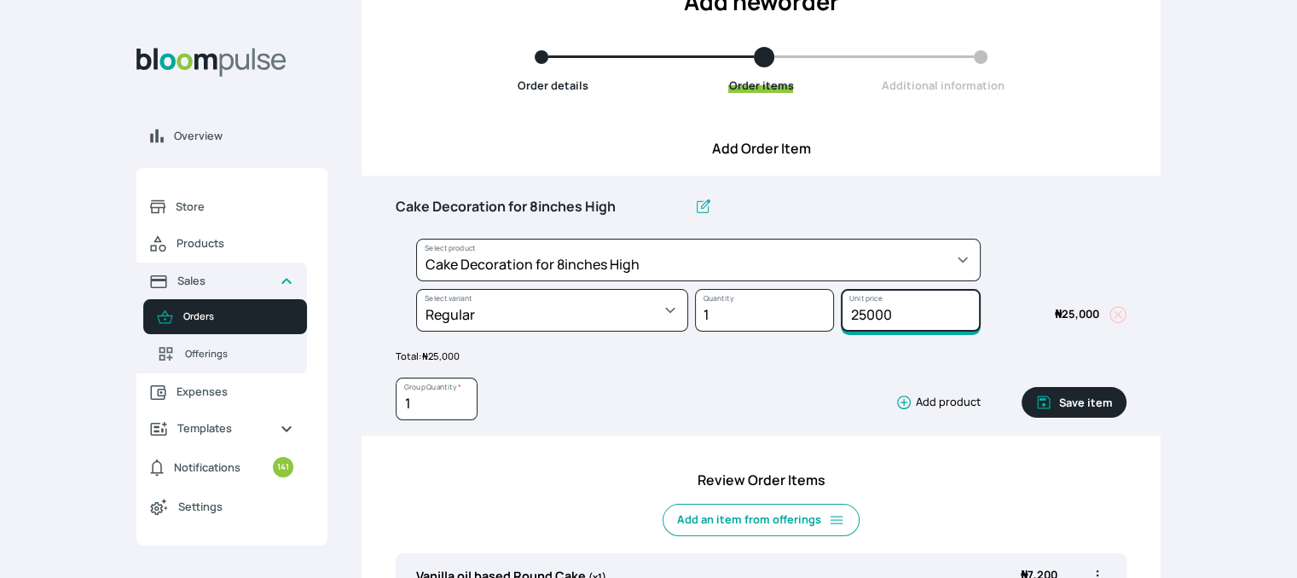
drag, startPoint x: 900, startPoint y: 312, endPoint x: 829, endPoint y: 321, distance: 71.3
click at [829, 321] on div "Select product * Cake Decoration for 8inches High Chocolate oil based Round Cak…" at bounding box center [761, 289] width 731 height 101
type input "15000"
click at [1092, 397] on button "Save item" at bounding box center [1074, 402] width 105 height 31
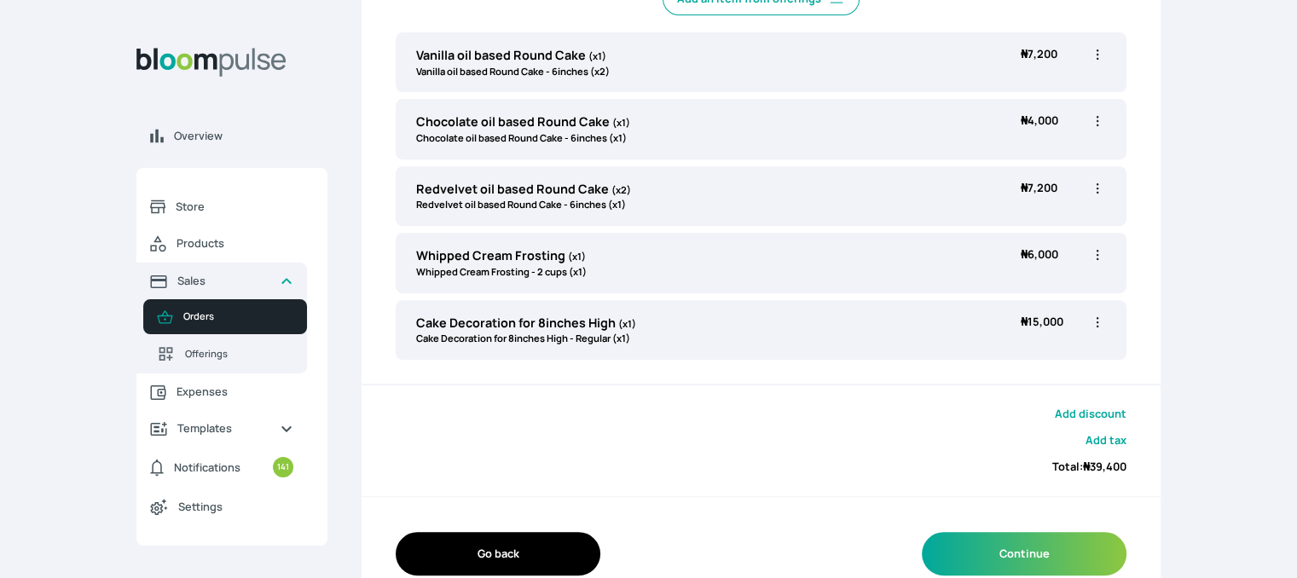
scroll to position [638, 0]
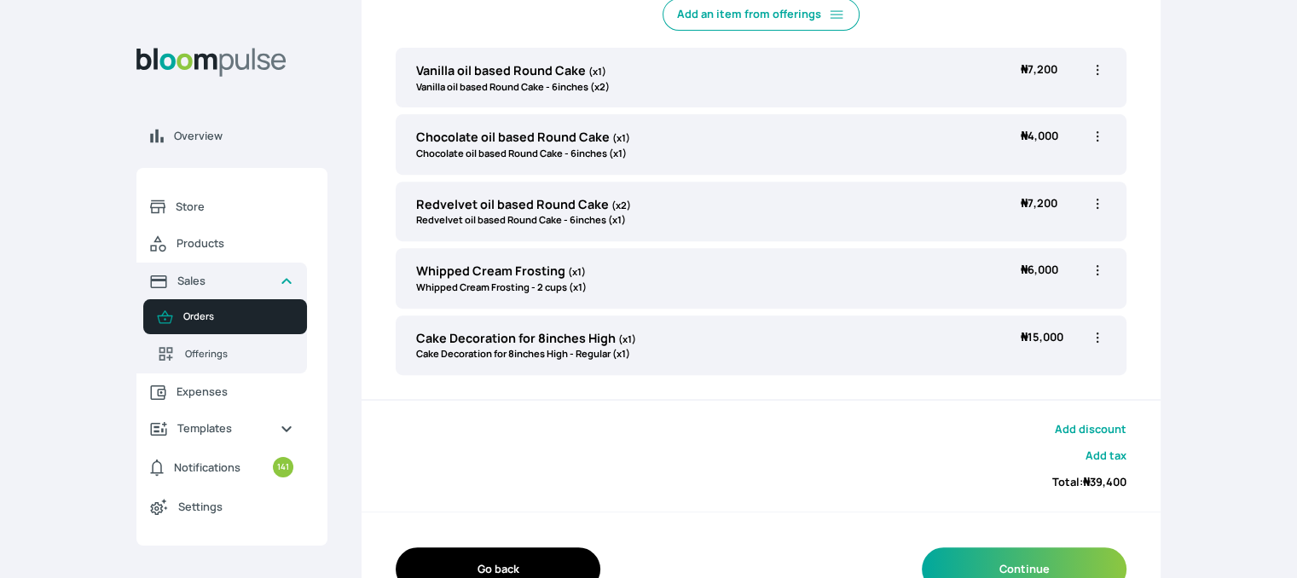
click at [1109, 451] on button "Add tax" at bounding box center [1106, 456] width 41 height 16
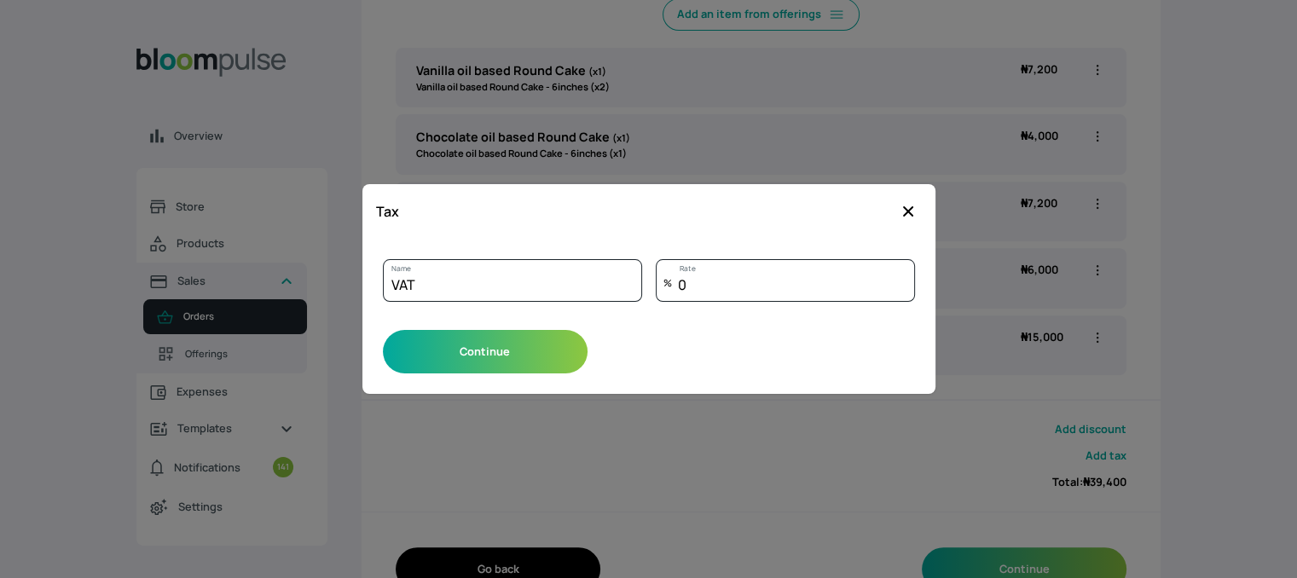
click at [941, 429] on div at bounding box center [648, 289] width 1297 height 578
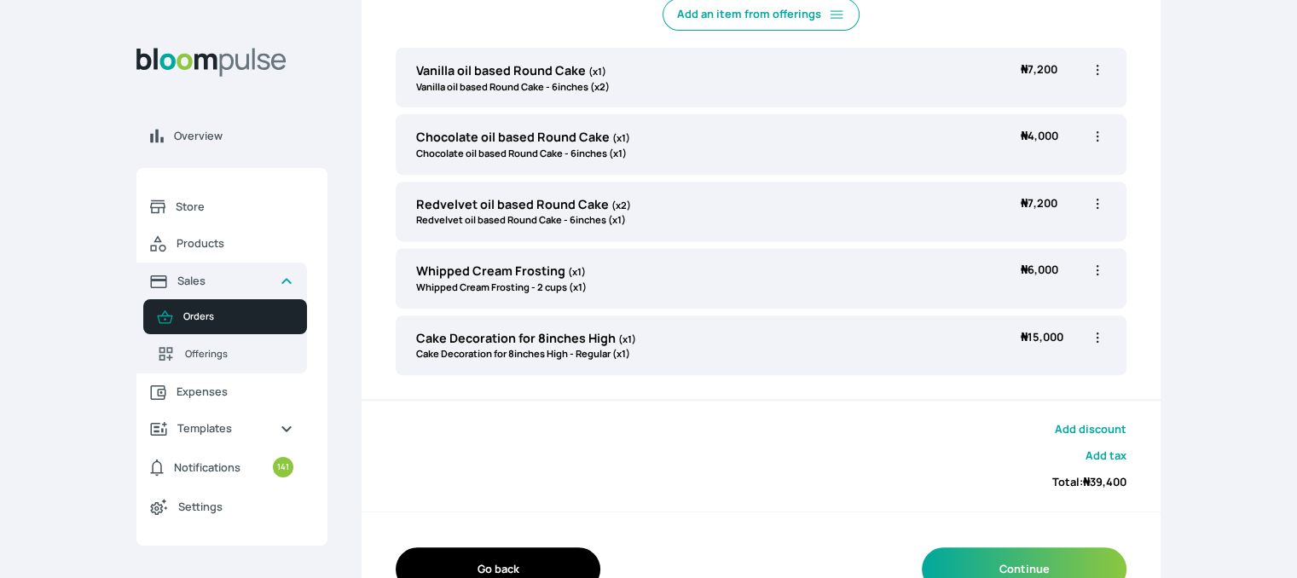
click at [1097, 455] on button "Add tax" at bounding box center [1106, 456] width 41 height 16
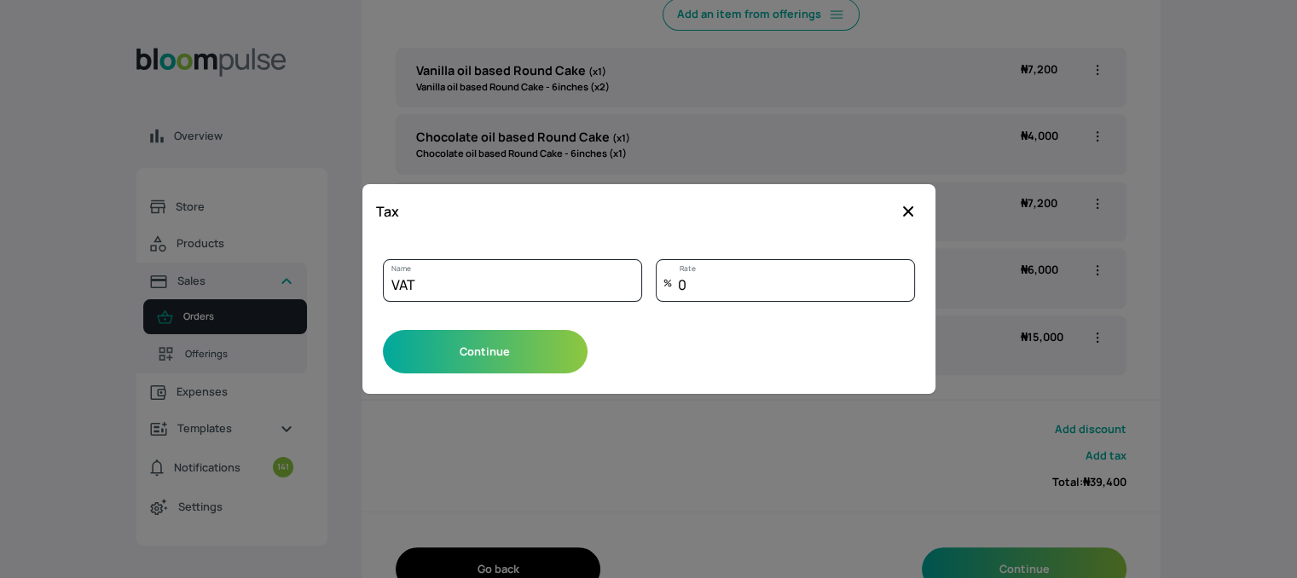
click at [912, 221] on button "Close modal" at bounding box center [908, 211] width 27 height 27
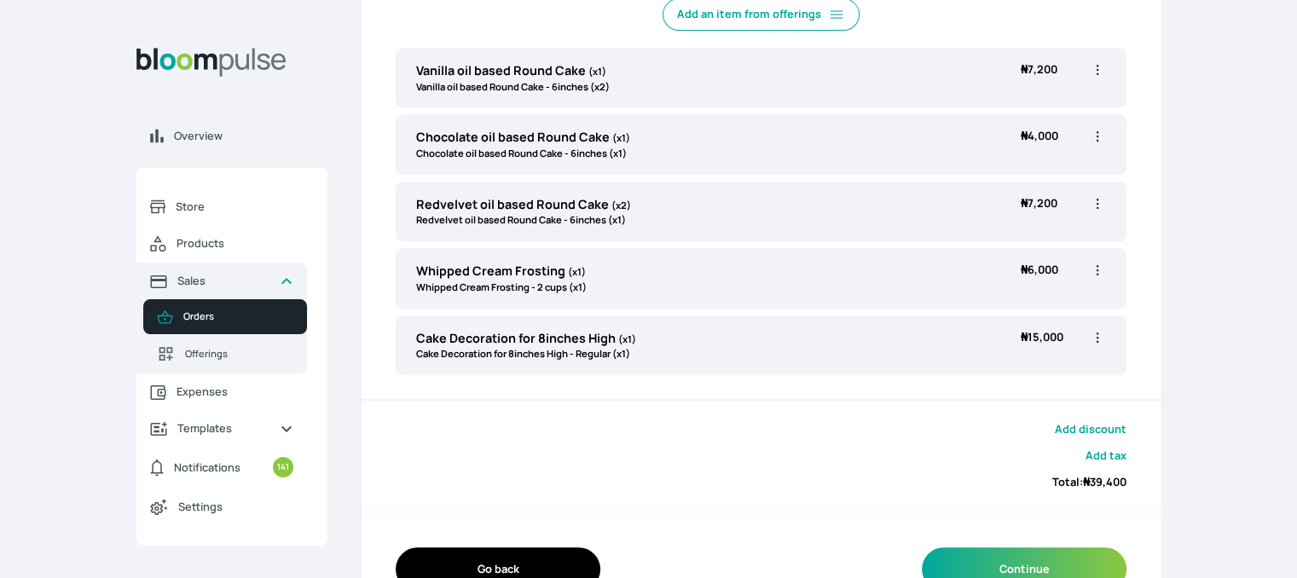
click at [1097, 69] on icon "button" at bounding box center [1098, 70] width 3 height 10
click at [1016, 97] on span "Edit" at bounding box center [1031, 104] width 123 height 17
type input "Vanilla oil based Round Cake"
select select "49426e7e-6d78-4aff-80b2-0dfc408de078"
select select "99749d96-3b79-40b0-9bc8-fa882aa5ad00"
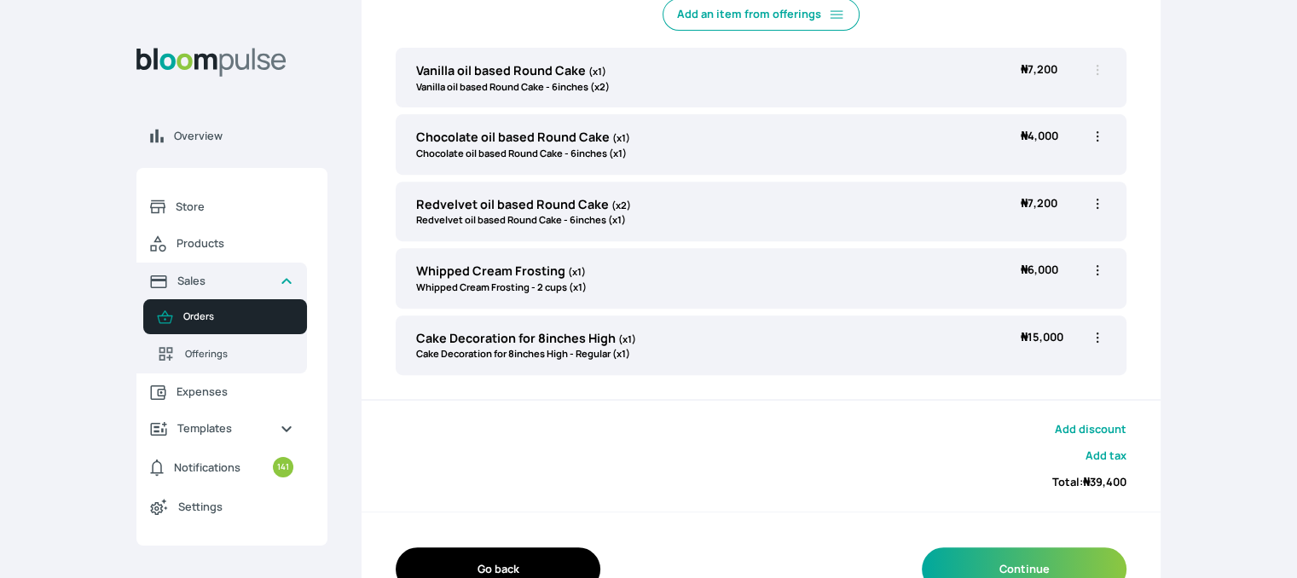
scroll to position [132, 0]
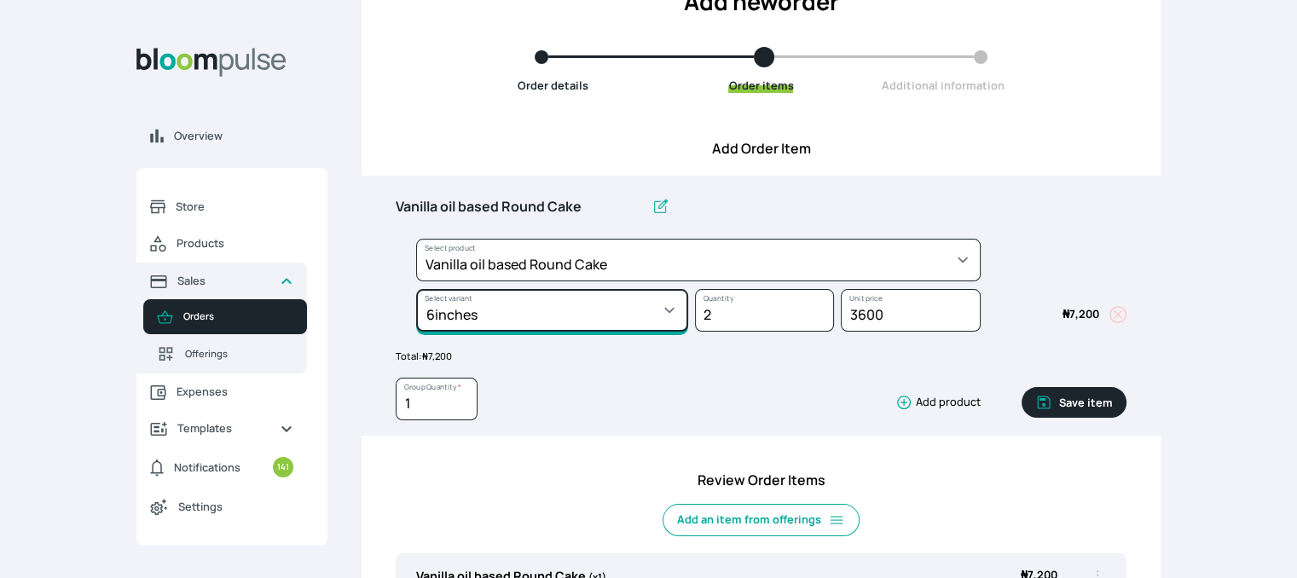
click at [660, 315] on select "Select variant * 10inches 11inches 12inches 6inches 7inches 8inches 9inches" at bounding box center [552, 310] width 272 height 43
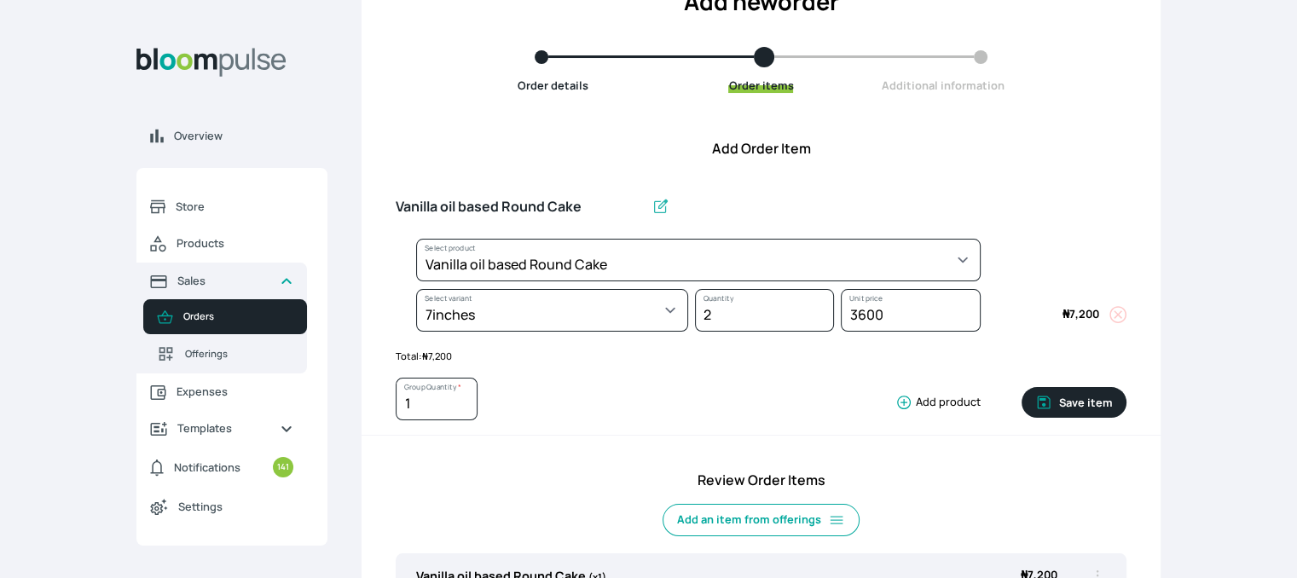
select select "49426e7e-6d78-4aff-80b2-0dfc408de078"
select select "d02a4e13-2478-466f-96bc-6b72e1cb349e"
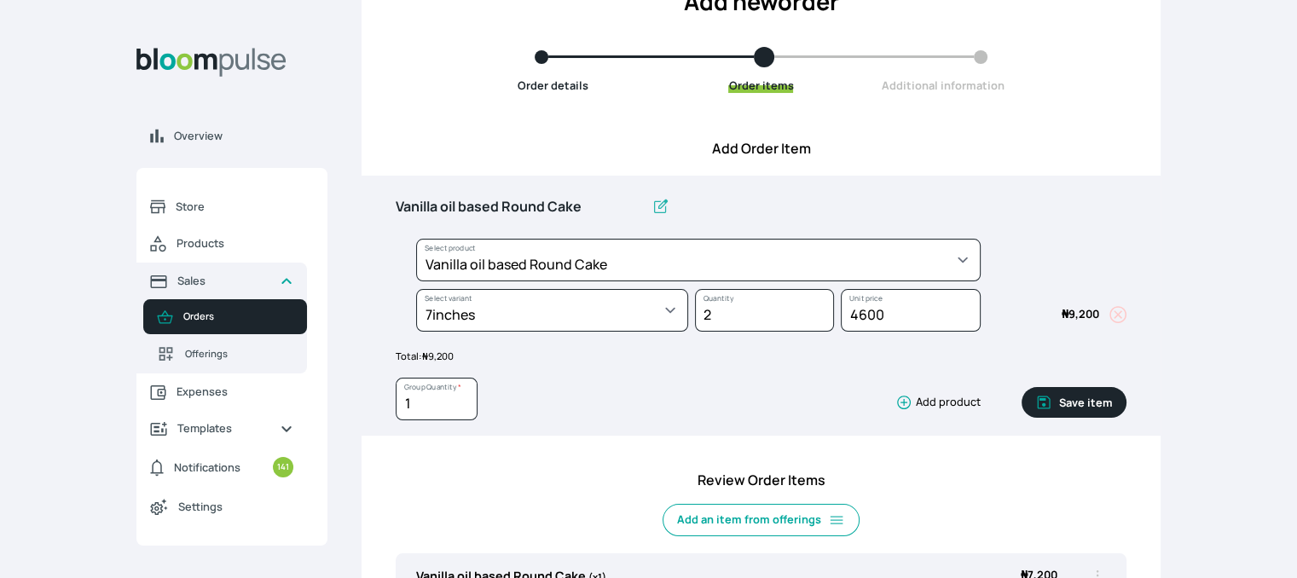
click at [1088, 403] on button "Save item" at bounding box center [1074, 402] width 105 height 31
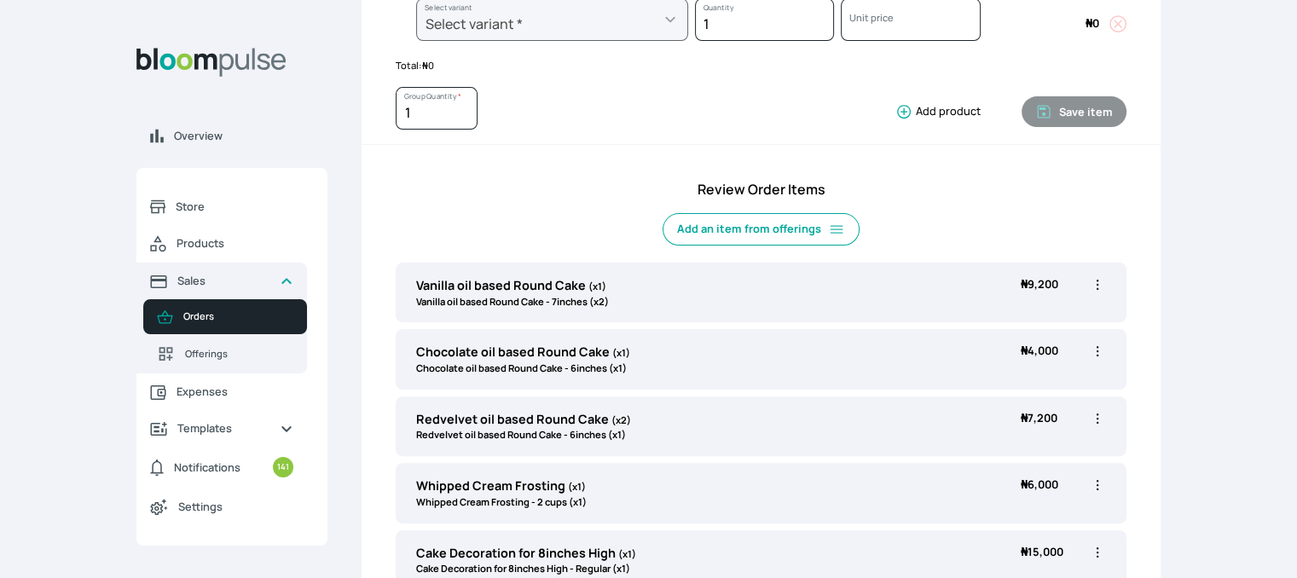
scroll to position [442, 0]
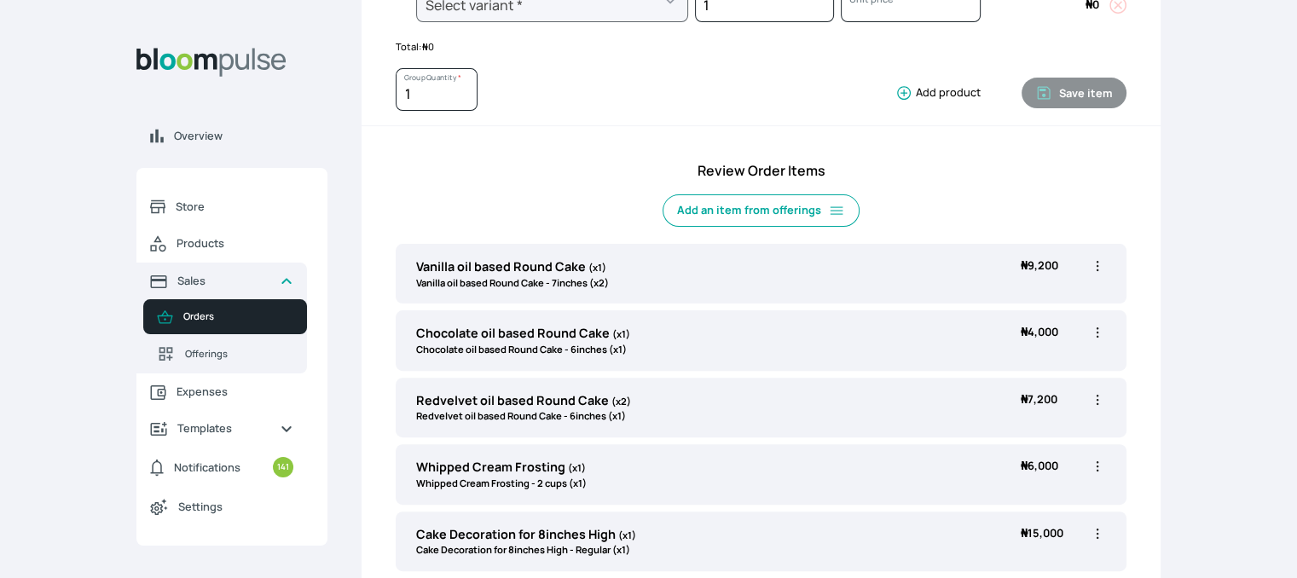
click at [1097, 328] on icon "button" at bounding box center [1097, 332] width 17 height 17
click at [1018, 365] on span "Edit" at bounding box center [1031, 368] width 123 height 17
type input "Chocolate oil based Round Cake"
select select "0a3636f1-4902-403d-89c1-f5465b9229a0"
select select "430dc832-116b-4f0b-ac5d-bc426ed0a68c"
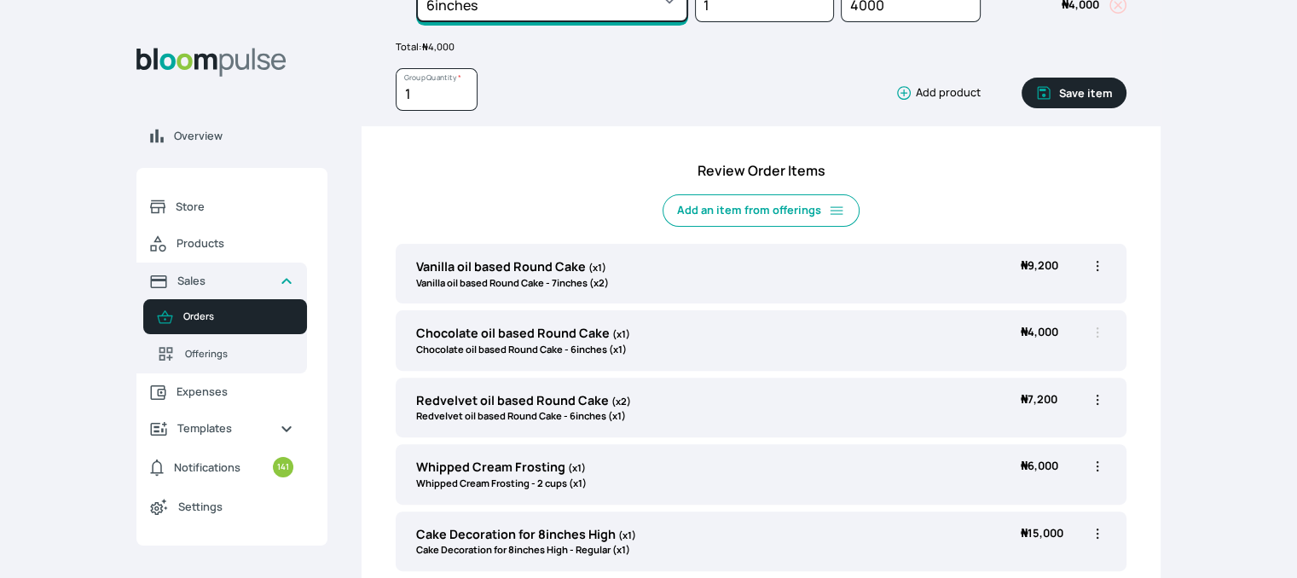
click at [672, 2] on select "Select variant * 10inches 11inches 12inches 6inches 7inches 8inches 9inches" at bounding box center [552, 1] width 272 height 43
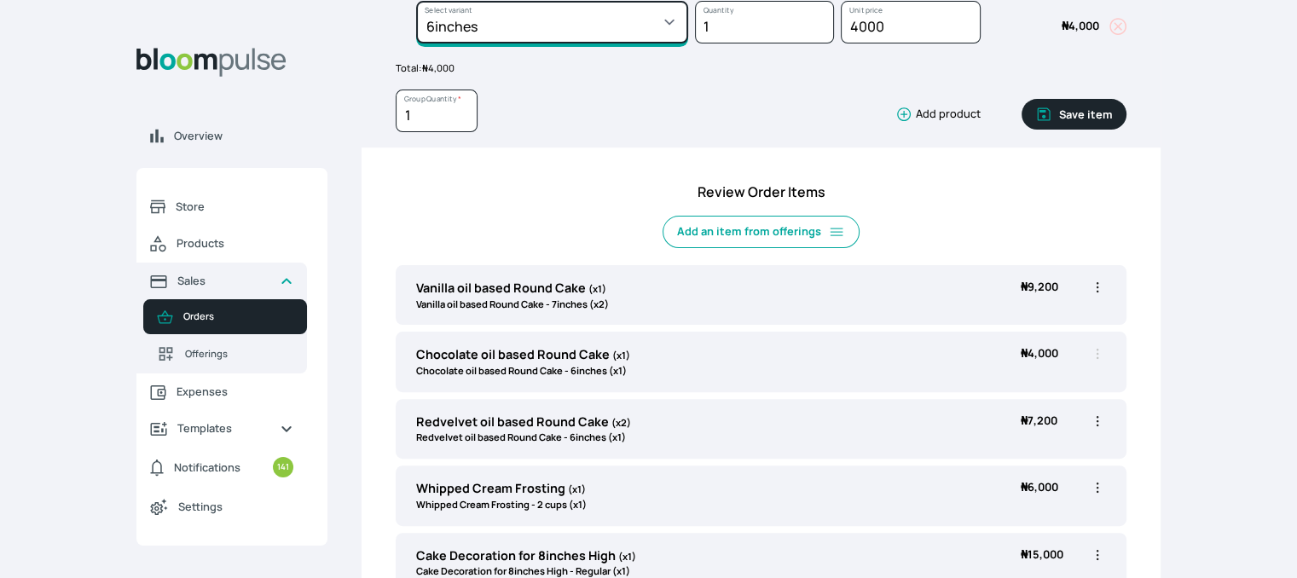
click at [663, 7] on select "Select variant * 10inches 11inches 12inches 6inches 7inches 8inches 9inches" at bounding box center [552, 22] width 272 height 43
drag, startPoint x: 663, startPoint y: 10, endPoint x: 655, endPoint y: 41, distance: 31.6
click at [663, 11] on select "Select variant * 10inches 11inches 12inches 6inches 7inches 8inches 9inches" at bounding box center [552, 22] width 272 height 43
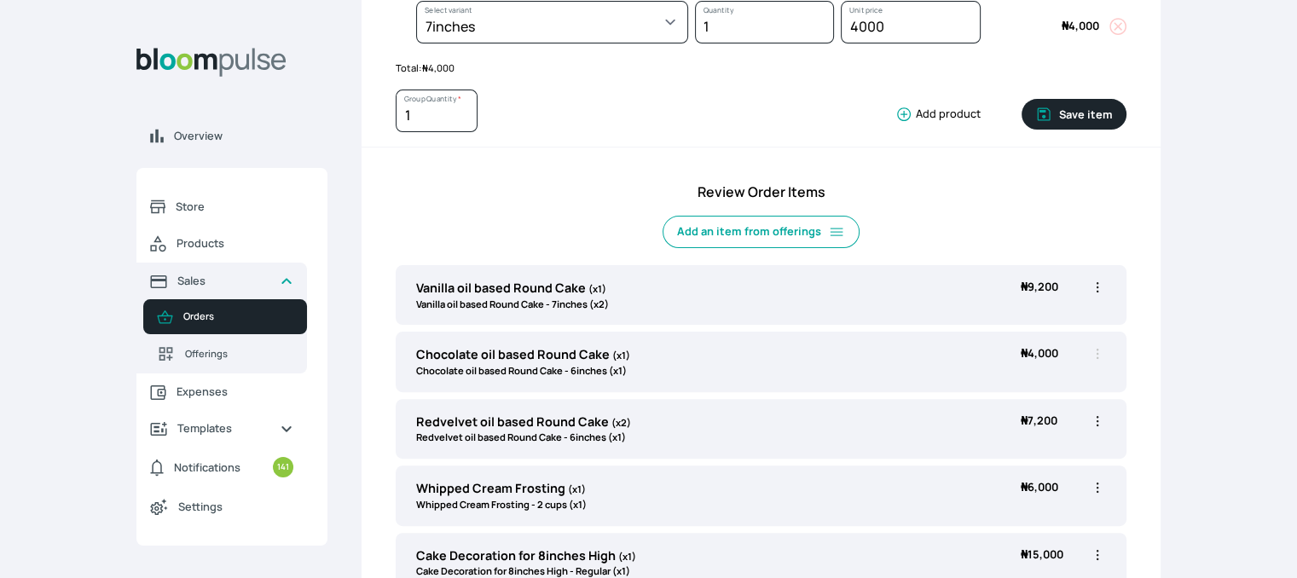
select select "0a3636f1-4902-403d-89c1-f5465b9229a0"
select select "411db30a-7322-4aea-baba-21b65302885d"
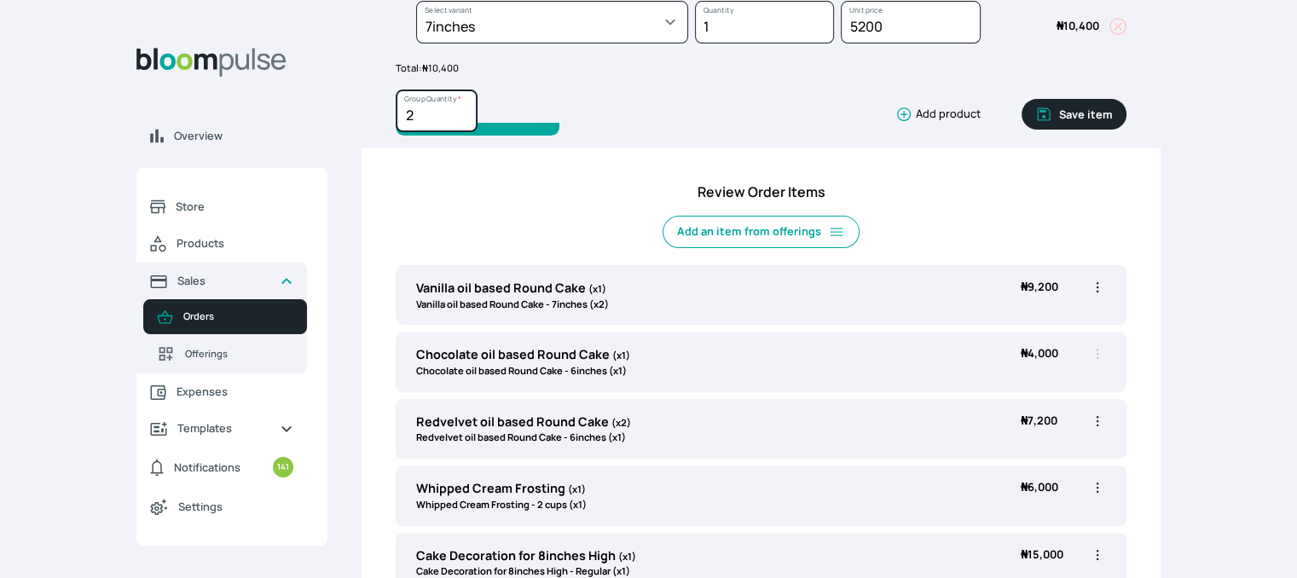
type input "2"
click at [466, 108] on input "2" at bounding box center [437, 111] width 82 height 43
click at [1090, 111] on button "Save item" at bounding box center [1074, 114] width 105 height 31
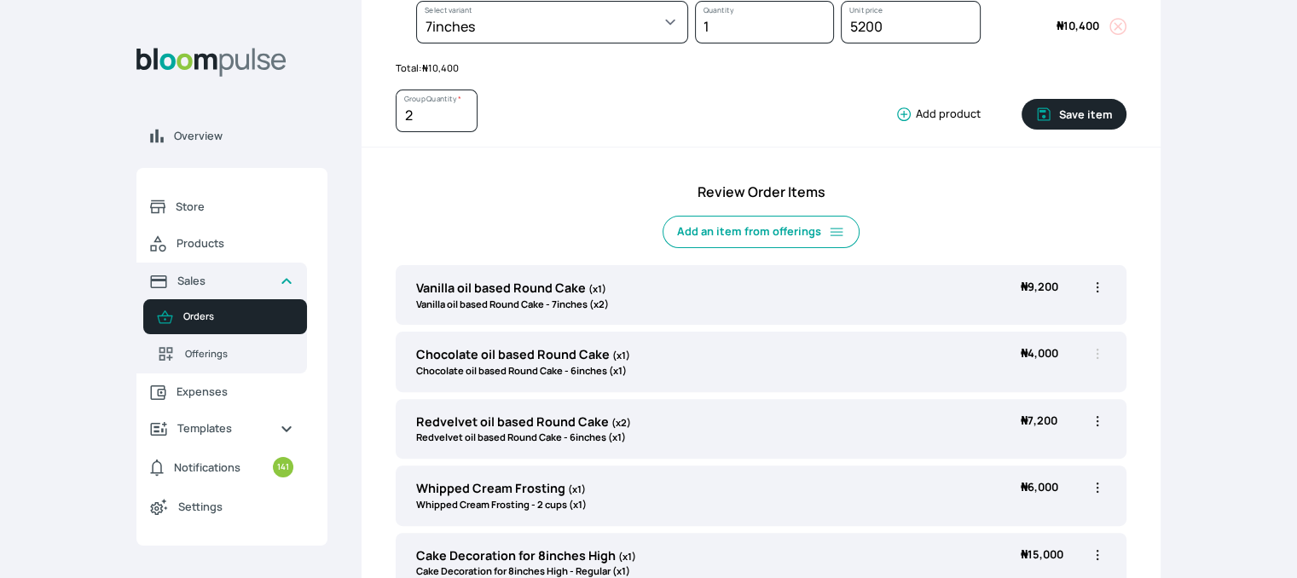
type input "1"
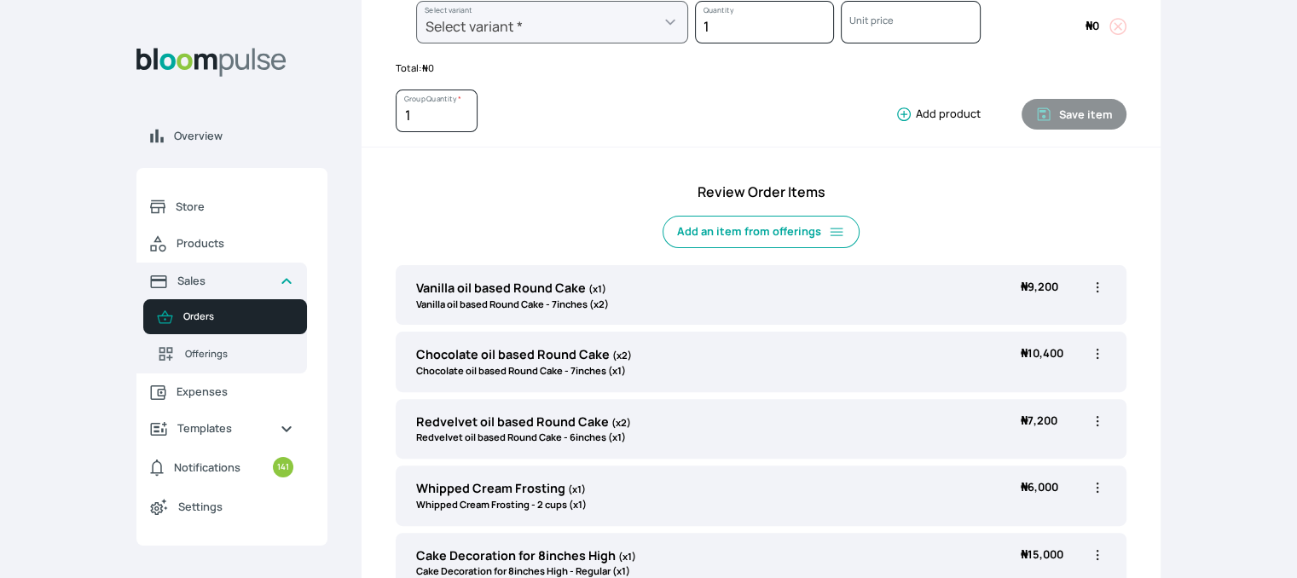
click at [1097, 413] on icon "button" at bounding box center [1097, 421] width 17 height 17
click at [1017, 463] on li "Edit" at bounding box center [1031, 456] width 150 height 31
click at [1097, 420] on icon "button" at bounding box center [1097, 421] width 17 height 17
click at [1016, 455] on span "Edit" at bounding box center [1031, 456] width 123 height 17
type input "Redvelvet oil based Round Cake"
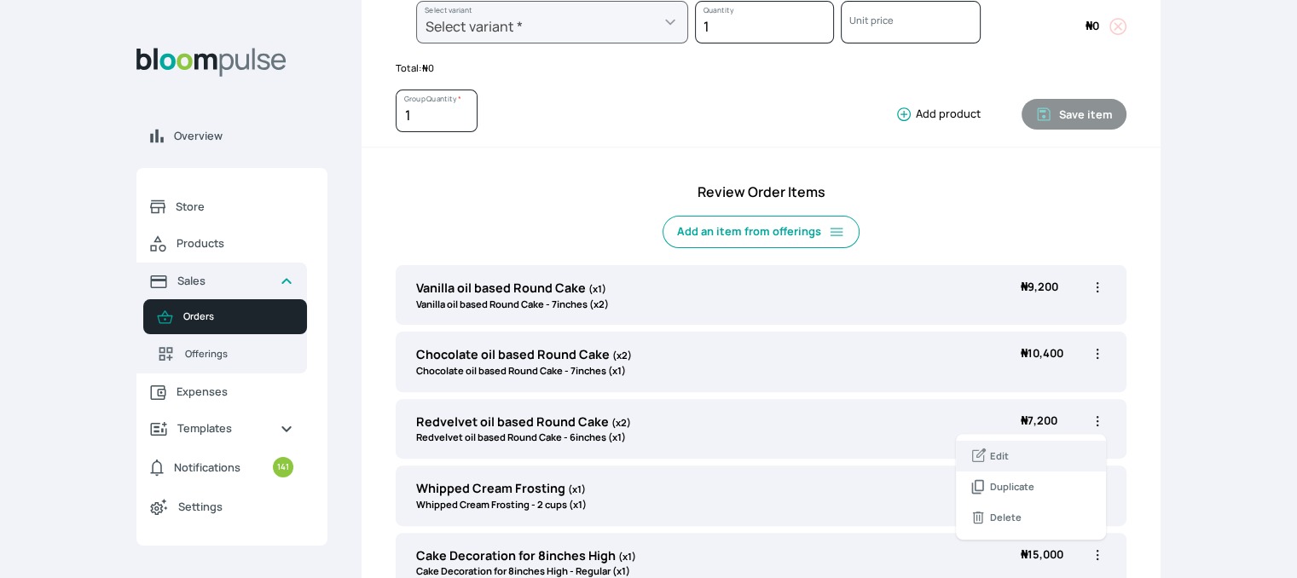
type input "2"
select select "308ec9aa-9c9b-4c8b-9137-5de2303ab237"
select select "539ea3f9-7b58-4ed5-a6fa-3c2a5292c254"
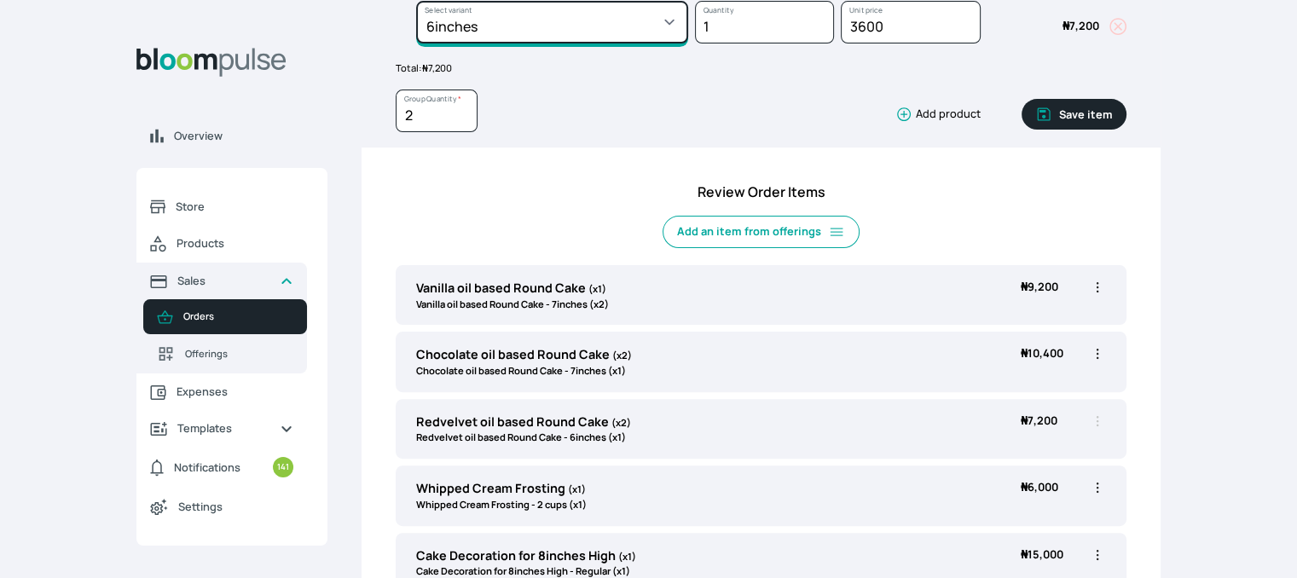
click at [666, 14] on select "Select variant * 10inches 11inches 12inches 6inches 7inches 8inches 9inches" at bounding box center [552, 22] width 272 height 43
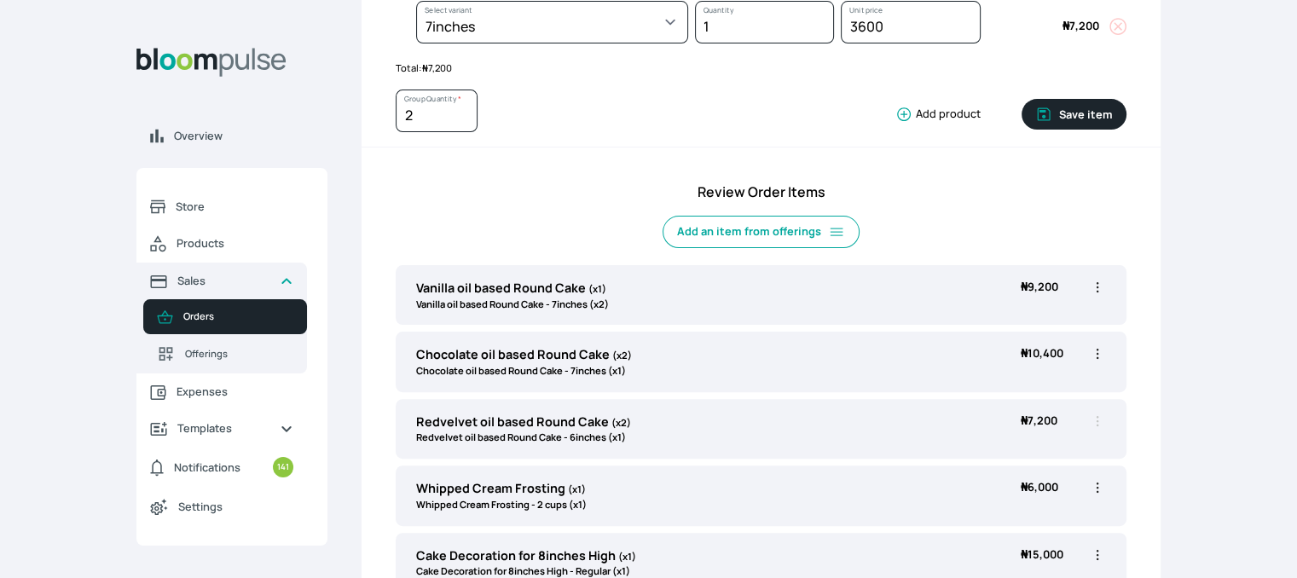
select select "308ec9aa-9c9b-4c8b-9137-5de2303ab237"
select select "7aabac0b-c908-4e61-9123-7c13917029bb"
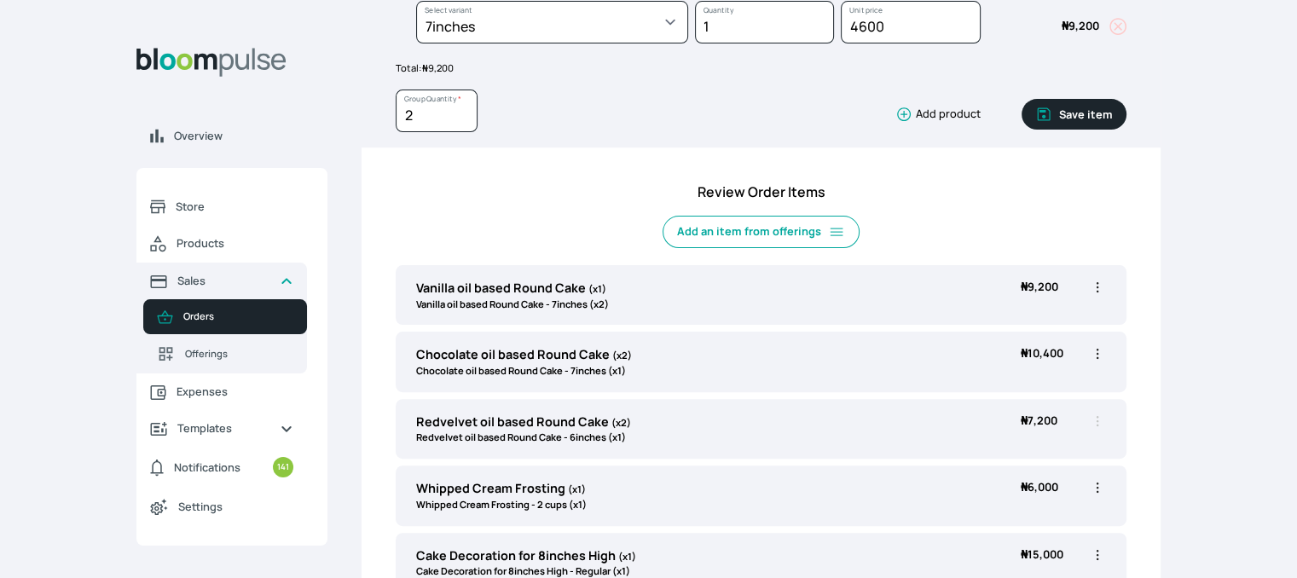
click at [1048, 119] on icon "button" at bounding box center [1043, 114] width 17 height 17
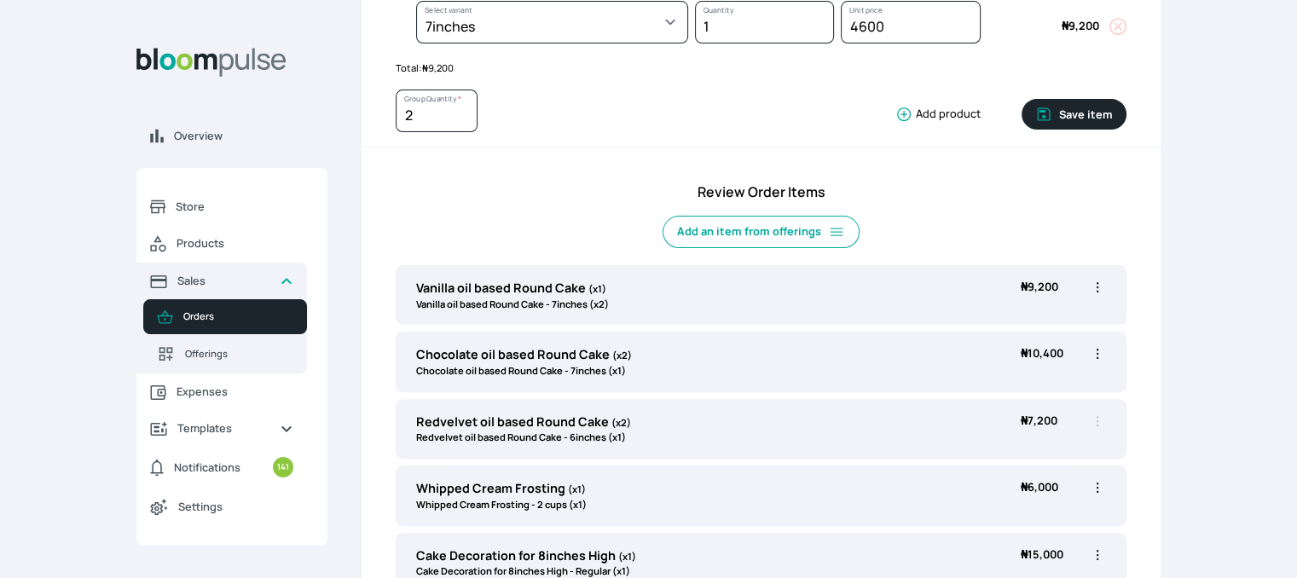
type input "1"
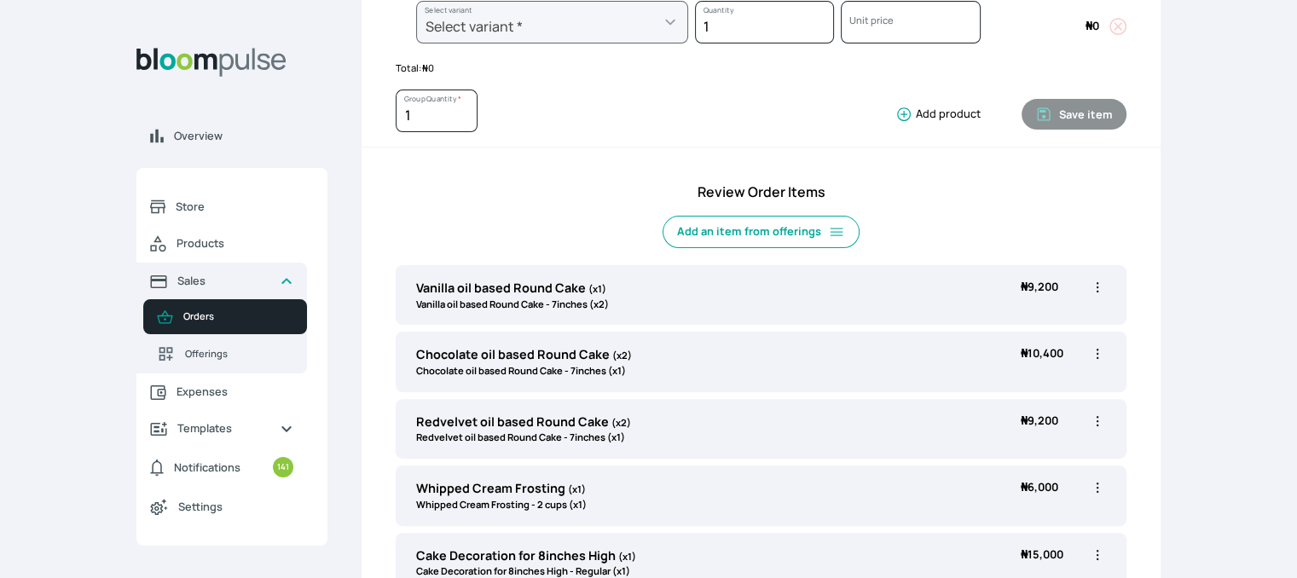
click at [1099, 492] on icon "button" at bounding box center [1097, 487] width 17 height 17
click at [1000, 534] on li "Edit" at bounding box center [1031, 522] width 150 height 31
click at [1092, 481] on icon "button" at bounding box center [1097, 487] width 17 height 17
click at [977, 519] on icon at bounding box center [978, 522] width 17 height 17
type input "Whipped Cream Frosting"
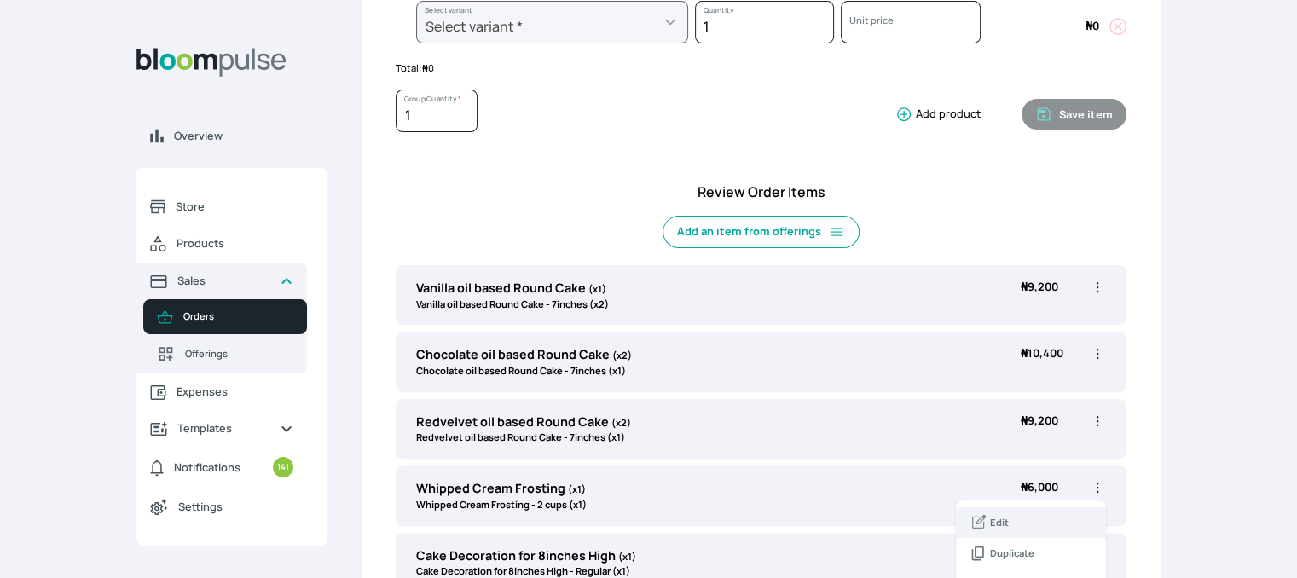
select select "83f82b0c-44eb-4ac8-bd97-27faddcd7e30"
select select "c32598fd-da48-43a0-ba15-76ca132400df"
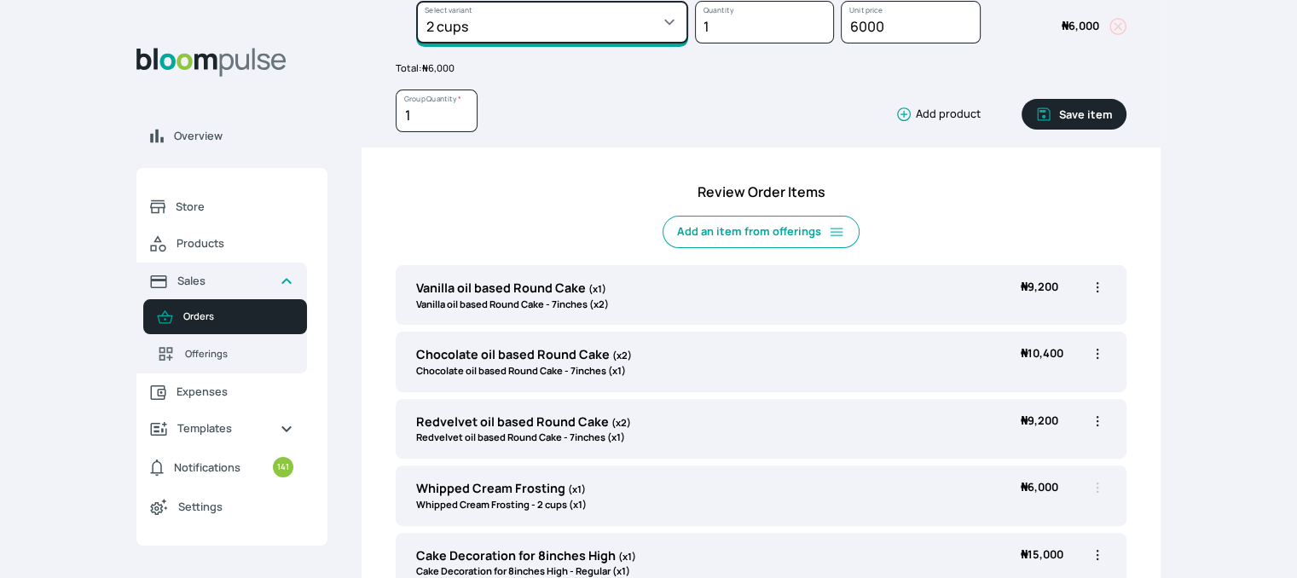
click at [590, 6] on select "Select variant * 1 cup 2 cups 3 cups 4 cups" at bounding box center [552, 22] width 272 height 43
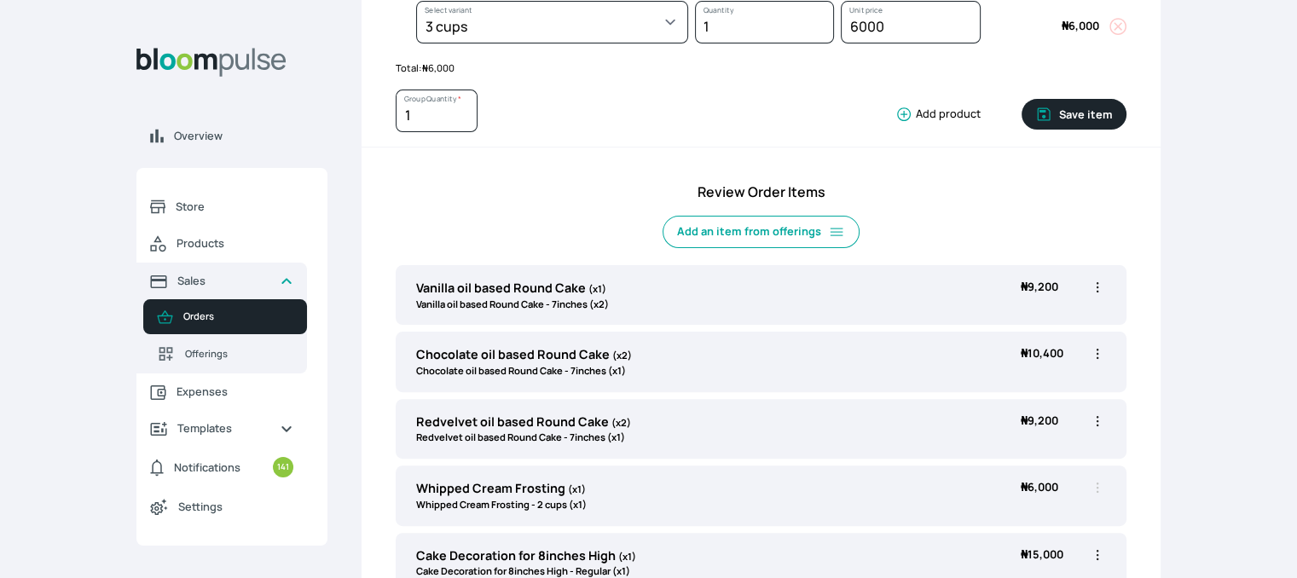
select select "83f82b0c-44eb-4ac8-bd97-27faddcd7e30"
select select "fde2ff08-7291-4fbf-b13d-84aa5027fb42"
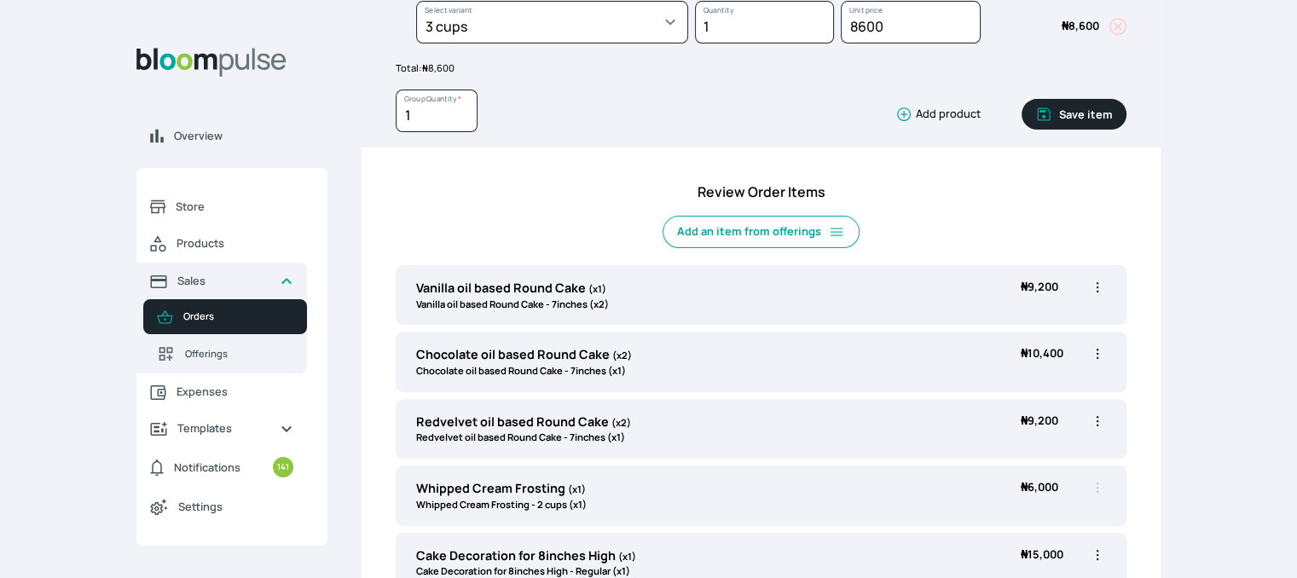
click at [1062, 118] on button "Save item" at bounding box center [1074, 114] width 105 height 31
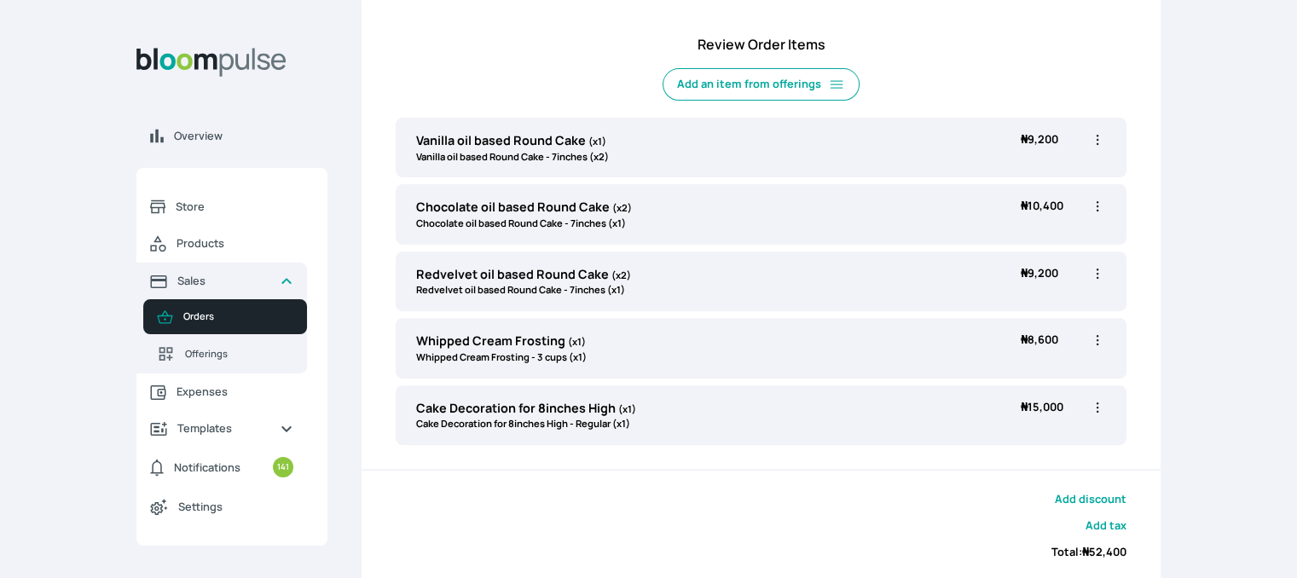
scroll to position [635, 0]
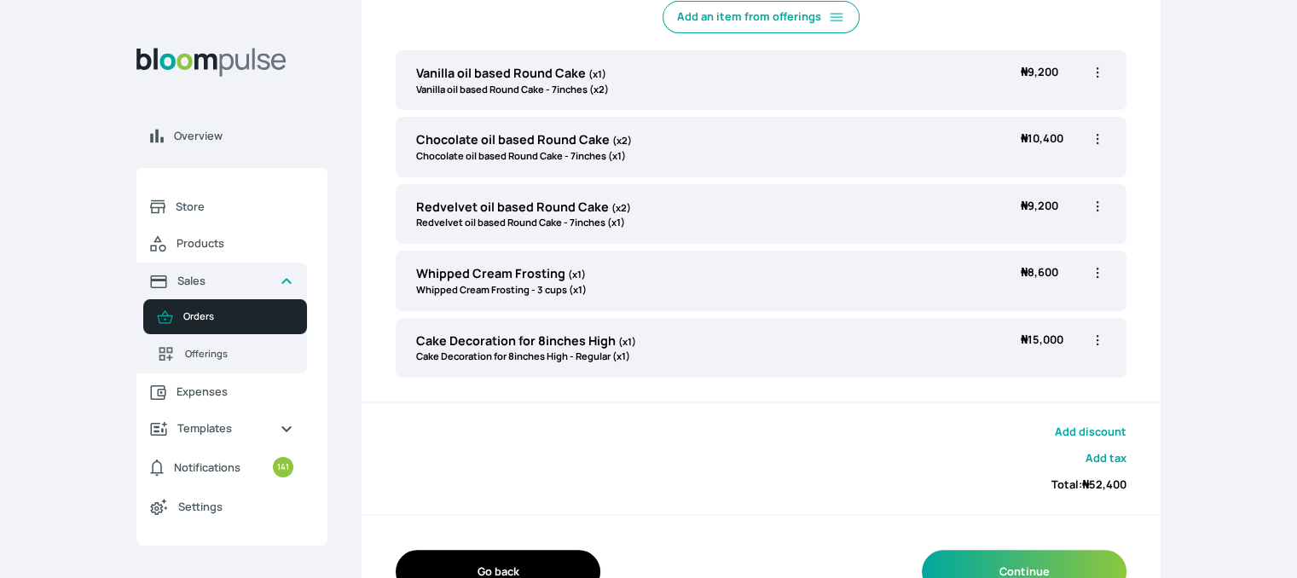
click at [1099, 337] on icon "button" at bounding box center [1097, 340] width 17 height 17
click at [1035, 374] on span "Edit" at bounding box center [1031, 375] width 123 height 17
type input "Cake Decoration for 8inches High"
select select "023b730d-bc46-477e-b7f7-d3522e7f455b"
select select "13dbb06e-f851-45db-a0d6-3609ea7c0f11"
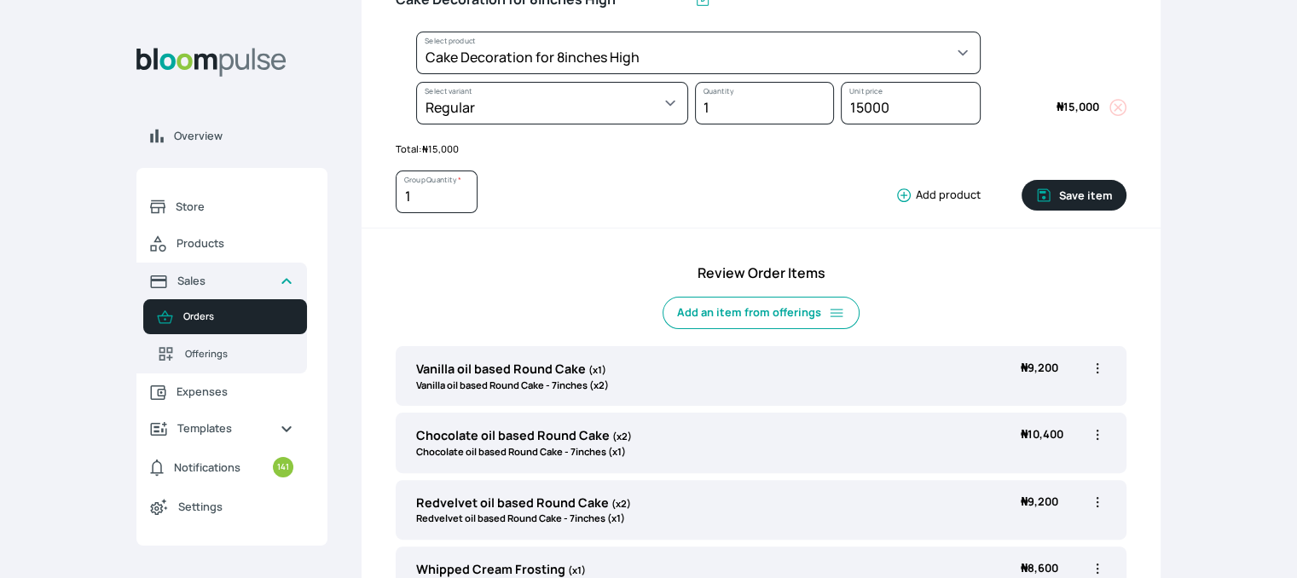
scroll to position [321, 0]
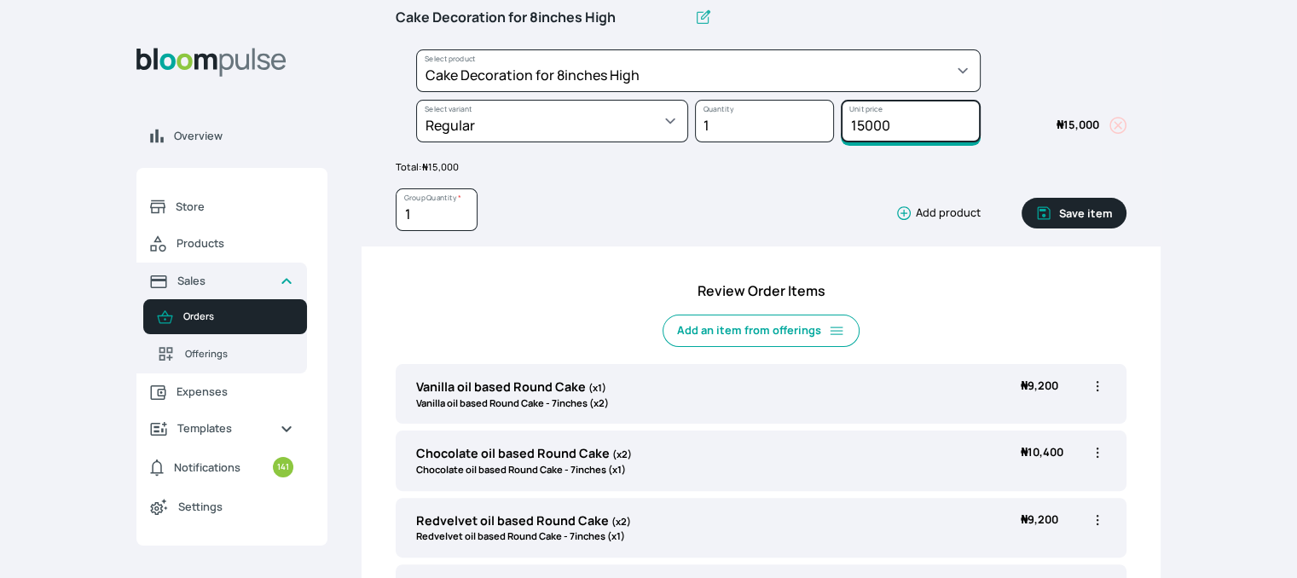
drag, startPoint x: 900, startPoint y: 126, endPoint x: 764, endPoint y: 103, distance: 138.4
click at [764, 103] on div "Select product * Cake Decoration for 8inches High Chocolate oil based Round Cak…" at bounding box center [761, 99] width 731 height 101
type input "12000"
click at [1073, 201] on button "Save item" at bounding box center [1074, 213] width 105 height 31
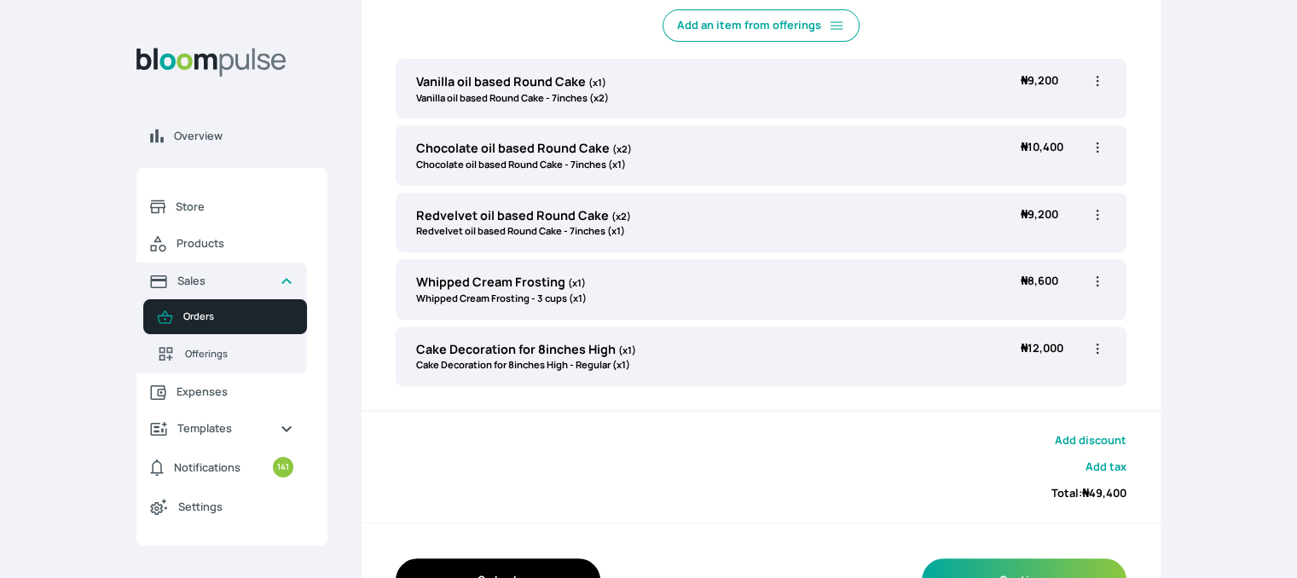
scroll to position [674, 0]
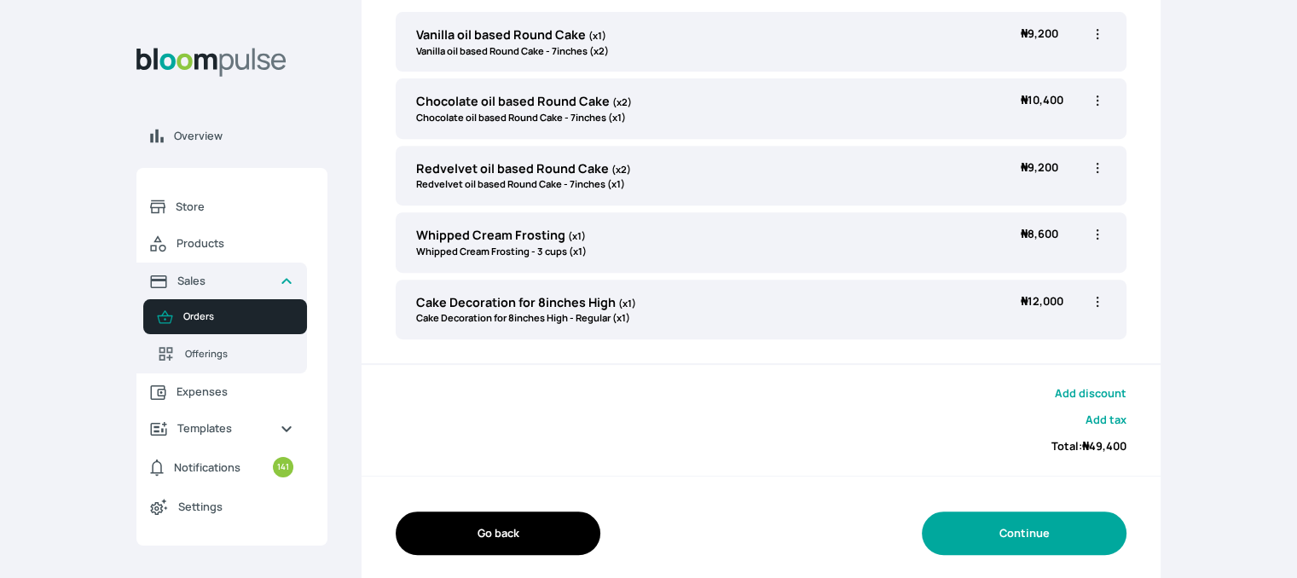
click at [1037, 525] on button "Continue" at bounding box center [1024, 533] width 205 height 43
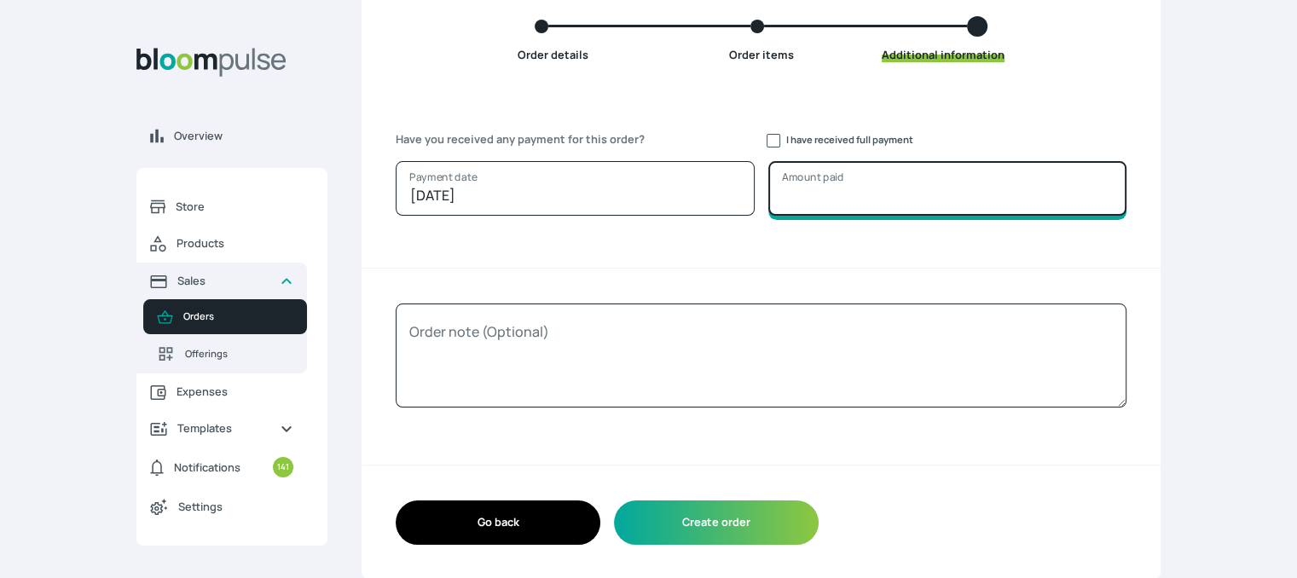
click at [809, 199] on input "Amount paid" at bounding box center [947, 188] width 359 height 55
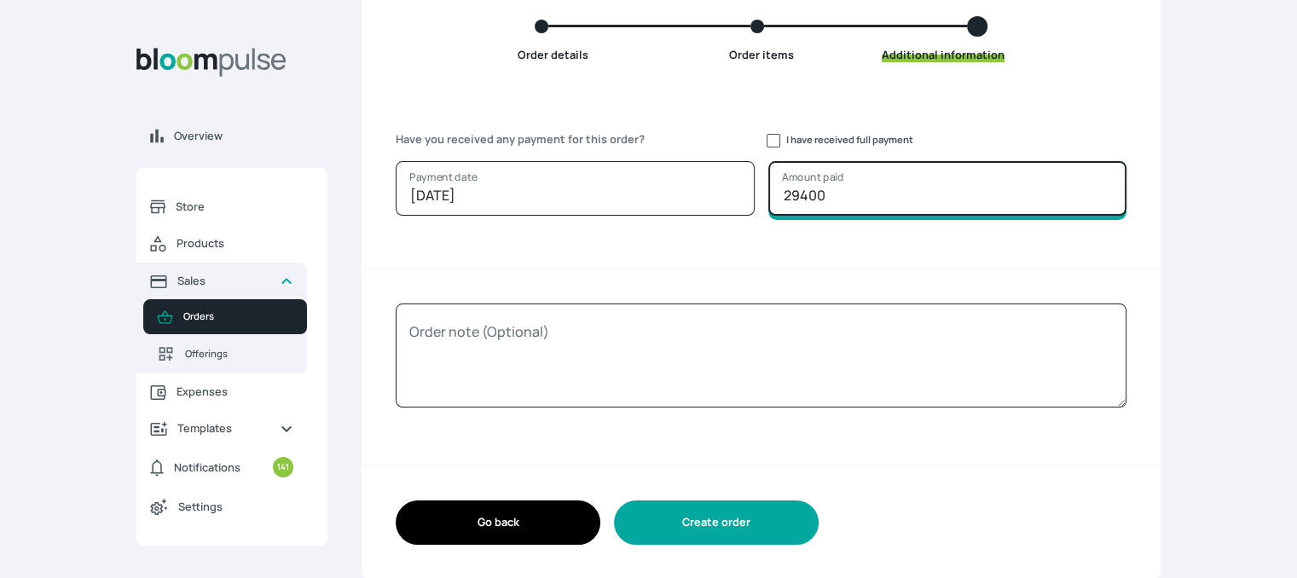
type input "29400"
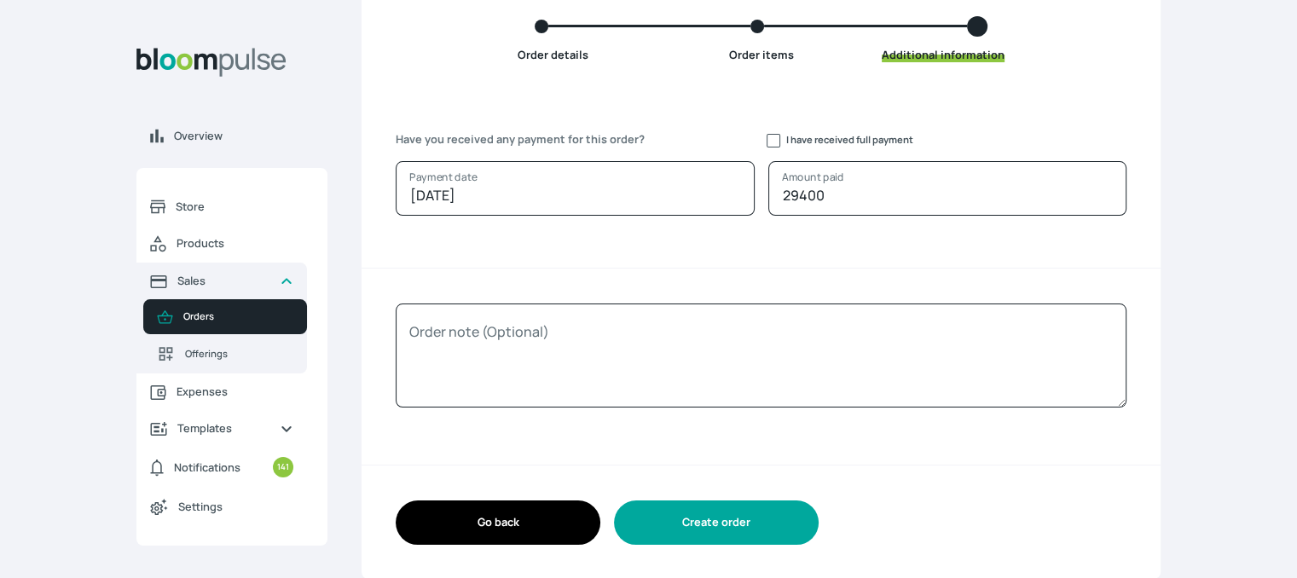
click at [698, 524] on button "Create order" at bounding box center [716, 522] width 205 height 43
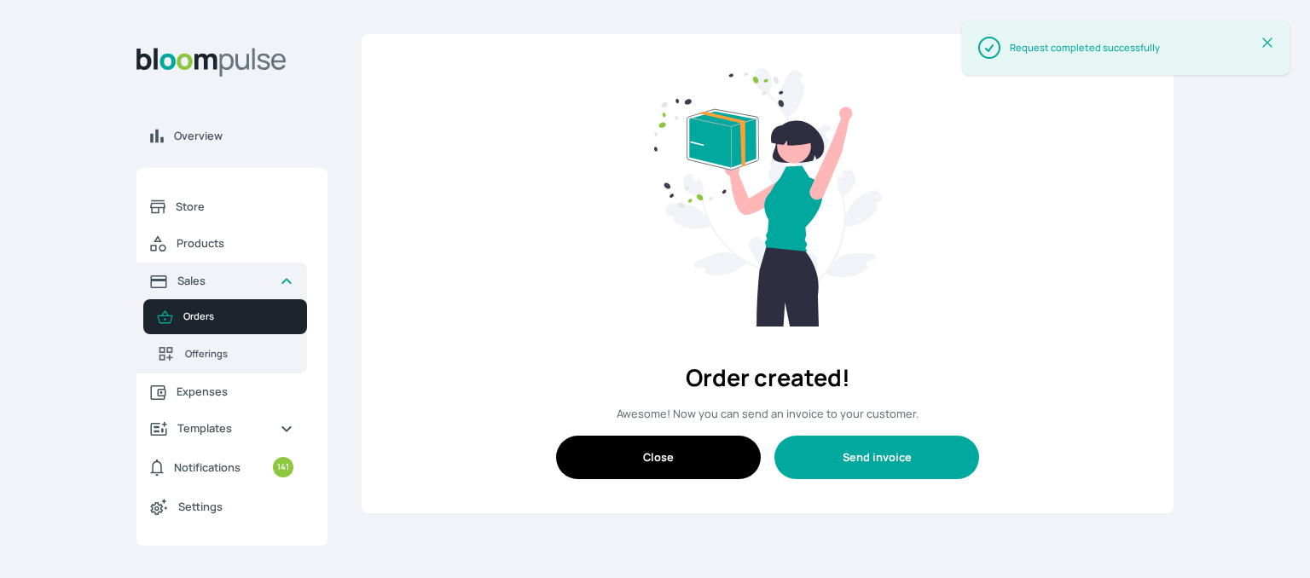
click at [877, 458] on button "Send invoice" at bounding box center [876, 457] width 205 height 43
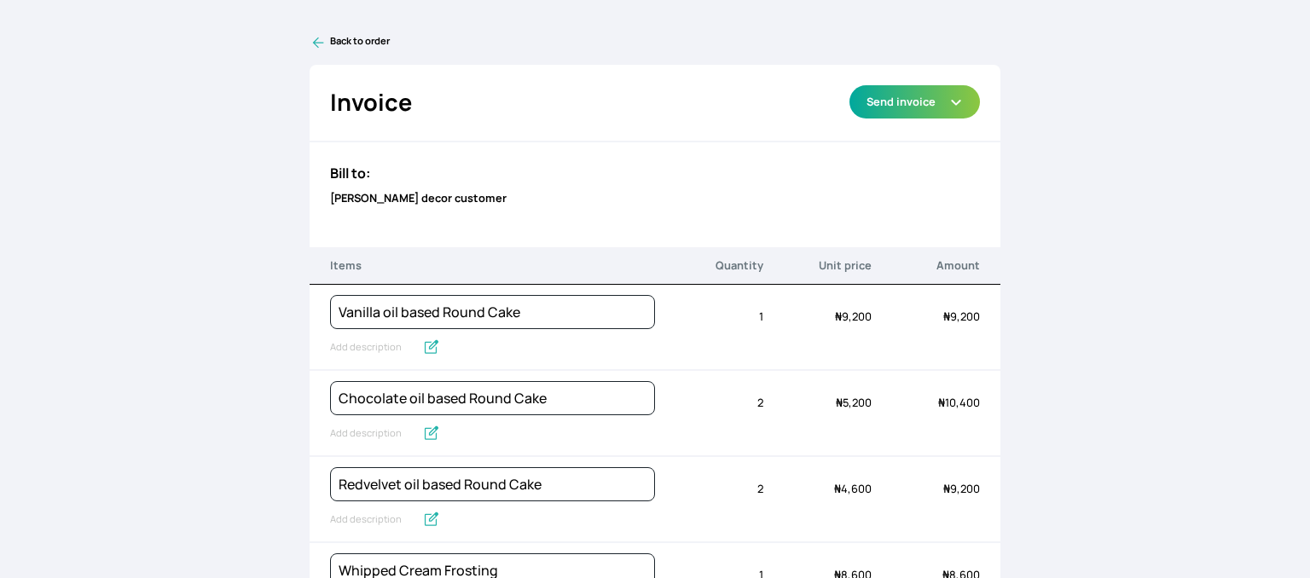
click at [329, 35] on link "Back to order" at bounding box center [656, 42] width 692 height 17
